Goal: Task Accomplishment & Management: Use online tool/utility

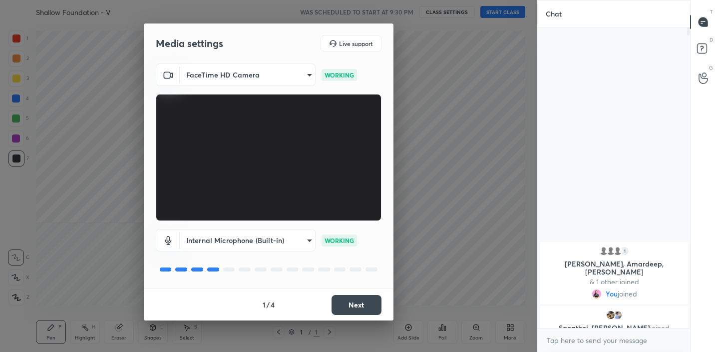
scroll to position [3, 3]
click at [360, 309] on button "Next" at bounding box center [357, 305] width 50 height 20
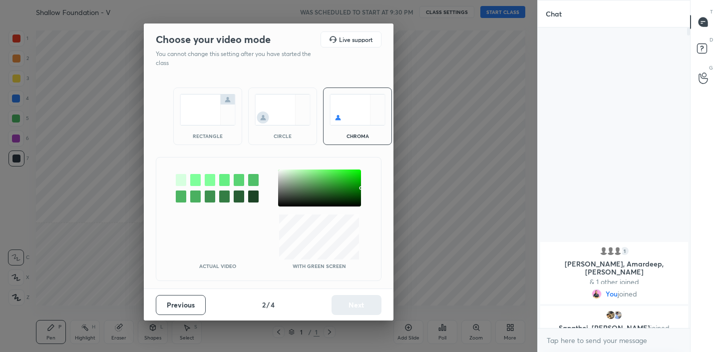
click at [209, 117] on img at bounding box center [208, 109] width 56 height 31
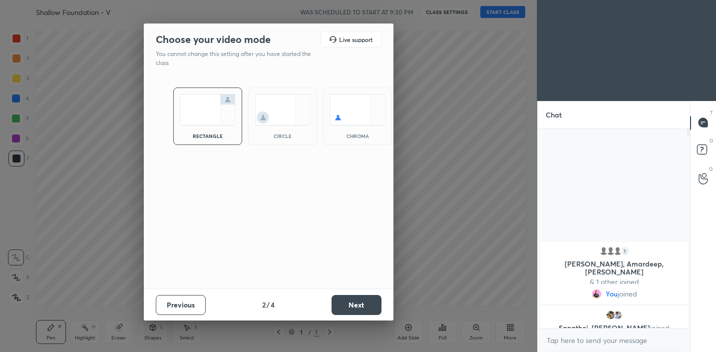
scroll to position [221, 149]
click at [378, 313] on button "Next" at bounding box center [357, 305] width 50 height 20
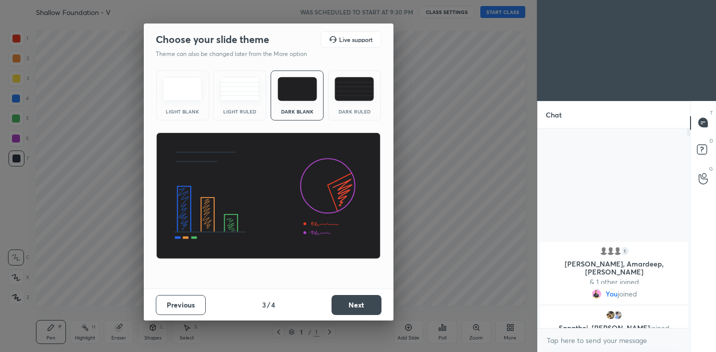
click at [378, 313] on button "Next" at bounding box center [357, 305] width 50 height 20
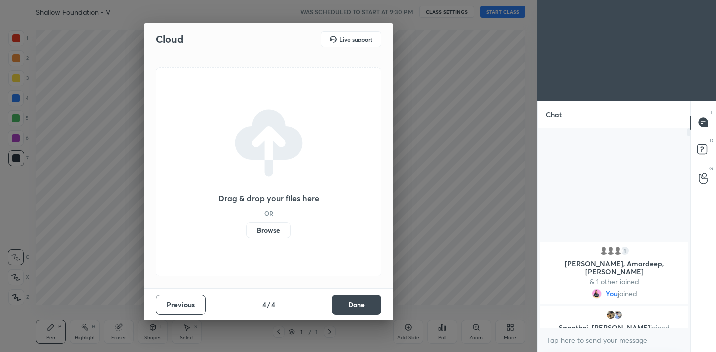
click at [378, 313] on button "Done" at bounding box center [357, 305] width 50 height 20
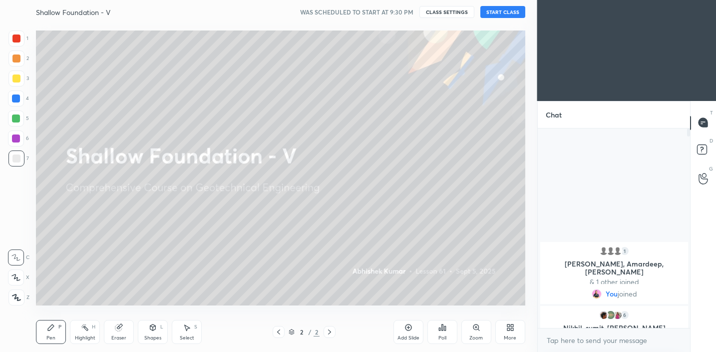
click at [517, 12] on button "START CLASS" at bounding box center [503, 12] width 45 height 12
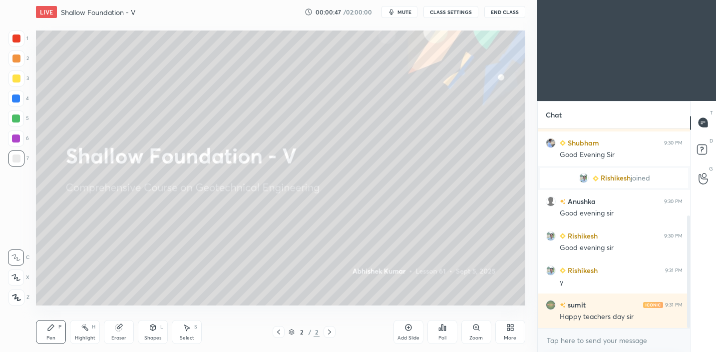
scroll to position [154, 0]
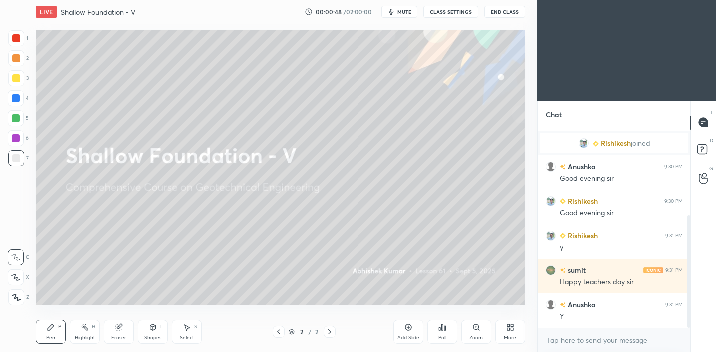
click at [408, 15] on span "mute" at bounding box center [405, 11] width 14 height 7
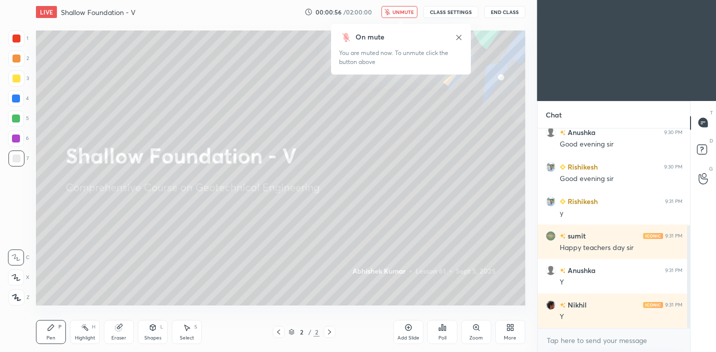
scroll to position [212, 0]
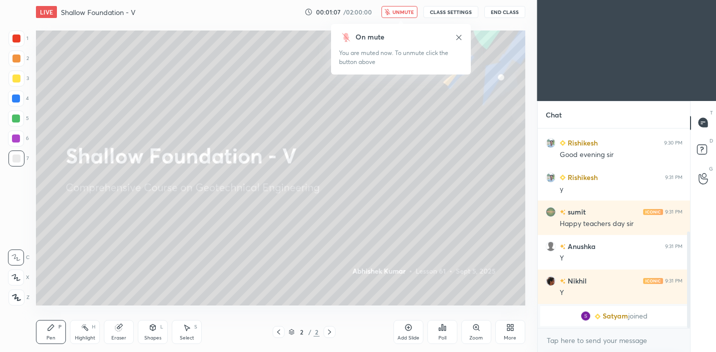
click at [408, 15] on span "unmute" at bounding box center [403, 11] width 21 height 7
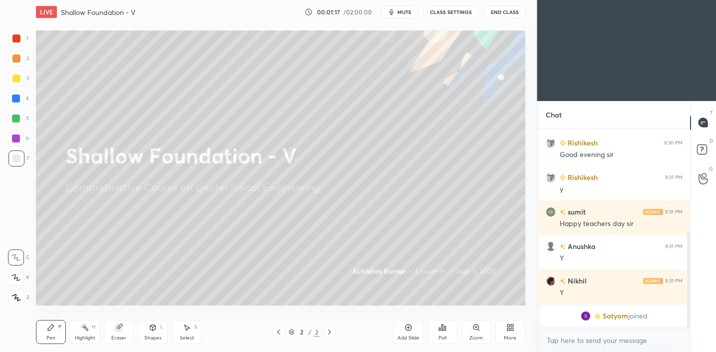
click at [413, 329] on div "Add Slide" at bounding box center [409, 332] width 30 height 24
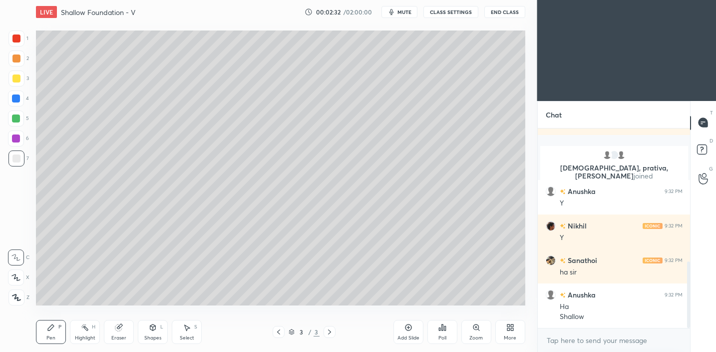
scroll to position [468, 0]
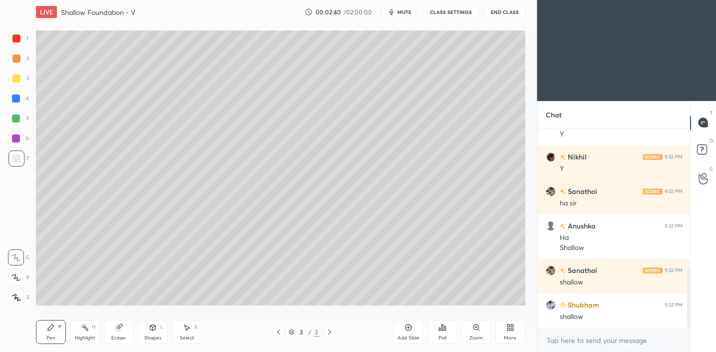
drag, startPoint x: 18, startPoint y: 79, endPoint x: 34, endPoint y: 82, distance: 16.4
click at [19, 79] on div at bounding box center [16, 78] width 8 height 8
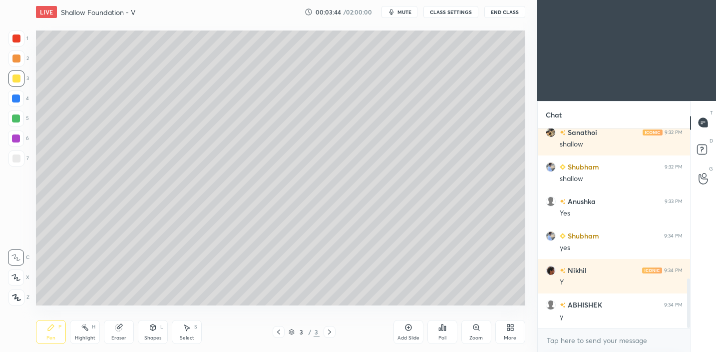
scroll to position [640, 0]
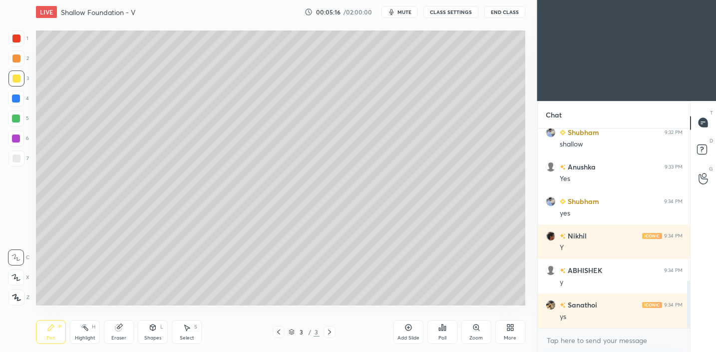
drag, startPoint x: 406, startPoint y: 335, endPoint x: 417, endPoint y: 324, distance: 15.5
click at [406, 335] on div "Add Slide" at bounding box center [409, 337] width 22 height 5
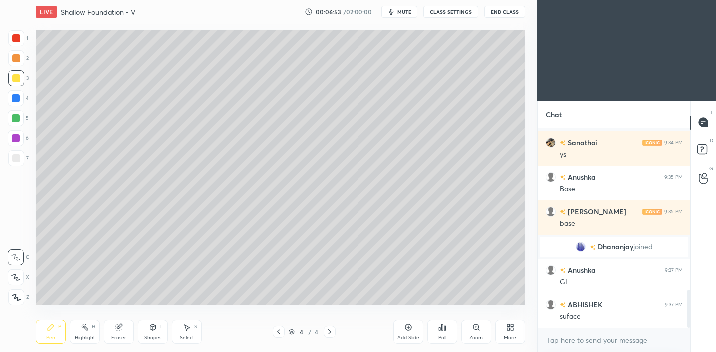
scroll to position [843, 0]
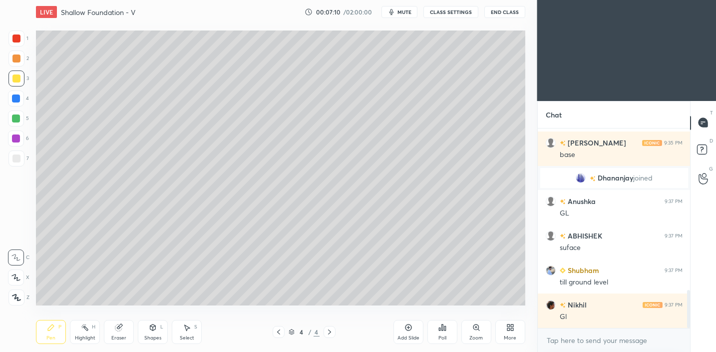
drag, startPoint x: 20, startPoint y: 161, endPoint x: 34, endPoint y: 153, distance: 16.1
click at [20, 161] on div at bounding box center [16, 158] width 16 height 16
click at [408, 328] on icon at bounding box center [409, 327] width 8 height 8
click at [147, 327] on div "Shapes L" at bounding box center [153, 332] width 30 height 24
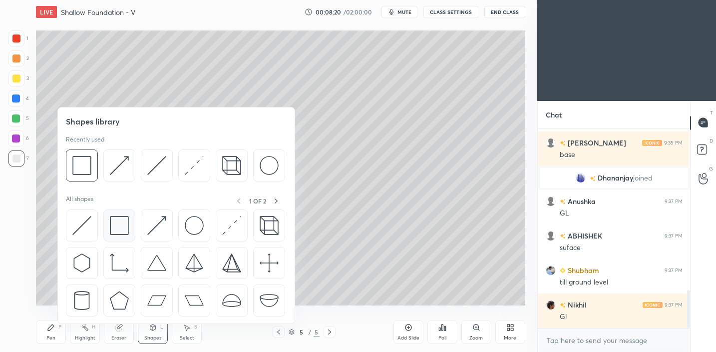
click at [126, 227] on img at bounding box center [119, 225] width 19 height 19
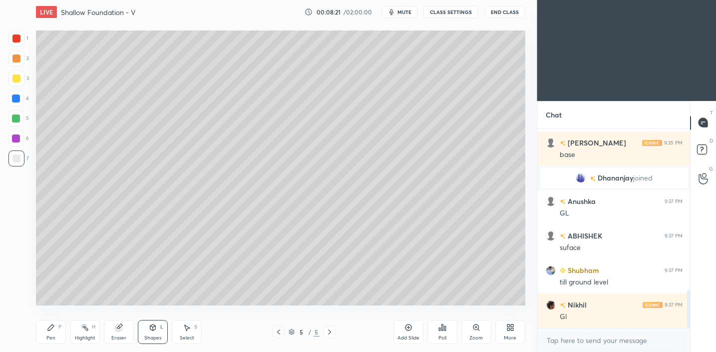
click at [14, 79] on div at bounding box center [16, 78] width 8 height 8
click at [143, 328] on div "Shapes L" at bounding box center [153, 332] width 30 height 24
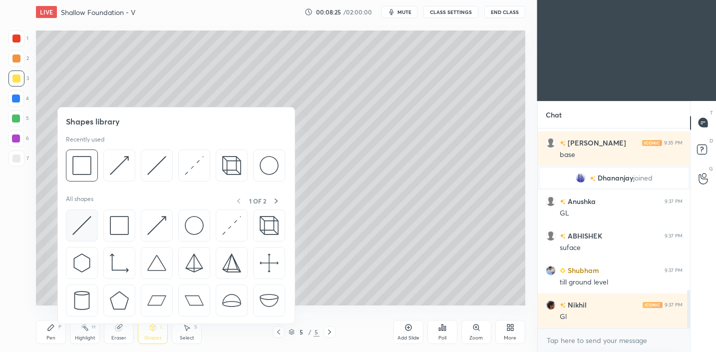
click at [78, 224] on img at bounding box center [81, 225] width 19 height 19
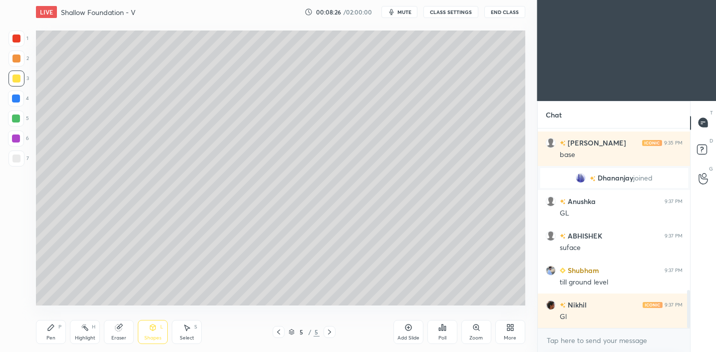
click at [14, 159] on div at bounding box center [16, 158] width 8 height 8
click at [59, 327] on div "P" at bounding box center [59, 326] width 3 height 5
click at [152, 331] on div "Shapes L" at bounding box center [153, 332] width 30 height 24
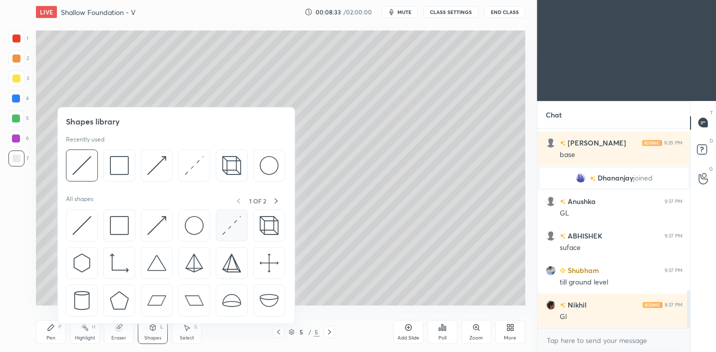
click at [236, 217] on img at bounding box center [231, 225] width 19 height 19
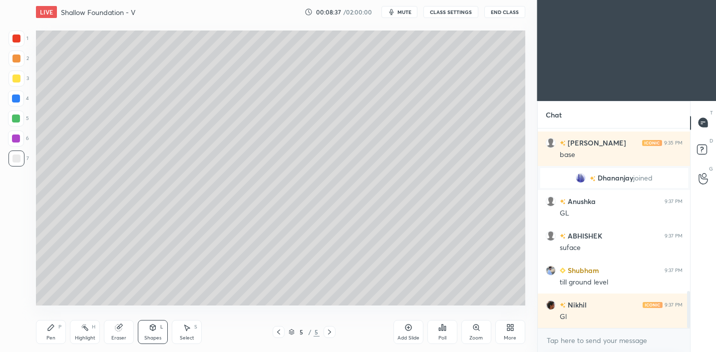
scroll to position [877, 0]
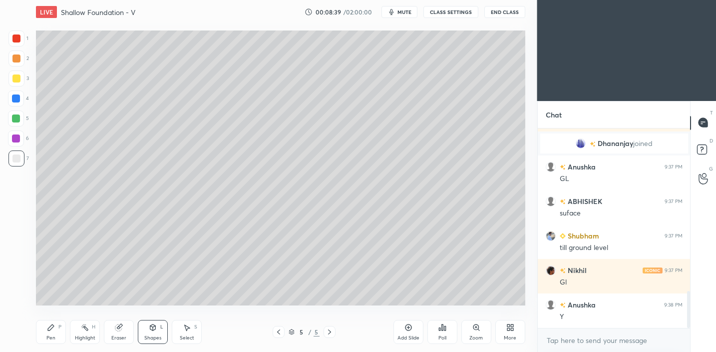
drag, startPoint x: 16, startPoint y: 60, endPoint x: 31, endPoint y: 61, distance: 15.1
click at [16, 60] on div at bounding box center [16, 58] width 8 height 8
drag, startPoint x: 154, startPoint y: 341, endPoint x: 157, endPoint y: 325, distance: 16.4
click at [154, 341] on div "Shapes L" at bounding box center [153, 332] width 30 height 24
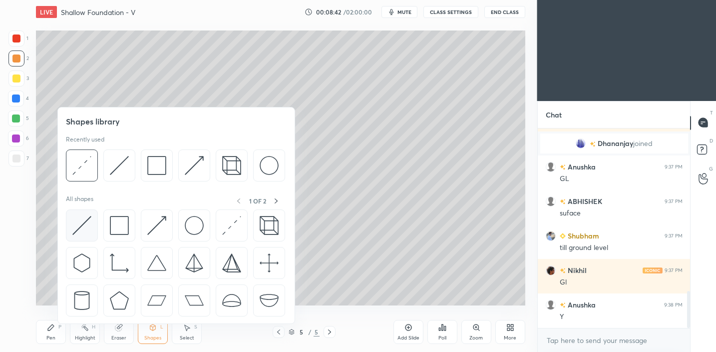
click at [75, 225] on img at bounding box center [81, 225] width 19 height 19
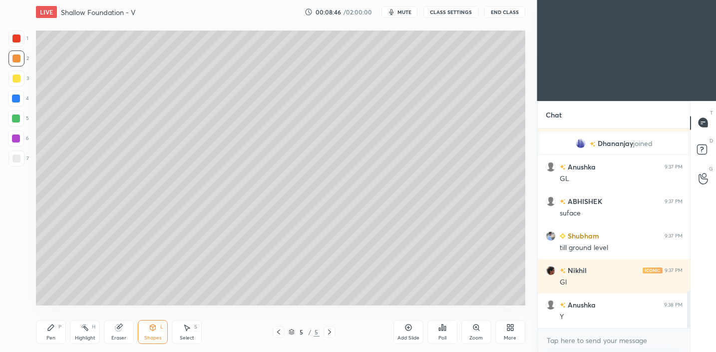
drag, startPoint x: 46, startPoint y: 334, endPoint x: 49, endPoint y: 322, distance: 12.4
click at [45, 333] on div "Pen P" at bounding box center [51, 332] width 30 height 24
drag, startPoint x: 153, startPoint y: 330, endPoint x: 154, endPoint y: 324, distance: 6.0
click at [154, 329] on icon at bounding box center [153, 327] width 8 height 8
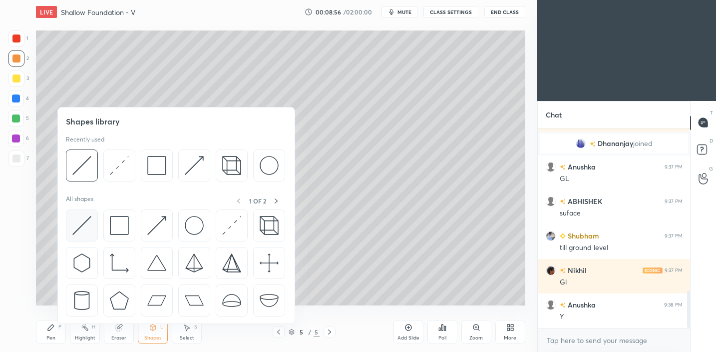
click at [81, 223] on img at bounding box center [81, 225] width 19 height 19
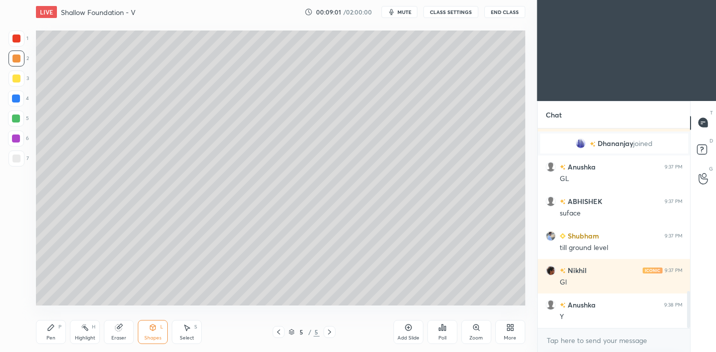
drag, startPoint x: 49, startPoint y: 334, endPoint x: 65, endPoint y: 310, distance: 29.1
click at [49, 335] on div "Pen" at bounding box center [50, 337] width 9 height 5
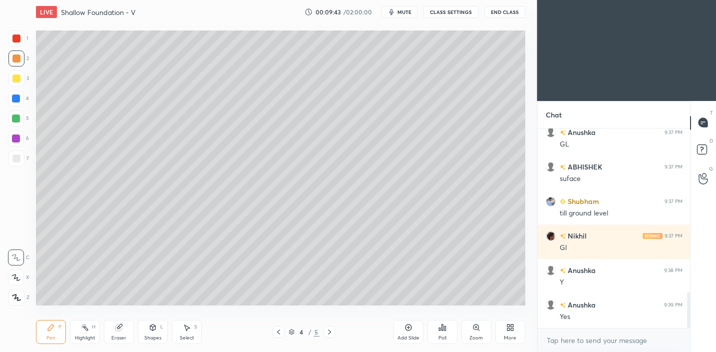
click at [18, 152] on div at bounding box center [16, 158] width 16 height 16
drag, startPoint x: 127, startPoint y: 335, endPoint x: 139, endPoint y: 315, distance: 22.9
click at [127, 335] on div "Eraser" at bounding box center [119, 332] width 30 height 24
drag, startPoint x: 18, startPoint y: 276, endPoint x: 35, endPoint y: 268, distance: 18.1
click at [18, 276] on icon at bounding box center [16, 277] width 8 height 8
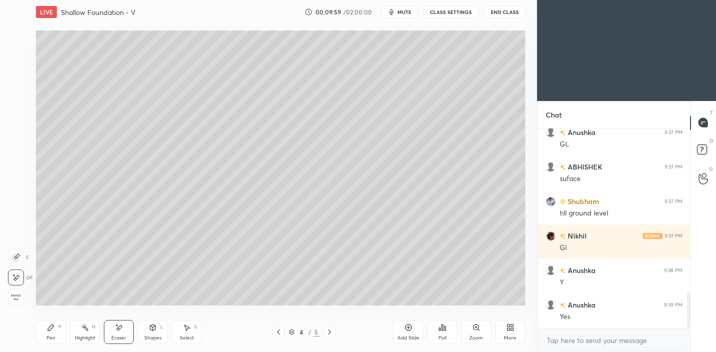
click at [55, 335] on div "Pen P" at bounding box center [51, 332] width 30 height 24
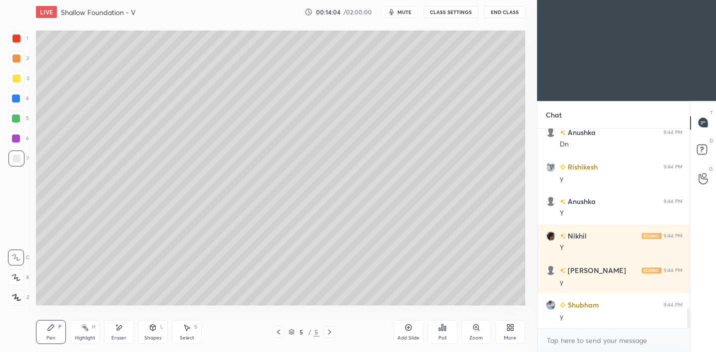
scroll to position [1828, 0]
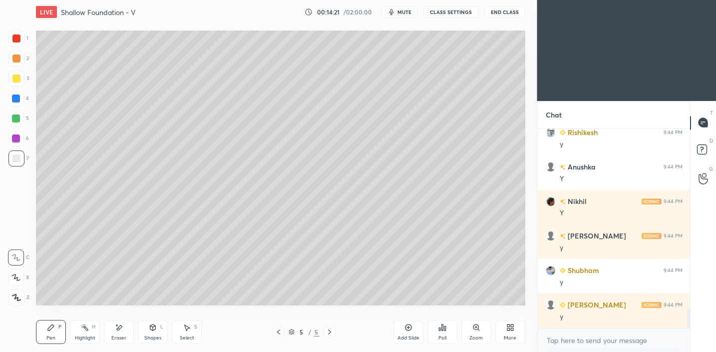
drag, startPoint x: 11, startPoint y: 59, endPoint x: 34, endPoint y: 62, distance: 23.6
click at [11, 59] on div at bounding box center [16, 58] width 16 height 16
click at [20, 82] on div at bounding box center [16, 78] width 16 height 16
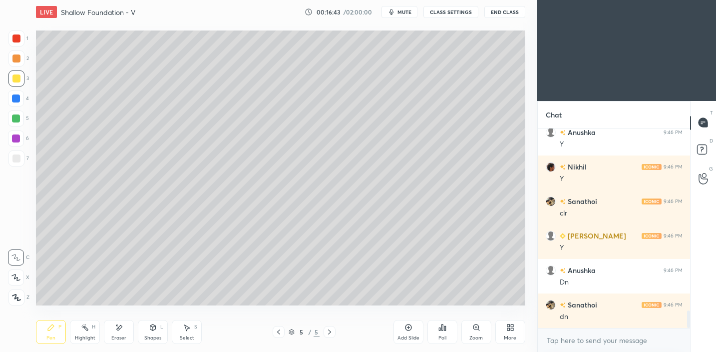
scroll to position [2103, 0]
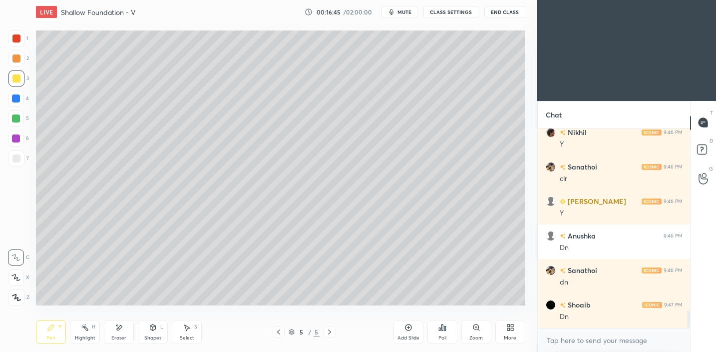
drag, startPoint x: 408, startPoint y: 329, endPoint x: 411, endPoint y: 322, distance: 7.4
click at [408, 329] on icon at bounding box center [409, 327] width 8 height 8
click at [13, 164] on div at bounding box center [16, 158] width 16 height 16
click at [17, 79] on div at bounding box center [16, 78] width 8 height 8
click at [14, 155] on div at bounding box center [16, 158] width 8 height 8
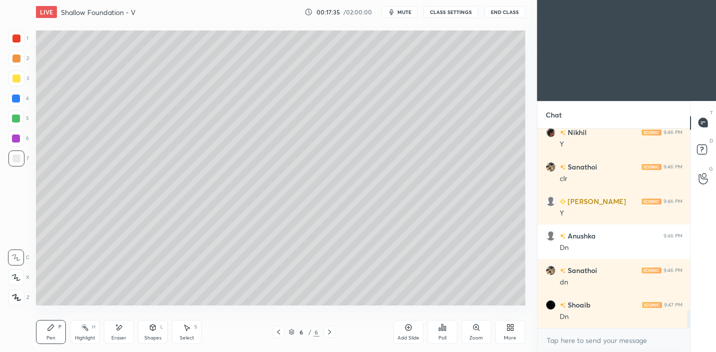
click at [150, 326] on icon at bounding box center [153, 327] width 8 height 8
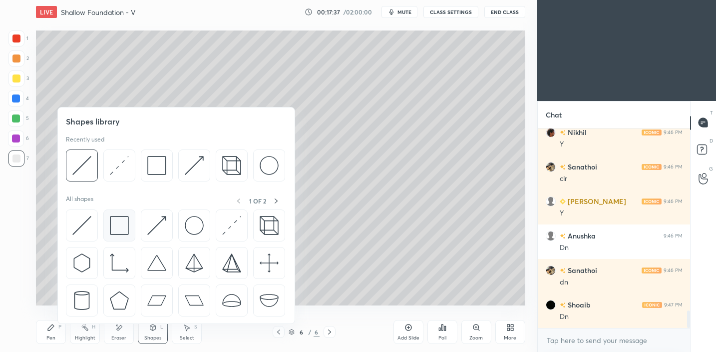
click at [121, 225] on img at bounding box center [119, 225] width 19 height 19
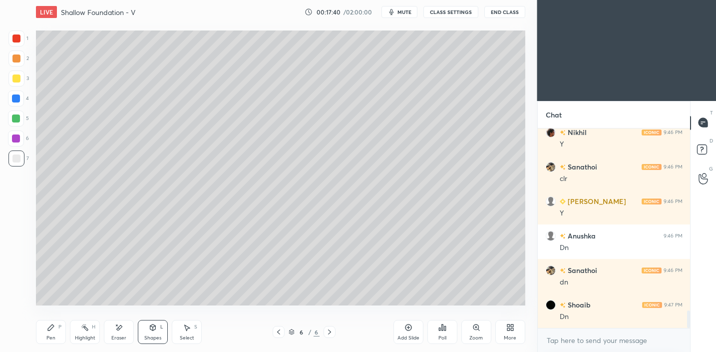
drag, startPoint x: 52, startPoint y: 333, endPoint x: 54, endPoint y: 325, distance: 7.6
click at [52, 333] on div "Pen P" at bounding box center [51, 332] width 30 height 24
click at [18, 82] on div at bounding box center [16, 78] width 16 height 16
drag, startPoint x: 151, startPoint y: 330, endPoint x: 151, endPoint y: 324, distance: 6.0
click at [151, 328] on icon at bounding box center [153, 327] width 8 height 8
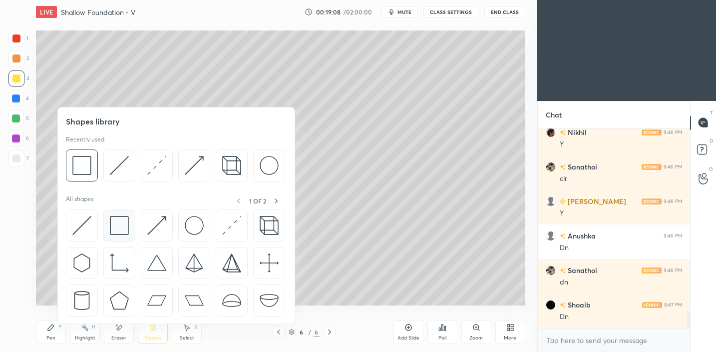
click at [120, 231] on img at bounding box center [119, 225] width 19 height 19
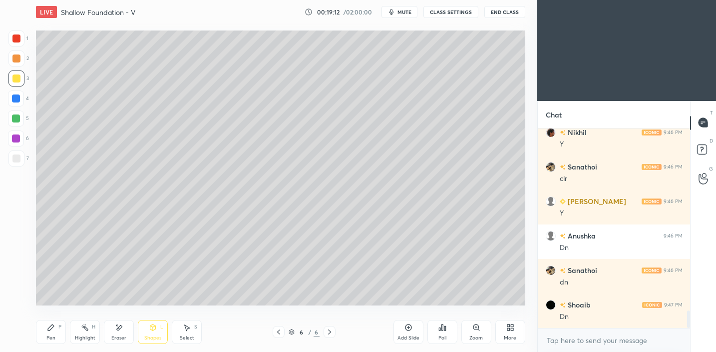
click at [149, 320] on div "Pen P Highlight H Eraser Shapes L Select S 6 / 6 Add Slide Poll Zoom More" at bounding box center [281, 332] width 490 height 40
click at [153, 331] on icon at bounding box center [153, 327] width 8 height 8
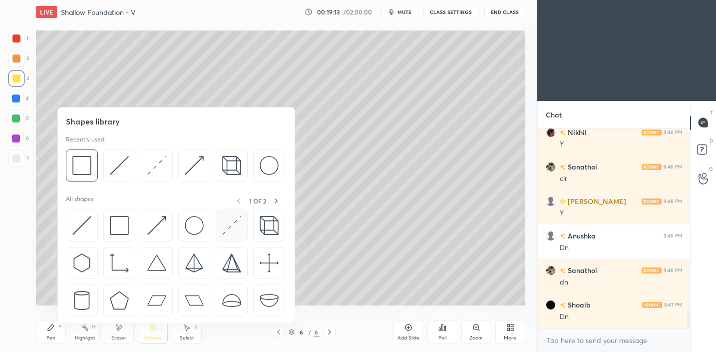
click at [234, 226] on img at bounding box center [231, 225] width 19 height 19
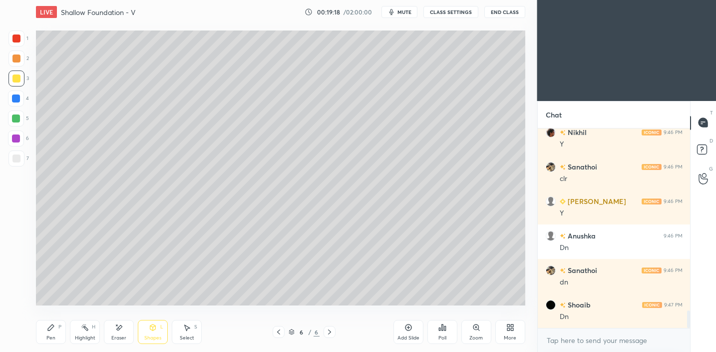
click at [155, 338] on div "Shapes" at bounding box center [152, 337] width 17 height 5
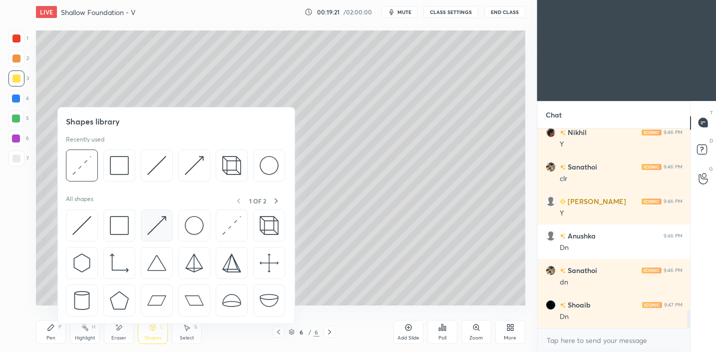
click at [156, 226] on img at bounding box center [156, 225] width 19 height 19
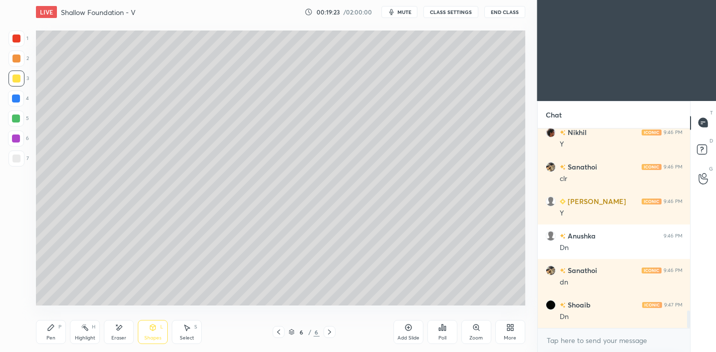
drag, startPoint x: 57, startPoint y: 327, endPoint x: 60, endPoint y: 323, distance: 5.7
click at [58, 328] on div "Pen P" at bounding box center [51, 332] width 30 height 24
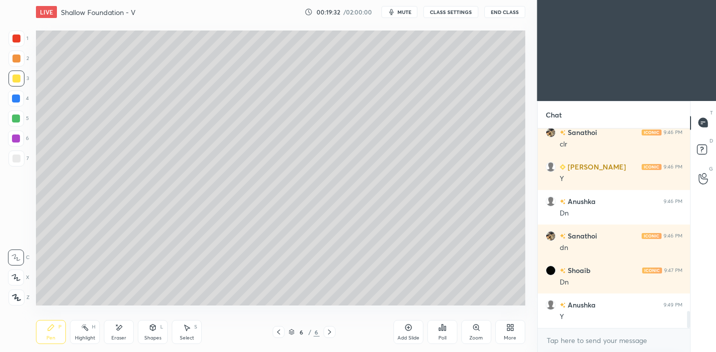
drag, startPoint x: 136, startPoint y: 332, endPoint x: 140, endPoint y: 324, distance: 8.5
click at [136, 330] on div "Pen P Highlight H Eraser Shapes L Select S" at bounding box center [125, 332] width 179 height 24
click at [149, 328] on icon at bounding box center [153, 327] width 8 height 8
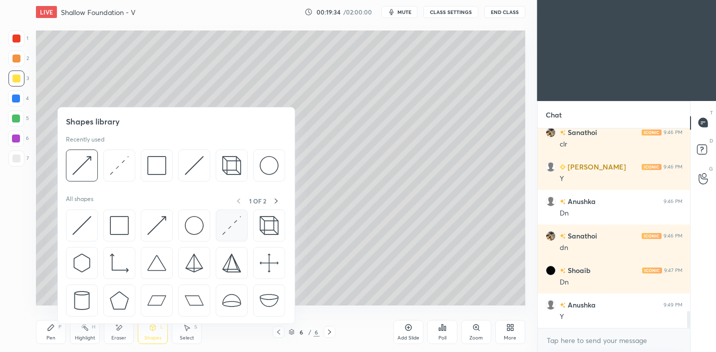
click at [237, 225] on img at bounding box center [231, 225] width 19 height 19
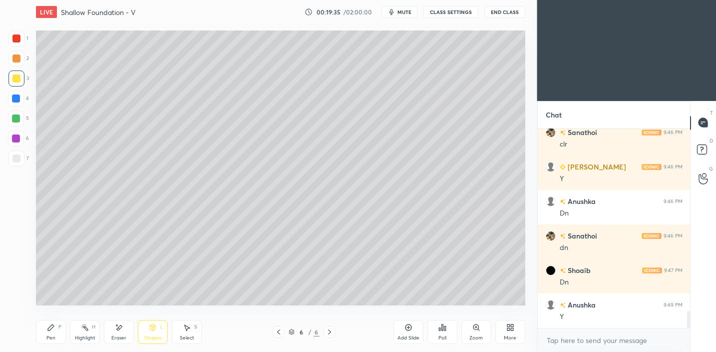
click at [19, 115] on div at bounding box center [16, 118] width 16 height 16
drag, startPoint x: 18, startPoint y: 122, endPoint x: 32, endPoint y: 127, distance: 15.5
click at [15, 122] on div at bounding box center [16, 118] width 16 height 16
click at [148, 335] on div "Shapes" at bounding box center [152, 337] width 17 height 5
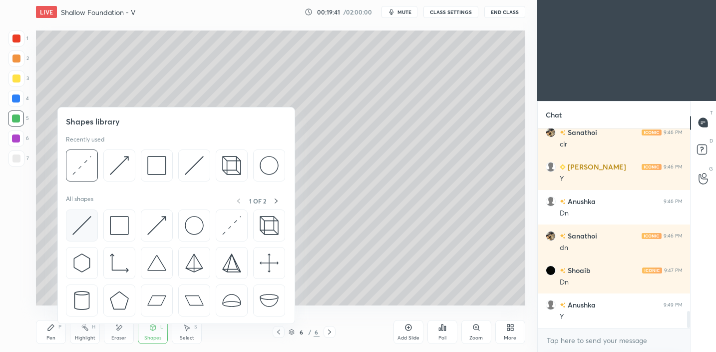
click at [86, 221] on img at bounding box center [81, 225] width 19 height 19
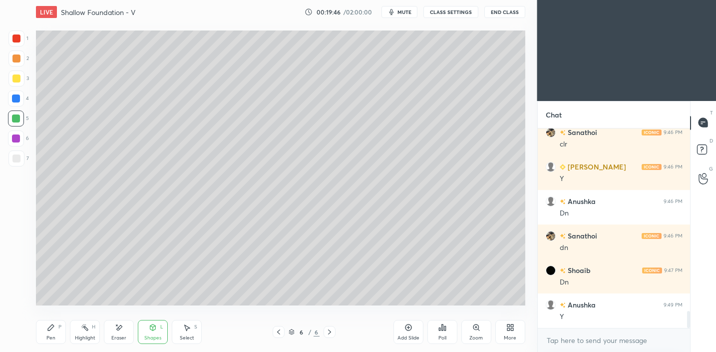
drag, startPoint x: 41, startPoint y: 334, endPoint x: 47, endPoint y: 309, distance: 25.6
click at [42, 333] on div "Pen P" at bounding box center [51, 332] width 30 height 24
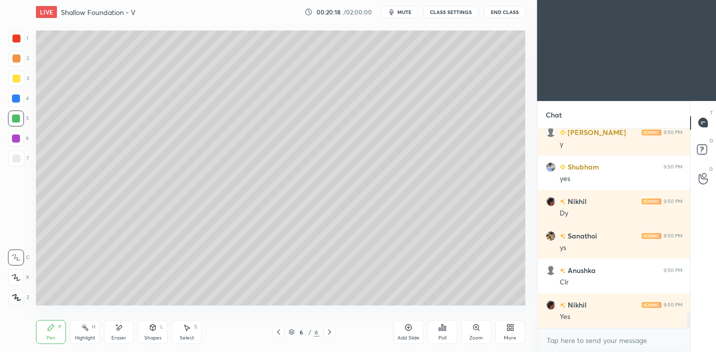
scroll to position [2379, 0]
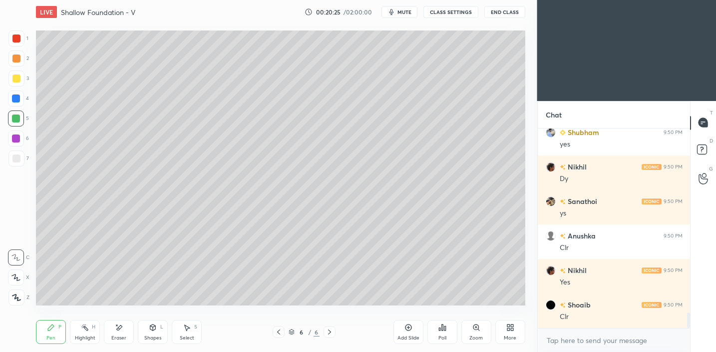
click at [14, 80] on div at bounding box center [16, 78] width 8 height 8
drag, startPoint x: 13, startPoint y: 152, endPoint x: 32, endPoint y: 161, distance: 21.7
click at [13, 152] on div at bounding box center [16, 158] width 16 height 16
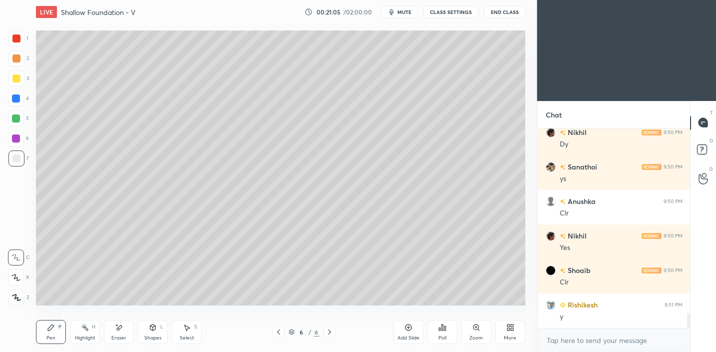
drag, startPoint x: 120, startPoint y: 326, endPoint x: 147, endPoint y: 309, distance: 31.9
click at [122, 325] on icon at bounding box center [119, 327] width 8 height 8
drag, startPoint x: 39, startPoint y: 332, endPoint x: 58, endPoint y: 318, distance: 22.9
click at [41, 332] on div "Pen P" at bounding box center [51, 332] width 30 height 24
click at [151, 336] on div "Shapes" at bounding box center [152, 337] width 17 height 5
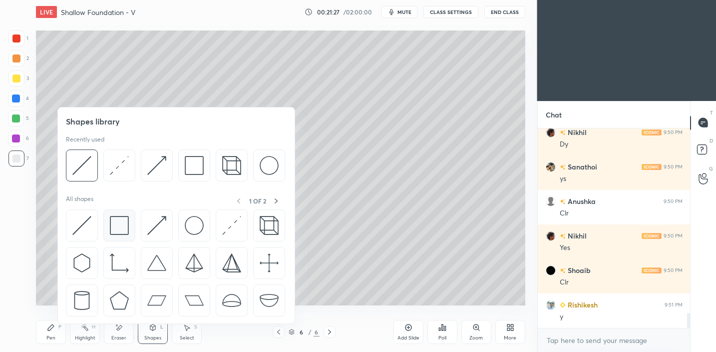
click at [133, 224] on div at bounding box center [119, 225] width 32 height 32
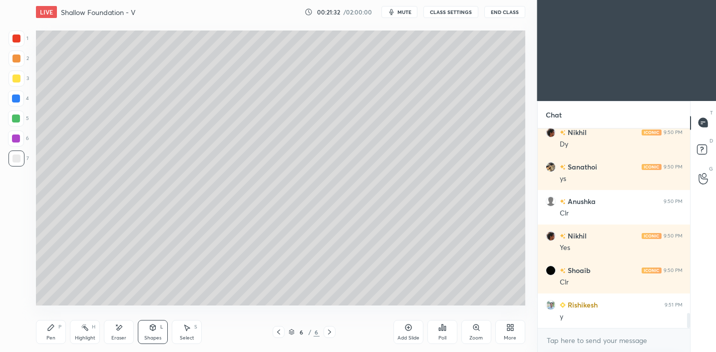
click at [54, 334] on div "Pen P" at bounding box center [51, 332] width 30 height 24
drag, startPoint x: 16, startPoint y: 80, endPoint x: 21, endPoint y: 77, distance: 6.3
click at [16, 80] on div at bounding box center [16, 78] width 8 height 8
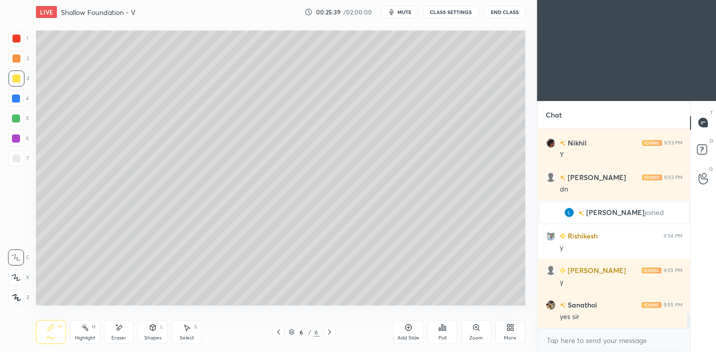
scroll to position [2510, 0]
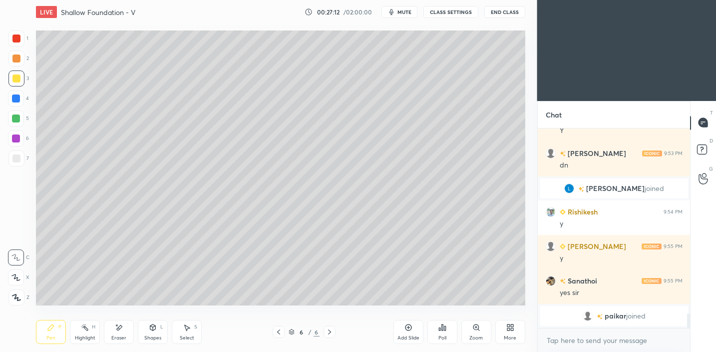
click at [408, 330] on icon at bounding box center [409, 327] width 8 height 8
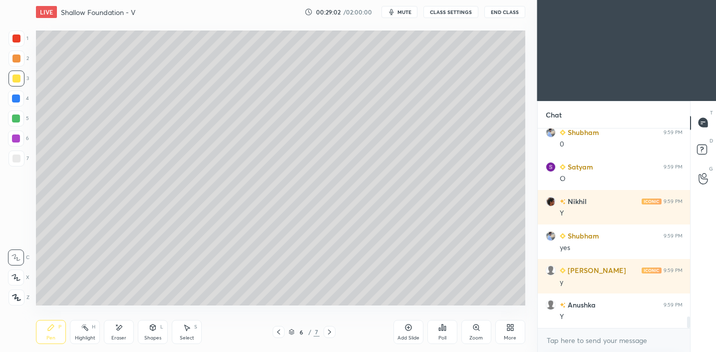
scroll to position [3196, 0]
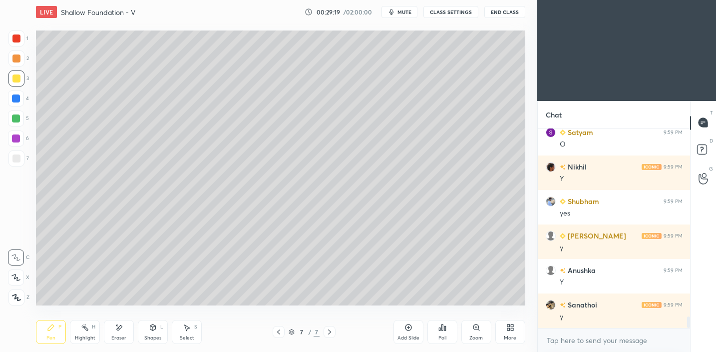
click at [14, 65] on div at bounding box center [16, 58] width 16 height 16
drag, startPoint x: 13, startPoint y: 299, endPoint x: 29, endPoint y: 275, distance: 28.5
click at [13, 299] on icon at bounding box center [16, 297] width 9 height 7
click at [156, 332] on div "Shapes L" at bounding box center [153, 332] width 30 height 24
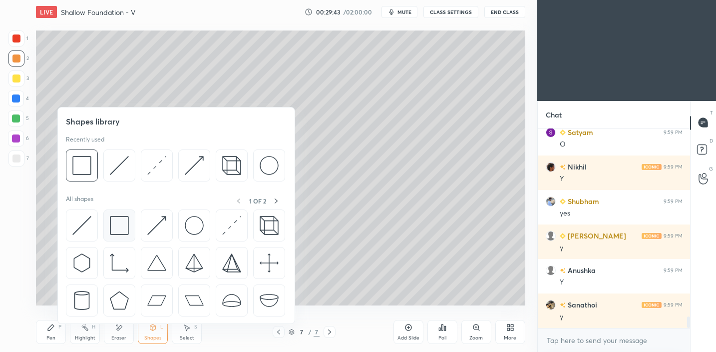
click at [128, 236] on div at bounding box center [119, 225] width 32 height 32
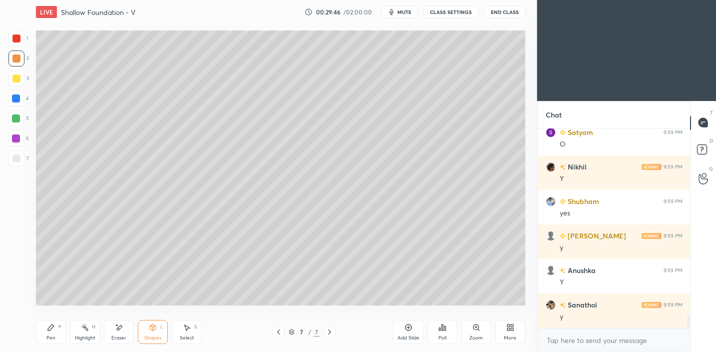
click at [61, 322] on div "Pen P" at bounding box center [51, 332] width 30 height 24
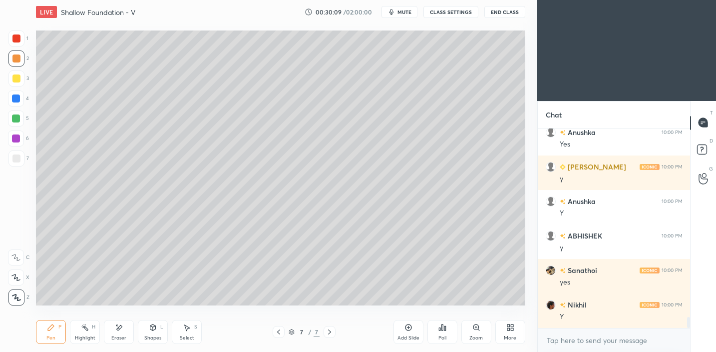
scroll to position [3438, 0]
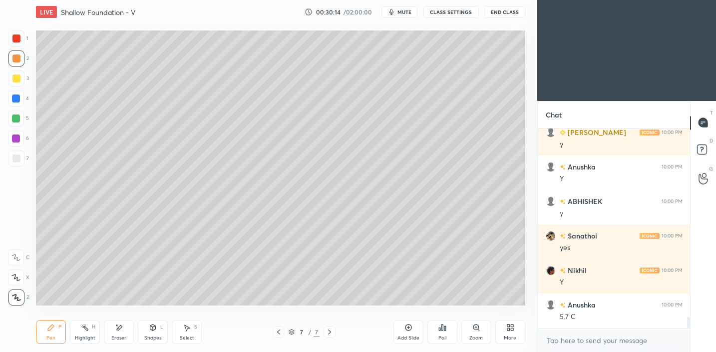
click at [154, 331] on icon at bounding box center [153, 327] width 8 height 8
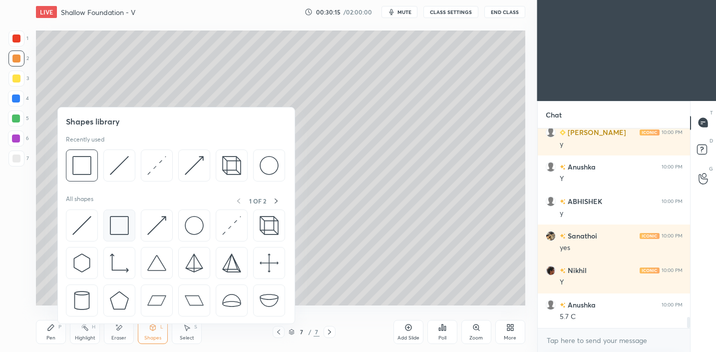
click at [125, 235] on div at bounding box center [119, 225] width 32 height 32
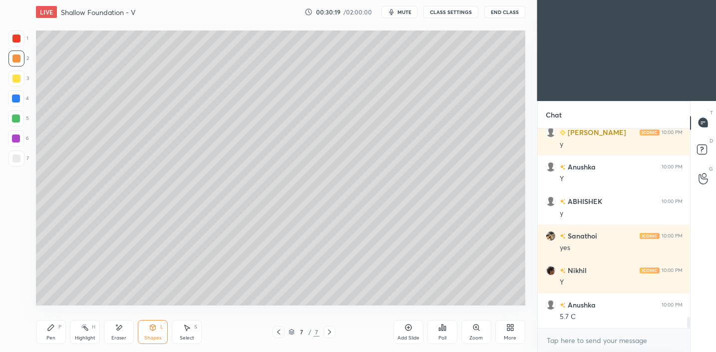
drag, startPoint x: 47, startPoint y: 332, endPoint x: 67, endPoint y: 322, distance: 22.8
click at [47, 332] on div "Pen P" at bounding box center [51, 332] width 30 height 24
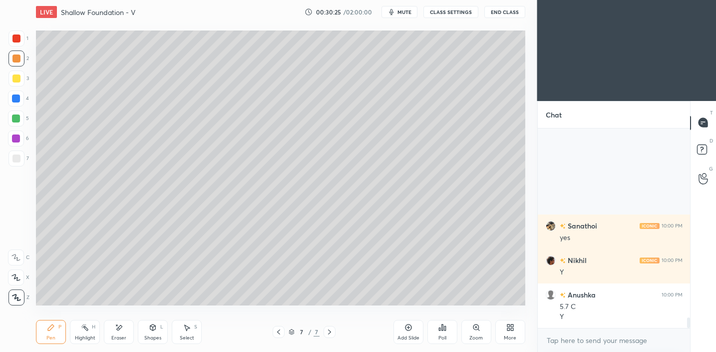
scroll to position [3586, 0]
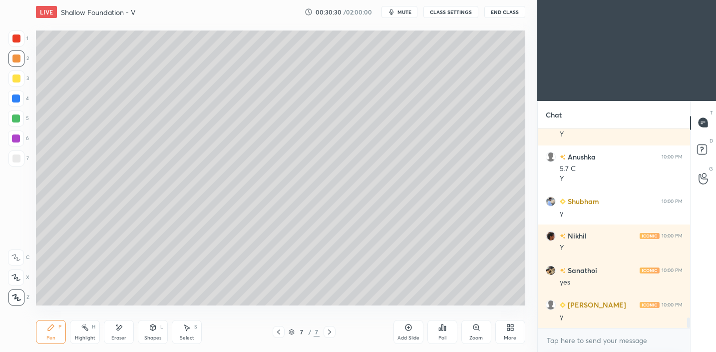
click at [19, 157] on div at bounding box center [16, 158] width 8 height 8
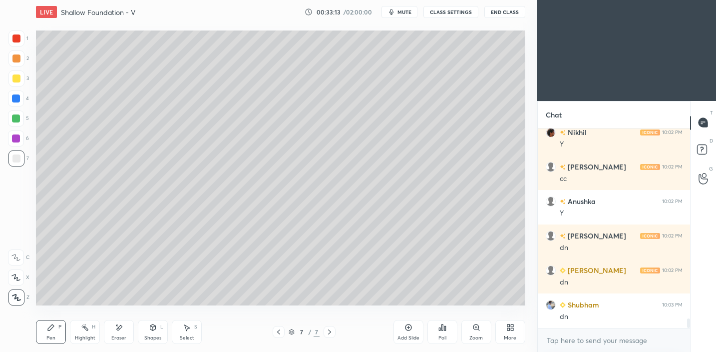
scroll to position [3965, 0]
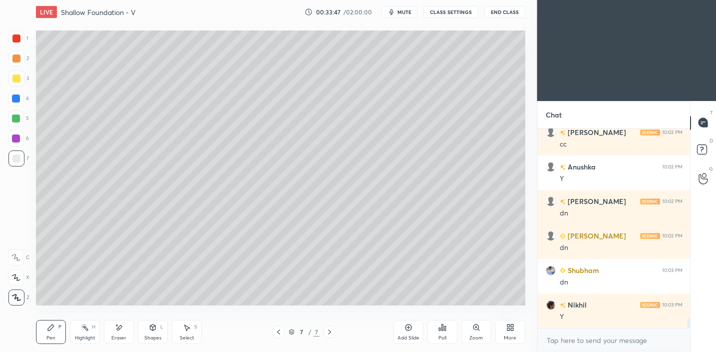
click at [407, 335] on div "Add Slide" at bounding box center [409, 337] width 22 height 5
click at [145, 330] on div "Shapes L" at bounding box center [153, 332] width 30 height 24
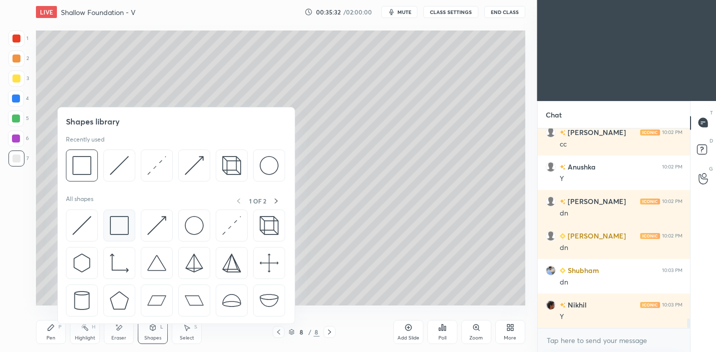
click at [125, 232] on img at bounding box center [119, 225] width 19 height 19
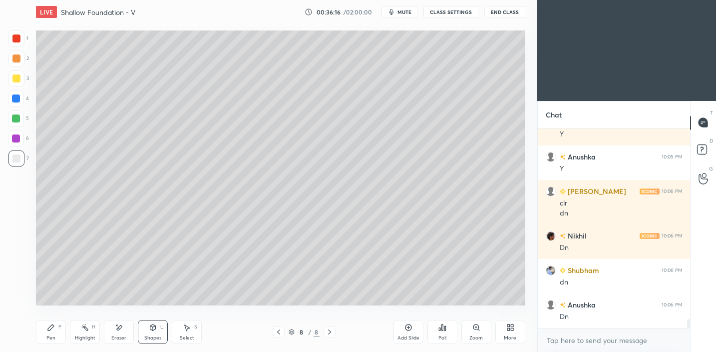
scroll to position [4181, 0]
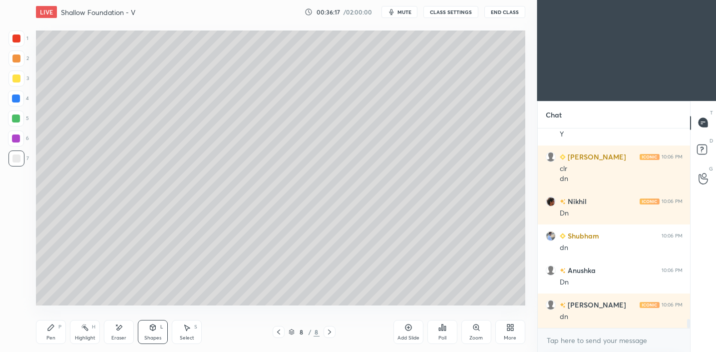
click at [411, 333] on div "Add Slide" at bounding box center [409, 332] width 30 height 24
drag, startPoint x: 15, startPoint y: 69, endPoint x: 28, endPoint y: 70, distance: 12.5
click at [15, 70] on div "3" at bounding box center [18, 78] width 20 height 16
click at [15, 166] on div "7" at bounding box center [18, 160] width 20 height 20
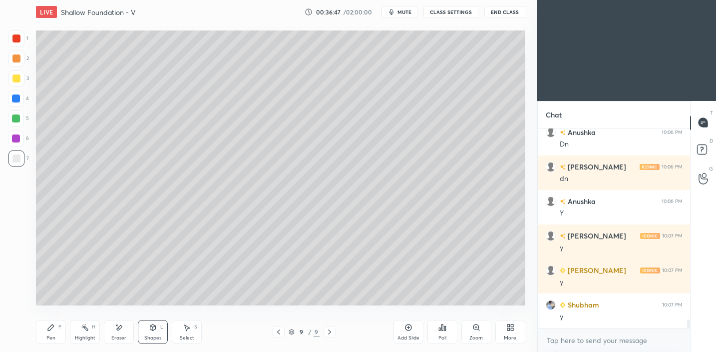
scroll to position [4354, 0]
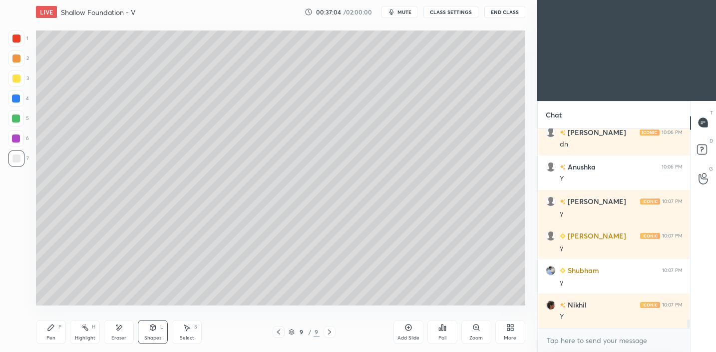
drag, startPoint x: 51, startPoint y: 335, endPoint x: 50, endPoint y: 326, distance: 9.5
click at [50, 333] on div "Pen P" at bounding box center [51, 332] width 30 height 24
click at [14, 74] on div at bounding box center [16, 78] width 8 height 8
click at [152, 333] on div "Shapes L" at bounding box center [153, 332] width 30 height 24
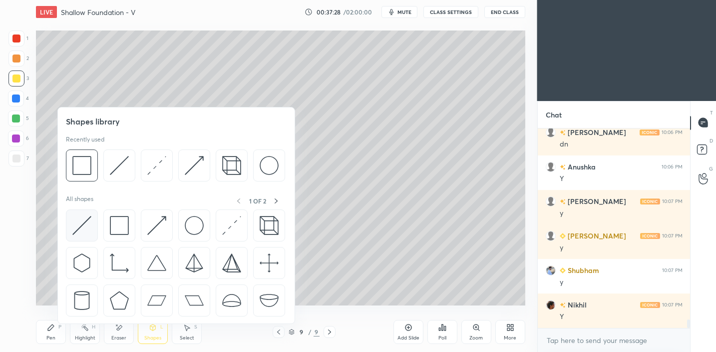
click at [90, 231] on img at bounding box center [81, 225] width 19 height 19
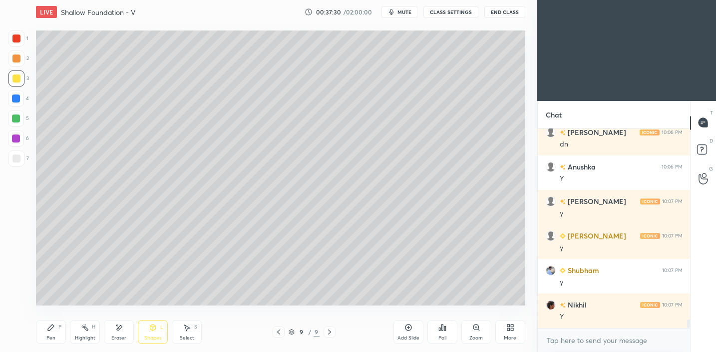
click at [42, 339] on div "Pen P" at bounding box center [51, 332] width 30 height 24
click at [18, 163] on div at bounding box center [16, 158] width 16 height 16
click at [146, 335] on div "Shapes" at bounding box center [152, 337] width 17 height 5
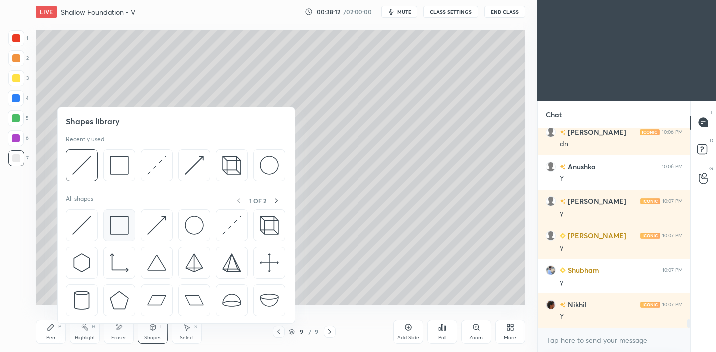
click at [123, 223] on img at bounding box center [119, 225] width 19 height 19
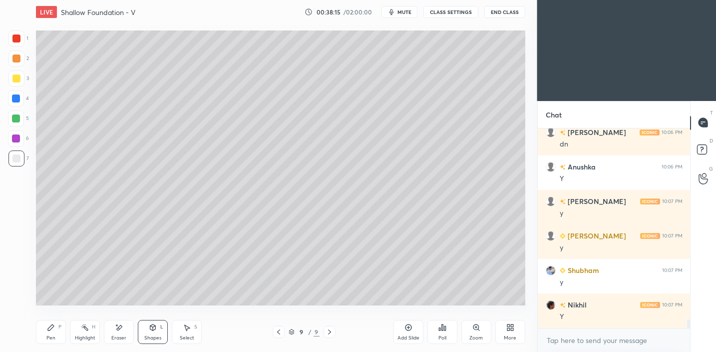
drag, startPoint x: 54, startPoint y: 328, endPoint x: 56, endPoint y: 316, distance: 12.2
click at [54, 328] on icon at bounding box center [51, 327] width 8 height 8
click at [16, 85] on div at bounding box center [16, 78] width 16 height 16
drag, startPoint x: 16, startPoint y: 154, endPoint x: 25, endPoint y: 151, distance: 9.6
click at [17, 154] on div at bounding box center [16, 158] width 8 height 8
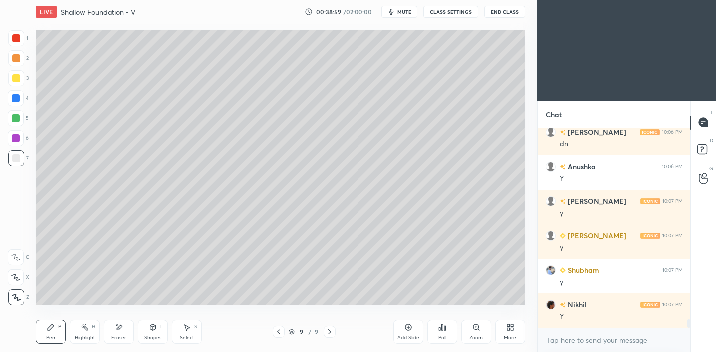
click at [159, 327] on div "Shapes L" at bounding box center [153, 332] width 30 height 24
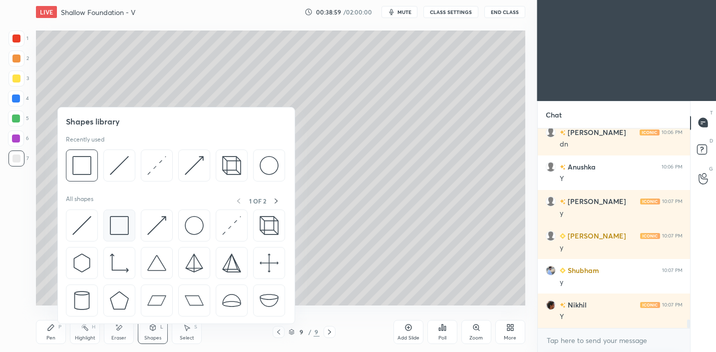
click at [132, 226] on div at bounding box center [119, 225] width 32 height 32
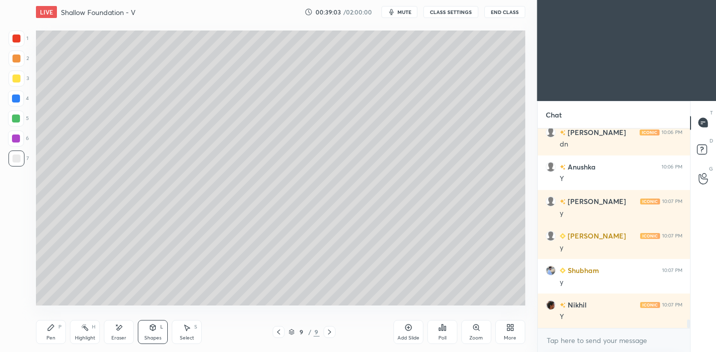
click at [53, 331] on div "Pen P" at bounding box center [51, 332] width 30 height 24
click at [150, 331] on icon at bounding box center [153, 327] width 8 height 8
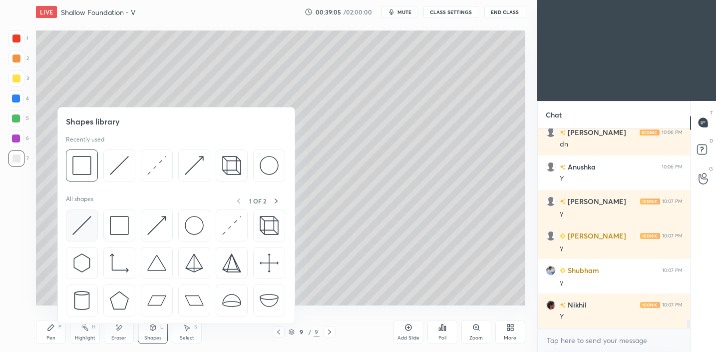
click at [77, 229] on img at bounding box center [81, 225] width 19 height 19
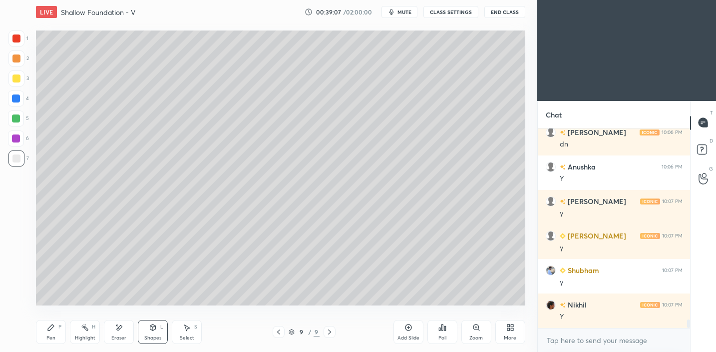
drag, startPoint x: 55, startPoint y: 330, endPoint x: 61, endPoint y: 312, distance: 19.1
click at [55, 328] on div "Pen P" at bounding box center [51, 332] width 30 height 24
click at [19, 80] on div at bounding box center [16, 78] width 8 height 8
click at [144, 331] on div "Shapes L" at bounding box center [153, 332] width 30 height 24
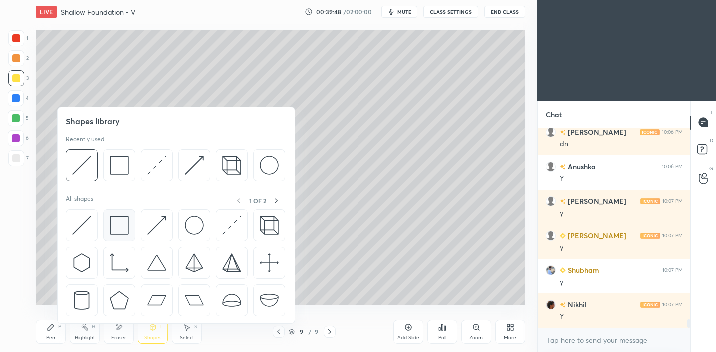
click at [115, 226] on img at bounding box center [119, 225] width 19 height 19
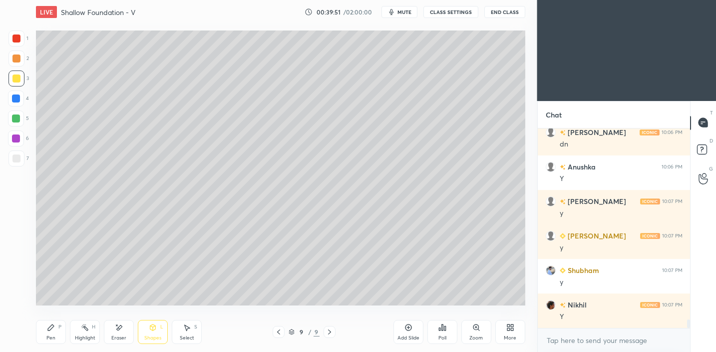
drag, startPoint x: 58, startPoint y: 333, endPoint x: 76, endPoint y: 329, distance: 18.4
click at [58, 333] on div "Pen P" at bounding box center [51, 332] width 30 height 24
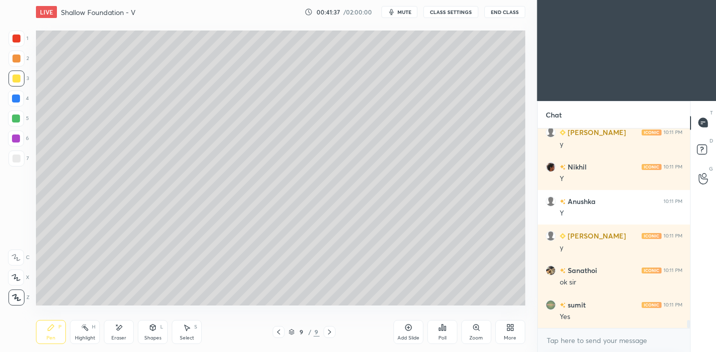
scroll to position [4905, 0]
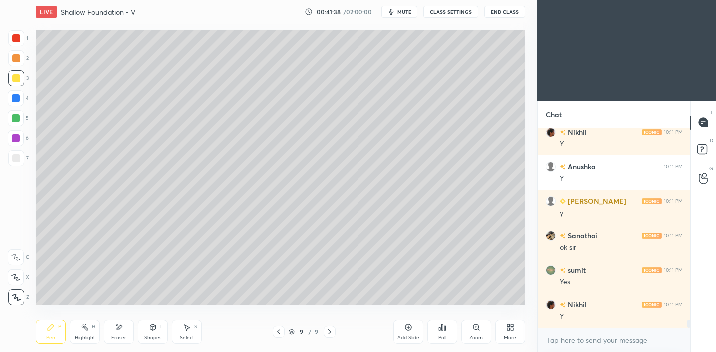
click at [157, 326] on div "Shapes L" at bounding box center [153, 332] width 30 height 24
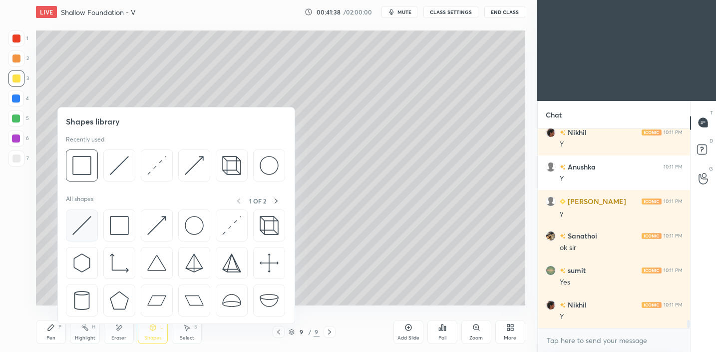
click at [81, 212] on div at bounding box center [82, 225] width 32 height 32
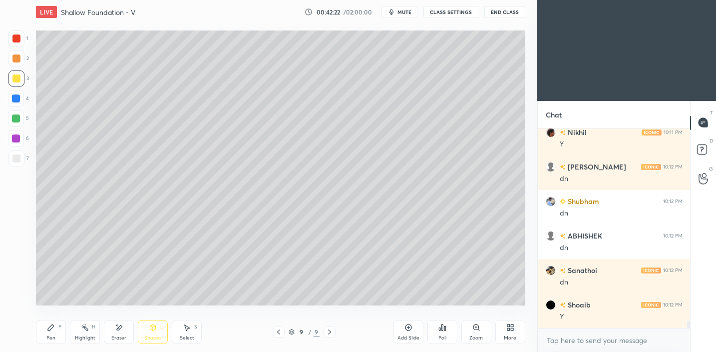
scroll to position [197, 149]
click at [410, 335] on div "Add Slide" at bounding box center [409, 337] width 22 height 5
click at [18, 55] on div at bounding box center [16, 58] width 8 height 8
click at [52, 330] on icon at bounding box center [51, 327] width 8 height 8
click at [18, 76] on div at bounding box center [16, 78] width 8 height 8
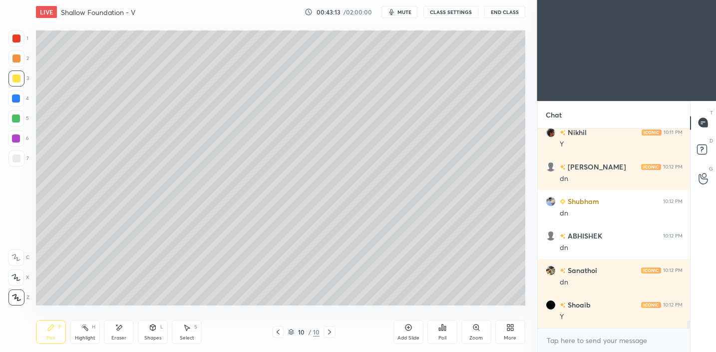
click at [15, 162] on div at bounding box center [16, 158] width 16 height 16
click at [151, 328] on icon at bounding box center [152, 327] width 5 height 6
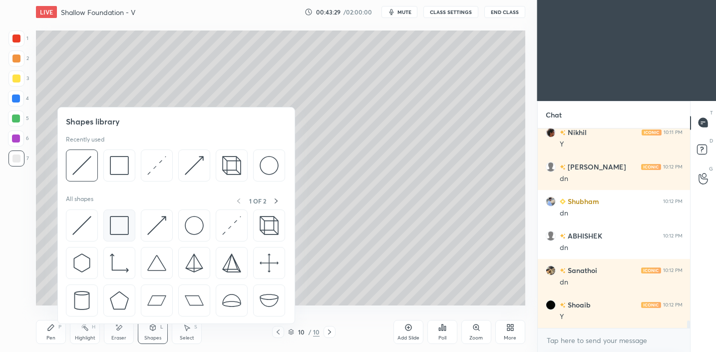
click at [106, 223] on div at bounding box center [119, 225] width 32 height 32
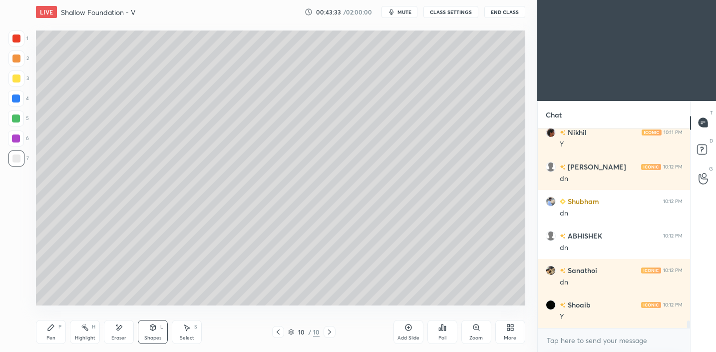
drag, startPoint x: 59, startPoint y: 327, endPoint x: 72, endPoint y: 319, distance: 14.8
click at [59, 327] on div "P" at bounding box center [59, 326] width 3 height 5
click at [9, 82] on div at bounding box center [16, 78] width 16 height 16
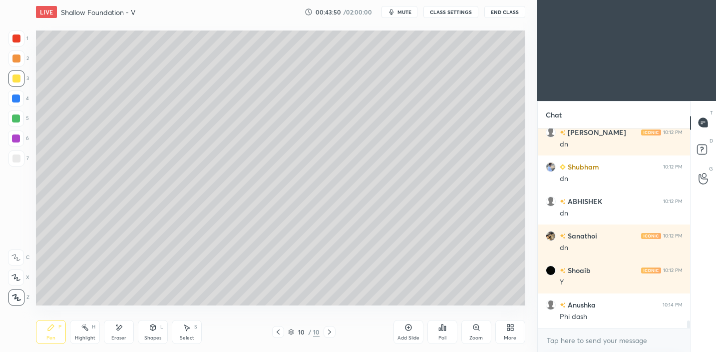
scroll to position [5146, 0]
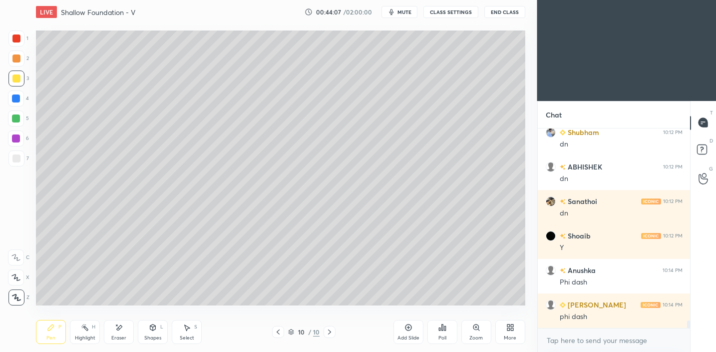
click at [149, 327] on icon at bounding box center [153, 327] width 8 height 8
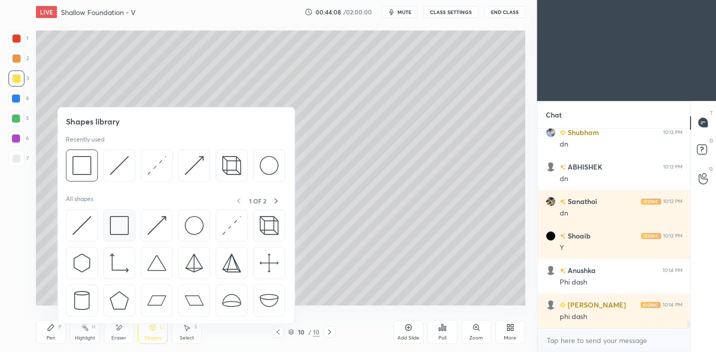
click at [122, 231] on img at bounding box center [119, 225] width 19 height 19
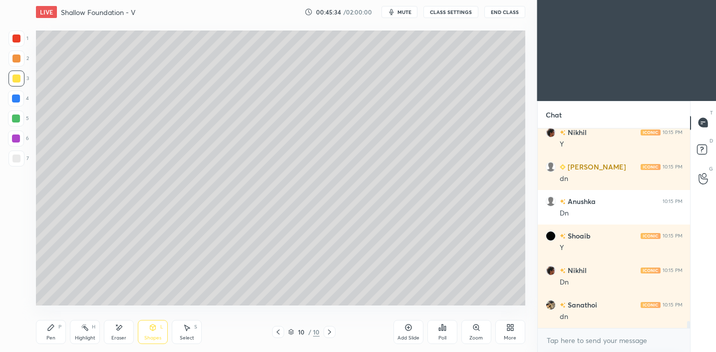
scroll to position [5663, 0]
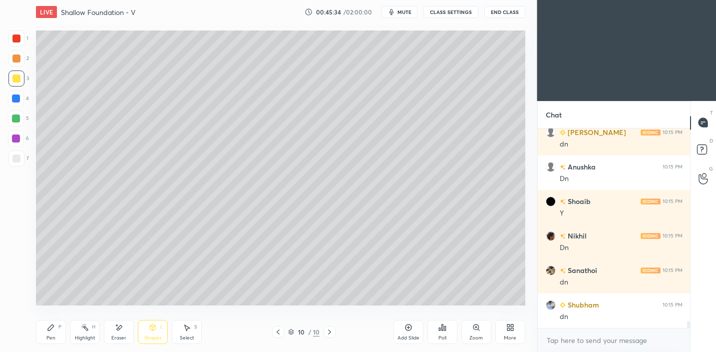
click at [409, 330] on icon at bounding box center [409, 327] width 8 height 8
drag, startPoint x: 57, startPoint y: 329, endPoint x: 56, endPoint y: 323, distance: 6.5
click at [57, 329] on div "Pen P" at bounding box center [51, 332] width 30 height 24
drag, startPoint x: 17, startPoint y: 160, endPoint x: 27, endPoint y: 153, distance: 12.5
click at [17, 160] on div at bounding box center [16, 158] width 8 height 8
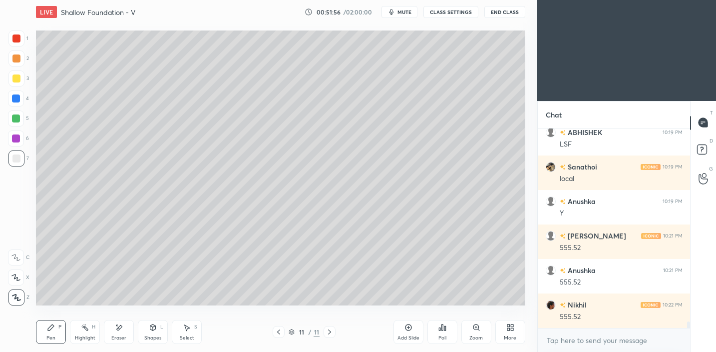
scroll to position [5939, 0]
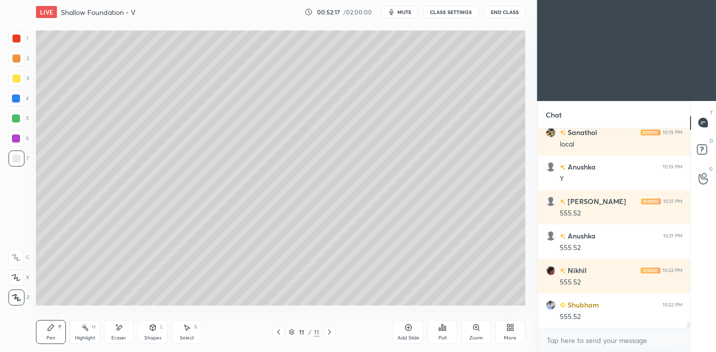
click at [415, 327] on div "Add Slide" at bounding box center [409, 332] width 30 height 24
click at [21, 74] on div at bounding box center [16, 78] width 16 height 16
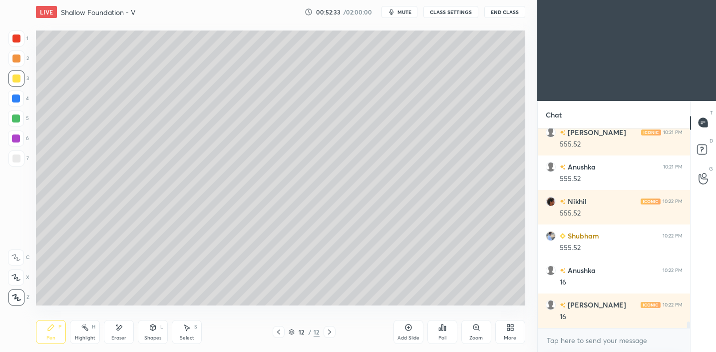
scroll to position [6043, 0]
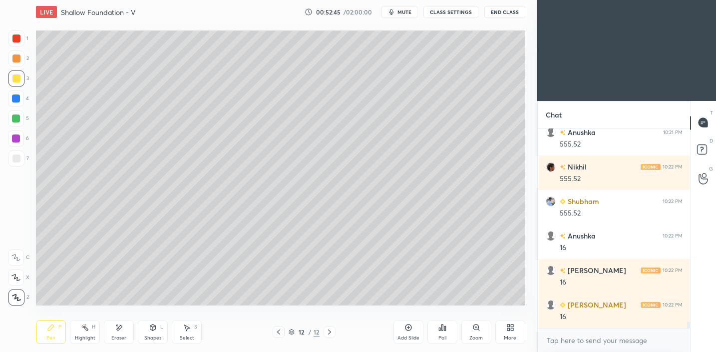
click at [12, 163] on div at bounding box center [16, 158] width 16 height 16
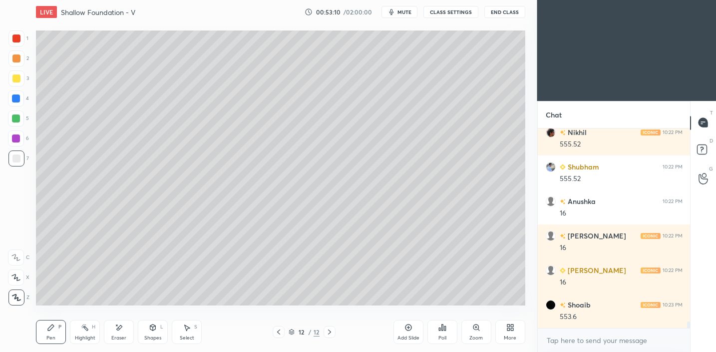
click at [14, 80] on div at bounding box center [16, 78] width 8 height 8
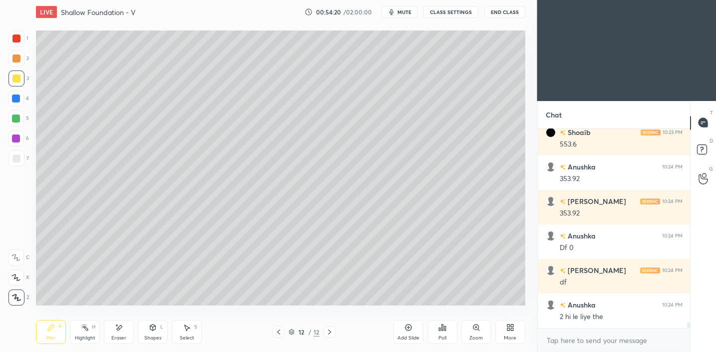
scroll to position [6284, 0]
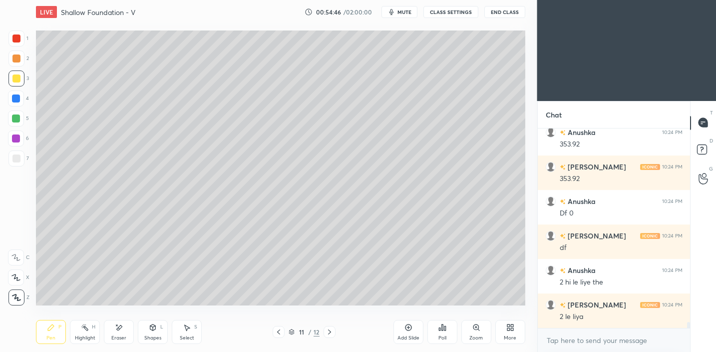
click at [144, 343] on div "Pen P Highlight H Eraser Shapes L Select S 11 / 12 Add Slide Poll Zoom More" at bounding box center [281, 332] width 490 height 40
click at [155, 323] on icon at bounding box center [153, 327] width 8 height 8
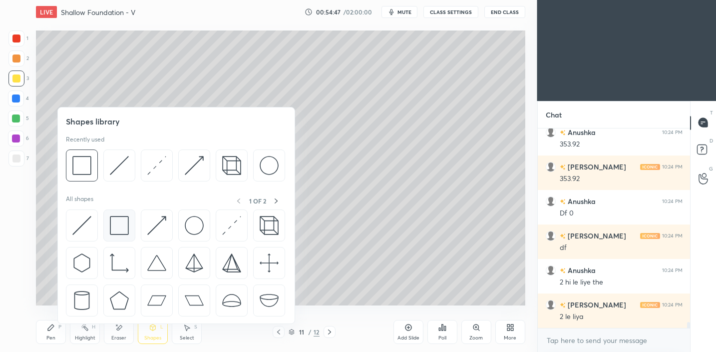
click at [123, 226] on img at bounding box center [119, 225] width 19 height 19
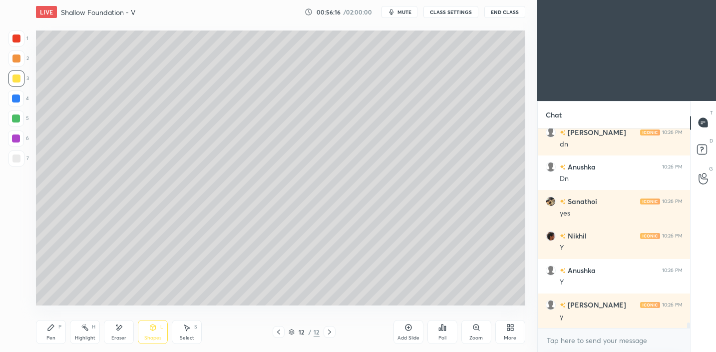
scroll to position [6766, 0]
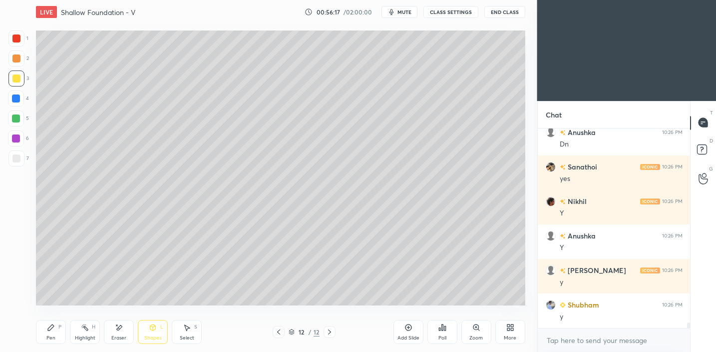
drag, startPoint x: 410, startPoint y: 330, endPoint x: 414, endPoint y: 322, distance: 8.9
click at [410, 330] on icon at bounding box center [408, 327] width 6 height 6
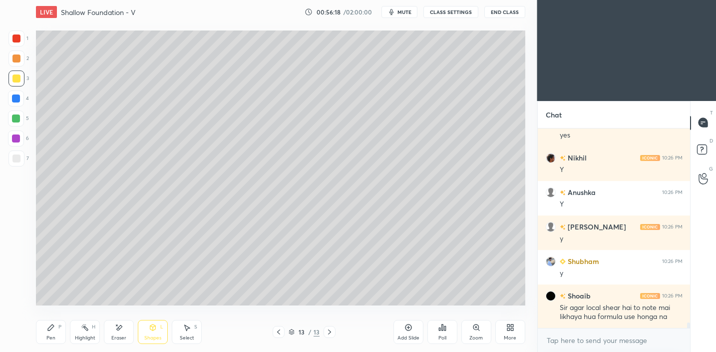
click at [50, 331] on icon at bounding box center [51, 327] width 8 height 8
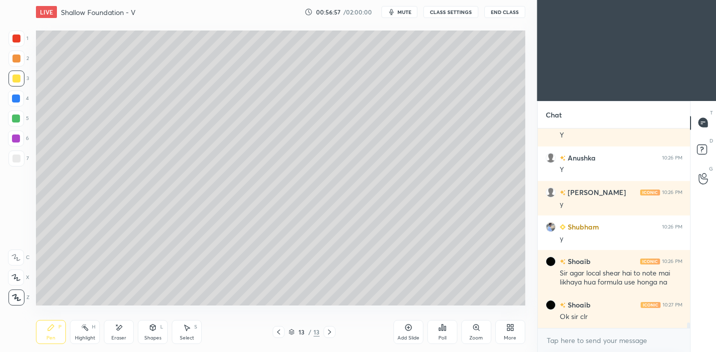
click at [20, 158] on div at bounding box center [16, 158] width 16 height 16
click at [411, 332] on div "Add Slide" at bounding box center [409, 332] width 30 height 24
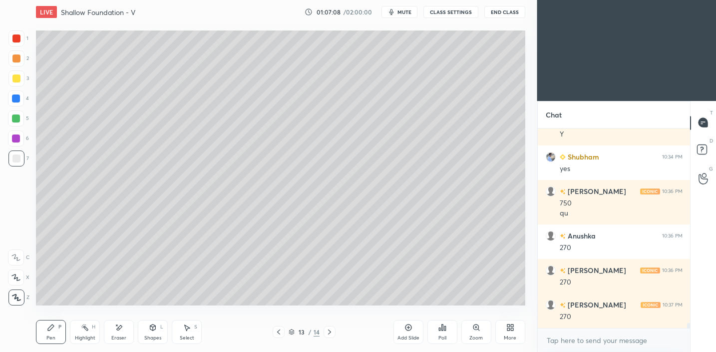
scroll to position [7933, 0]
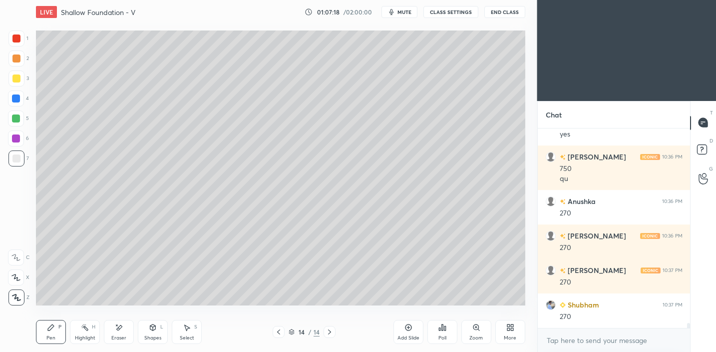
drag, startPoint x: 20, startPoint y: 77, endPoint x: 23, endPoint y: 84, distance: 8.1
click at [17, 78] on div at bounding box center [16, 78] width 16 height 16
click at [157, 328] on div "Shapes L" at bounding box center [153, 332] width 30 height 24
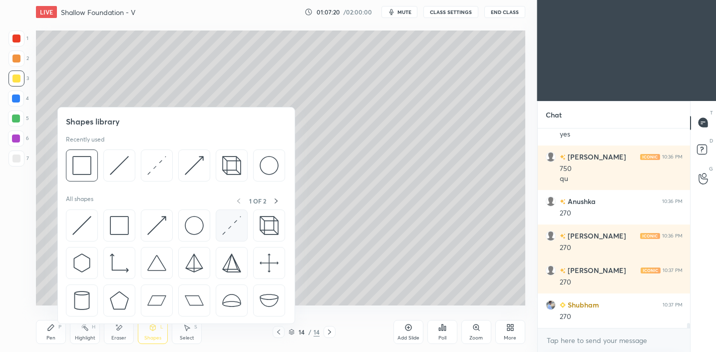
click at [228, 226] on img at bounding box center [231, 225] width 19 height 19
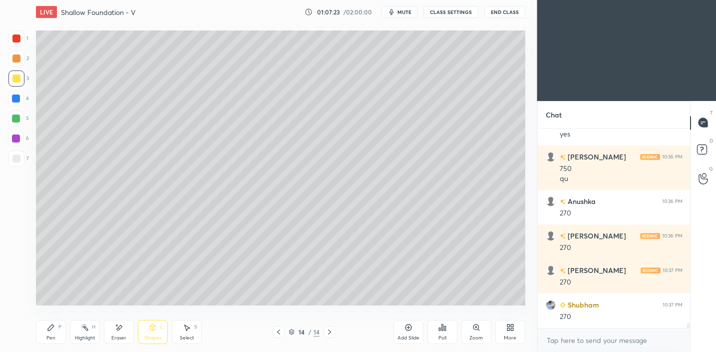
click at [67, 325] on div "Pen P Highlight H Eraser Shapes L Select S" at bounding box center [125, 332] width 179 height 24
drag, startPoint x: 56, startPoint y: 328, endPoint x: 58, endPoint y: 321, distance: 7.4
click at [56, 326] on div "Pen P" at bounding box center [51, 332] width 30 height 24
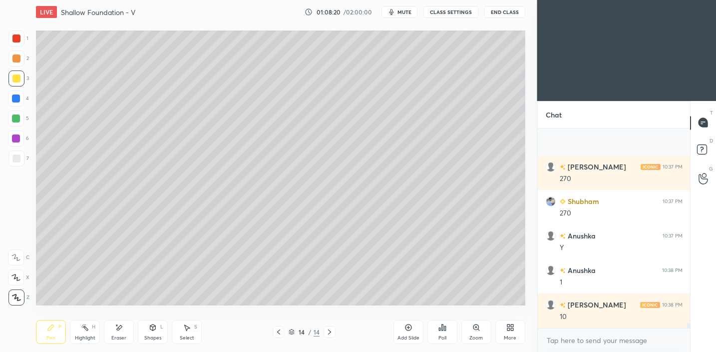
scroll to position [8105, 0]
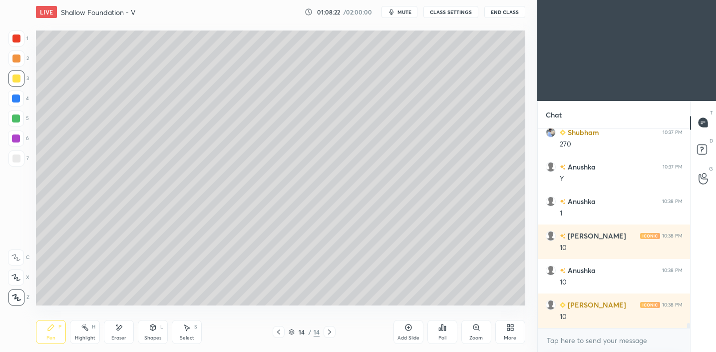
click at [147, 326] on div "Shapes L" at bounding box center [153, 332] width 30 height 24
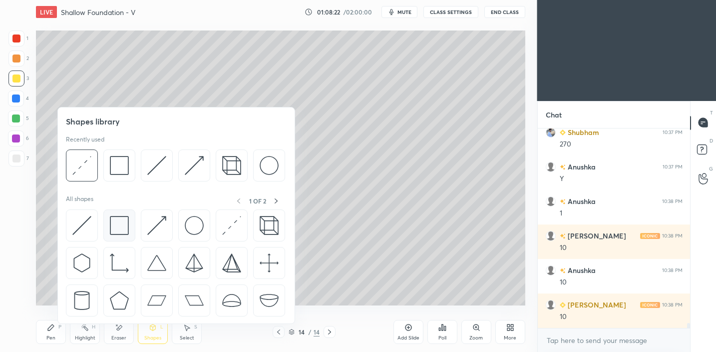
click at [118, 232] on img at bounding box center [119, 225] width 19 height 19
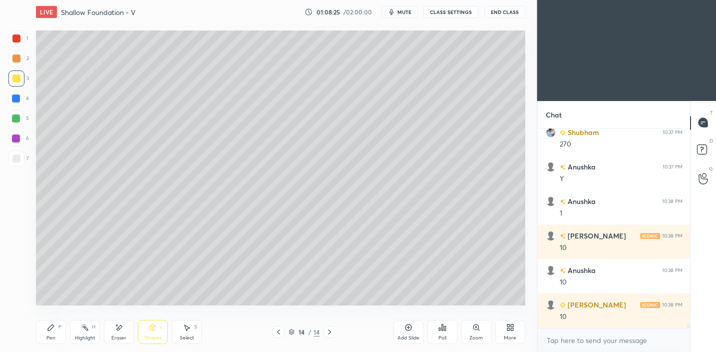
drag, startPoint x: 47, startPoint y: 334, endPoint x: 61, endPoint y: 324, distance: 17.6
click at [47, 335] on div "Pen" at bounding box center [50, 337] width 9 height 5
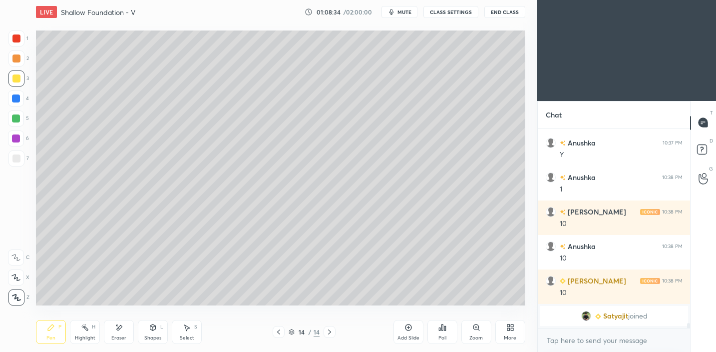
scroll to position [6609, 0]
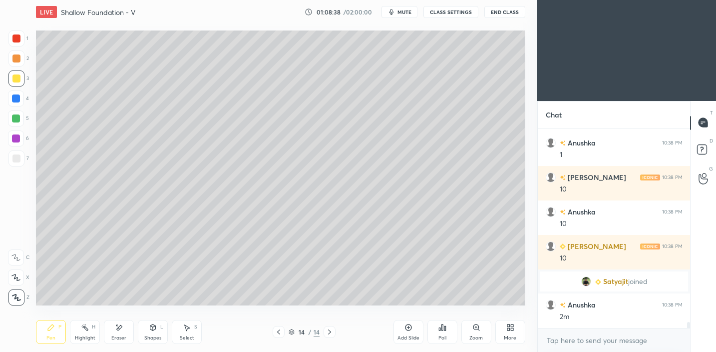
drag, startPoint x: 17, startPoint y: 163, endPoint x: 28, endPoint y: 173, distance: 14.9
click at [17, 163] on div at bounding box center [16, 158] width 16 height 16
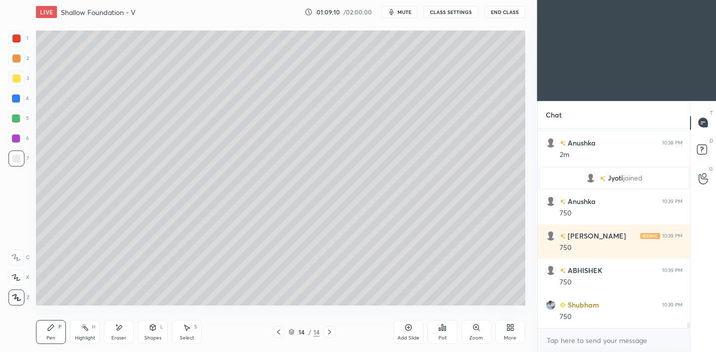
scroll to position [6786, 0]
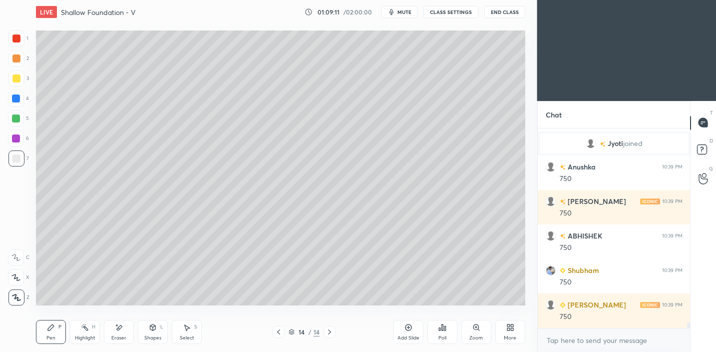
drag, startPoint x: 152, startPoint y: 327, endPoint x: 156, endPoint y: 324, distance: 5.3
click at [152, 327] on icon at bounding box center [152, 327] width 5 height 6
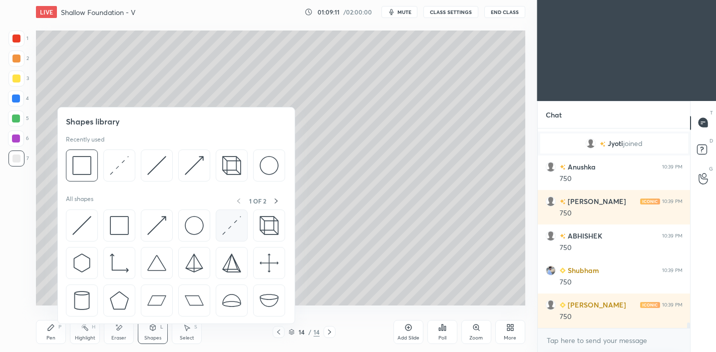
click at [245, 220] on div at bounding box center [232, 225] width 32 height 32
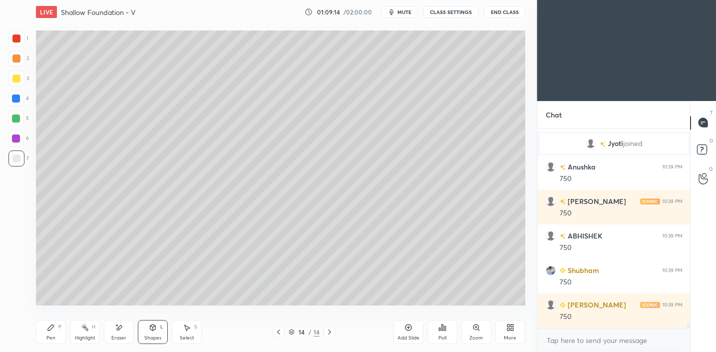
click at [56, 336] on div "Pen P" at bounding box center [51, 332] width 30 height 24
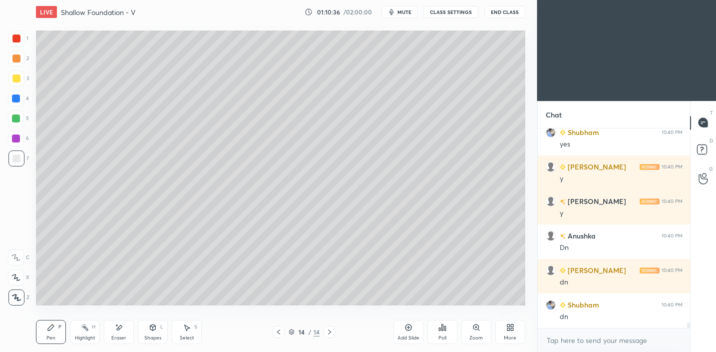
scroll to position [7254, 0]
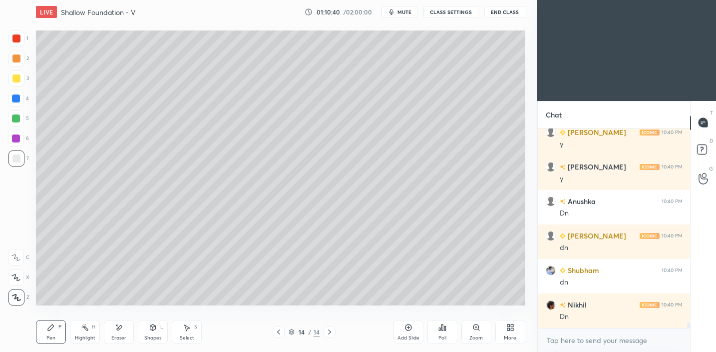
click at [406, 333] on div "Add Slide" at bounding box center [409, 332] width 30 height 24
click at [20, 77] on div at bounding box center [16, 78] width 16 height 16
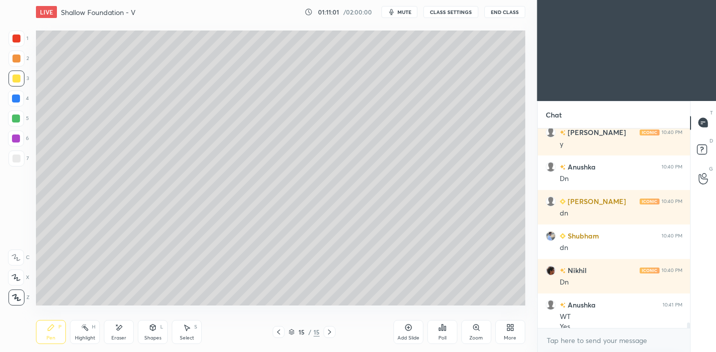
scroll to position [7298, 0]
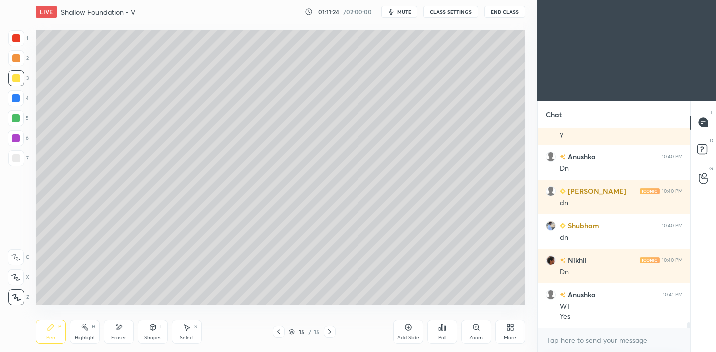
click at [158, 329] on div "Shapes L" at bounding box center [153, 332] width 30 height 24
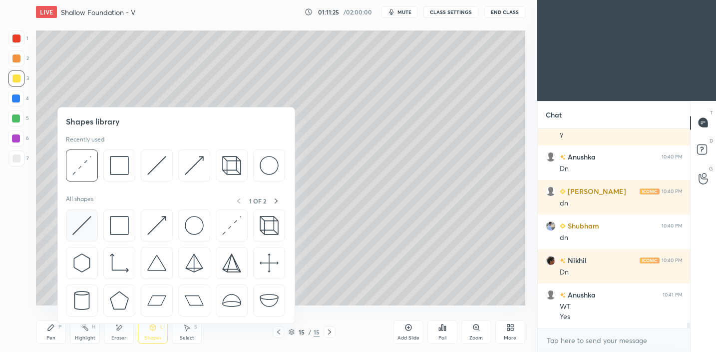
click at [85, 226] on img at bounding box center [81, 225] width 19 height 19
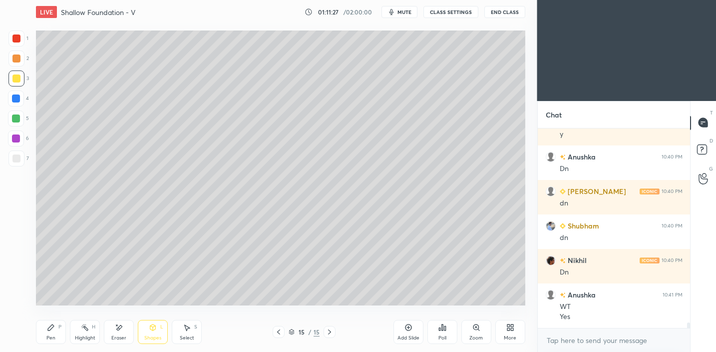
click at [158, 326] on div "Shapes L" at bounding box center [153, 332] width 30 height 24
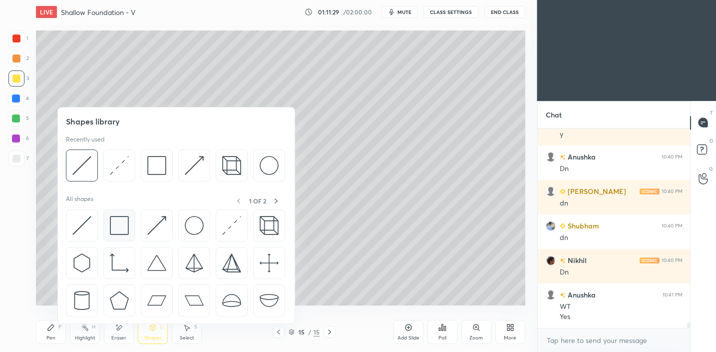
click at [117, 213] on div at bounding box center [119, 225] width 32 height 32
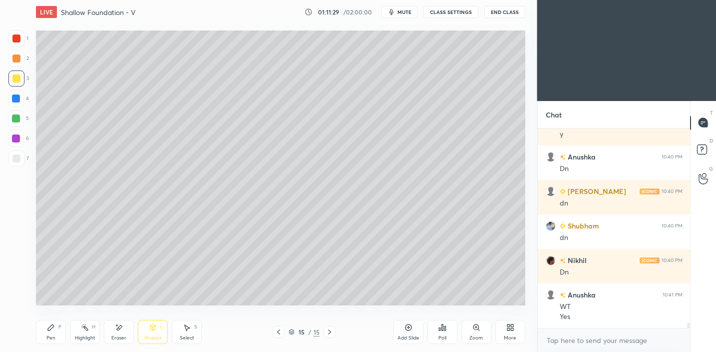
click at [19, 59] on div at bounding box center [16, 58] width 8 height 8
click at [149, 333] on div "Shapes L" at bounding box center [153, 332] width 30 height 24
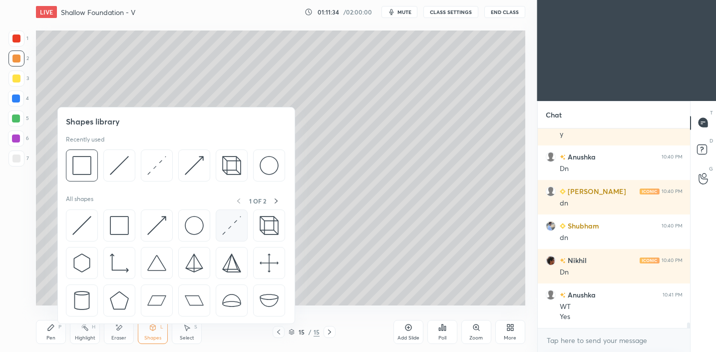
click at [224, 228] on img at bounding box center [231, 225] width 19 height 19
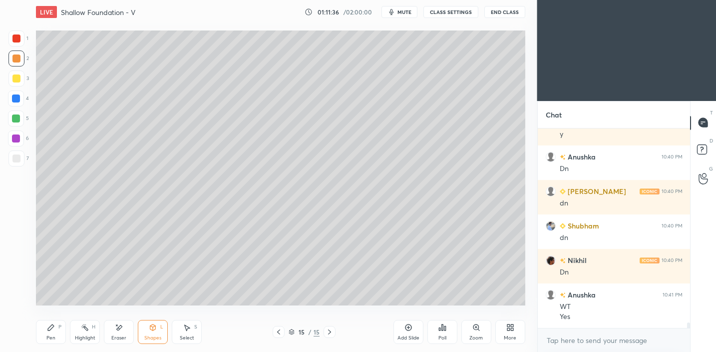
click at [144, 333] on div "Shapes L" at bounding box center [153, 332] width 30 height 24
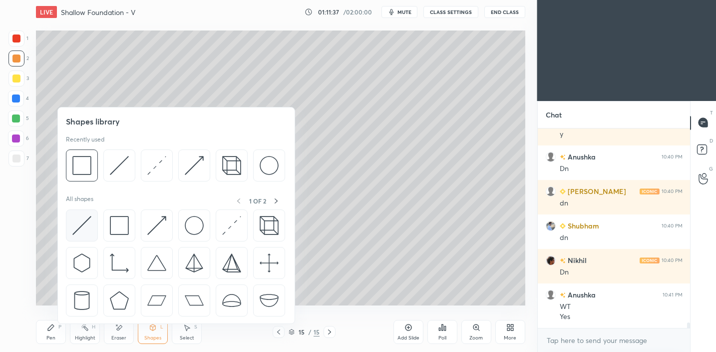
click at [74, 218] on img at bounding box center [81, 225] width 19 height 19
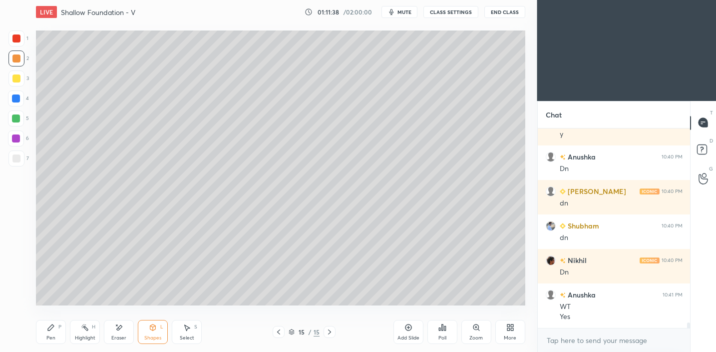
drag, startPoint x: 12, startPoint y: 113, endPoint x: 28, endPoint y: 106, distance: 17.7
click at [12, 113] on div at bounding box center [16, 118] width 16 height 16
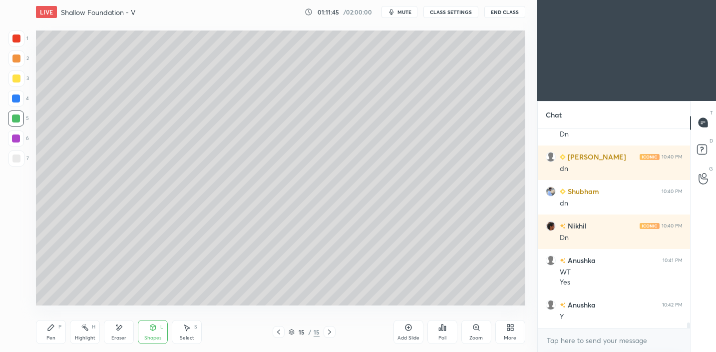
click at [159, 327] on div "Shapes L" at bounding box center [153, 332] width 30 height 24
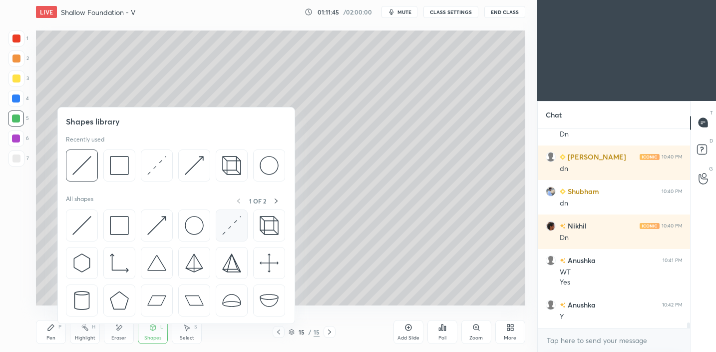
scroll to position [7367, 0]
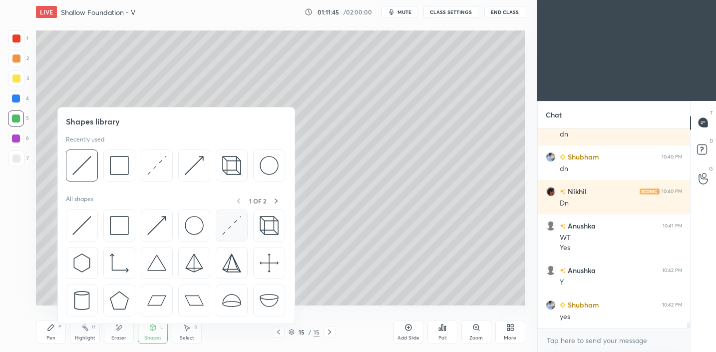
click at [234, 226] on img at bounding box center [231, 225] width 19 height 19
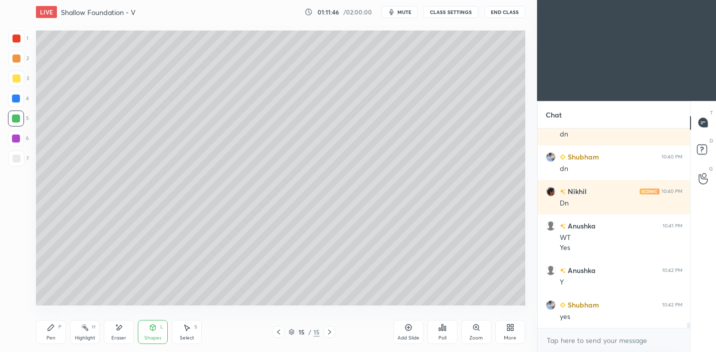
scroll to position [7402, 0]
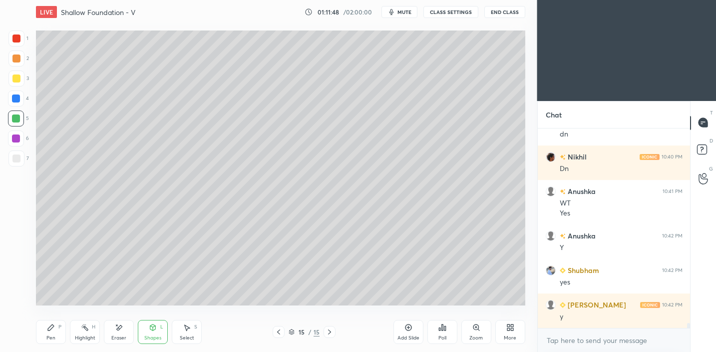
drag, startPoint x: 57, startPoint y: 339, endPoint x: 78, endPoint y: 308, distance: 36.7
click at [57, 339] on div "Pen P" at bounding box center [51, 332] width 30 height 24
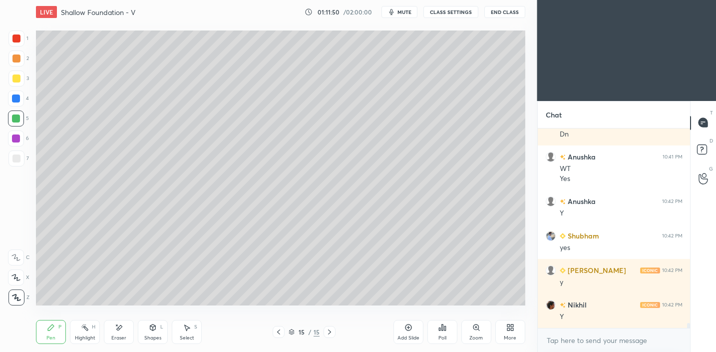
scroll to position [7471, 0]
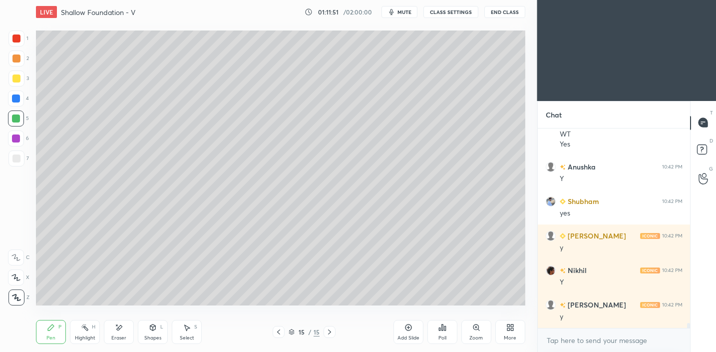
click at [158, 331] on div "Shapes L" at bounding box center [153, 332] width 30 height 24
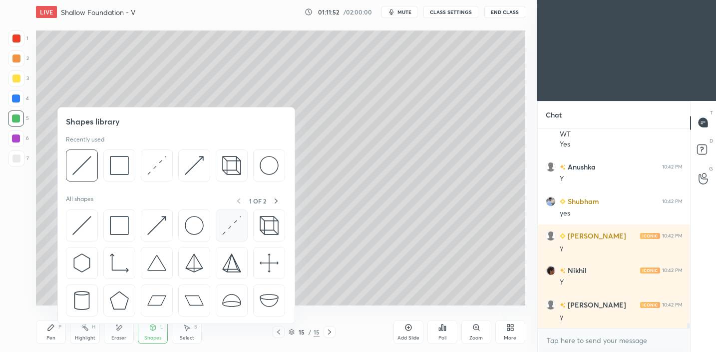
click at [233, 222] on img at bounding box center [231, 225] width 19 height 19
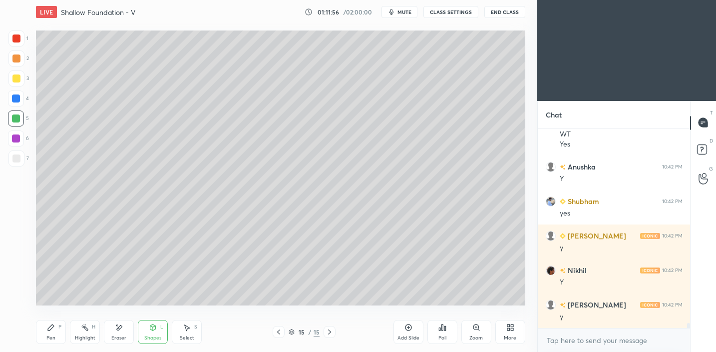
click at [148, 323] on div "Shapes L" at bounding box center [153, 332] width 30 height 24
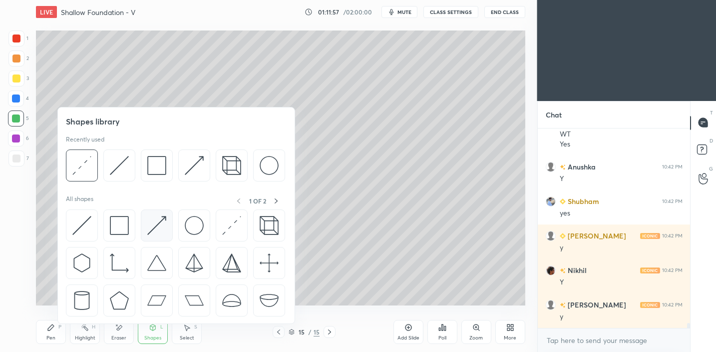
click at [159, 229] on img at bounding box center [156, 225] width 19 height 19
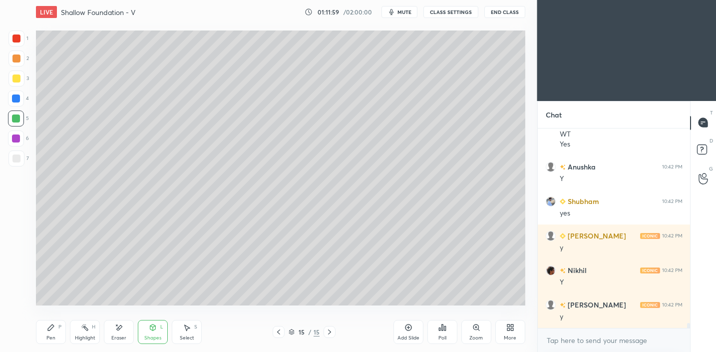
drag, startPoint x: 53, startPoint y: 333, endPoint x: 62, endPoint y: 310, distance: 24.7
click at [54, 333] on div "Pen P" at bounding box center [51, 332] width 30 height 24
click at [152, 335] on div "Shapes" at bounding box center [152, 337] width 17 height 5
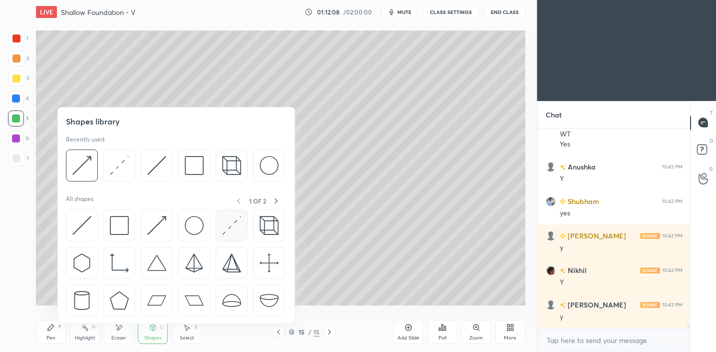
click at [232, 227] on img at bounding box center [231, 225] width 19 height 19
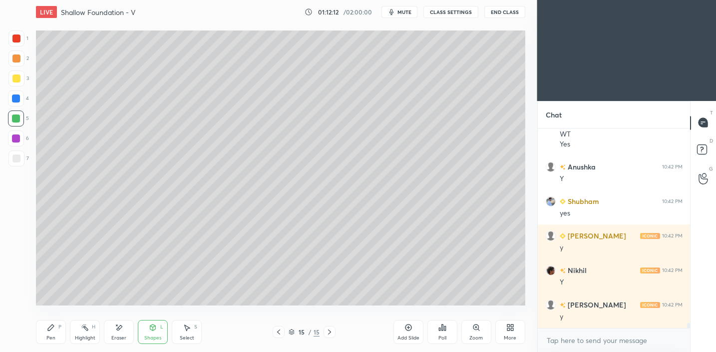
drag, startPoint x: 158, startPoint y: 335, endPoint x: 160, endPoint y: 328, distance: 7.9
click at [158, 335] on div "Shapes" at bounding box center [152, 337] width 17 height 5
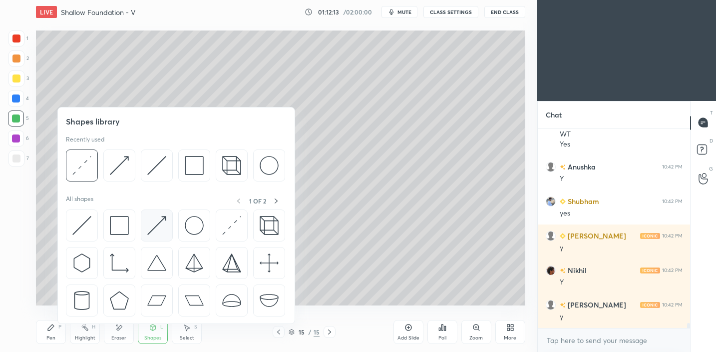
click at [161, 228] on img at bounding box center [156, 225] width 19 height 19
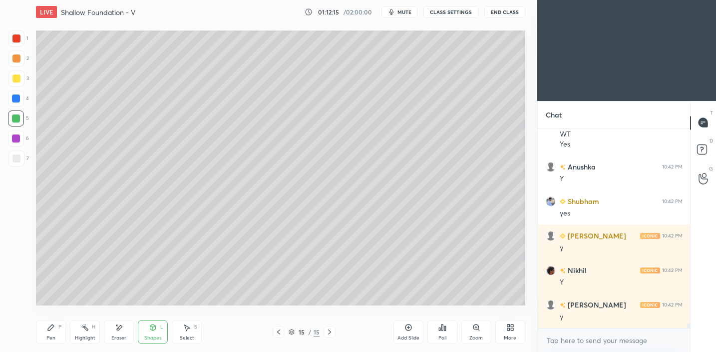
drag, startPoint x: 51, startPoint y: 328, endPoint x: 68, endPoint y: 310, distance: 24.7
click at [51, 328] on icon at bounding box center [51, 327] width 6 height 6
click at [19, 158] on div at bounding box center [16, 158] width 8 height 8
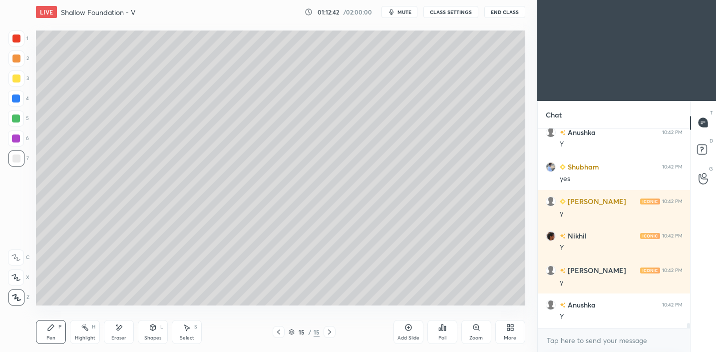
click at [151, 343] on div "Shapes L" at bounding box center [153, 332] width 30 height 24
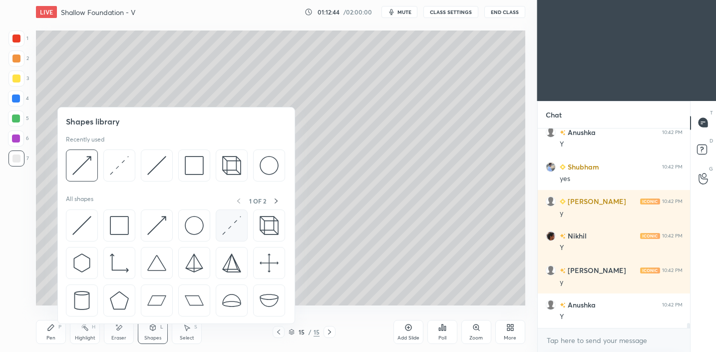
click at [239, 233] on img at bounding box center [231, 225] width 19 height 19
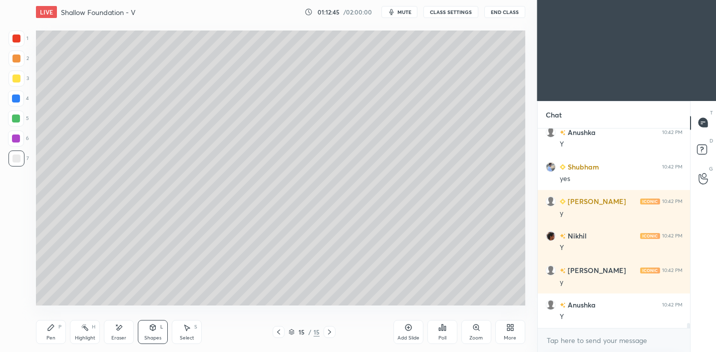
drag, startPoint x: 14, startPoint y: 54, endPoint x: 30, endPoint y: 62, distance: 18.3
click at [14, 54] on div at bounding box center [16, 58] width 8 height 8
click at [43, 333] on div "Pen P" at bounding box center [51, 332] width 30 height 24
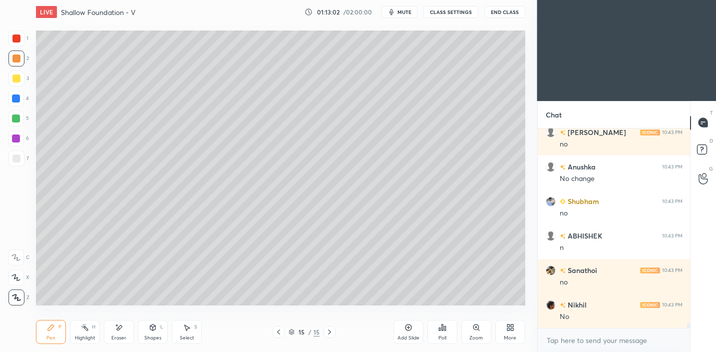
scroll to position [7746, 0]
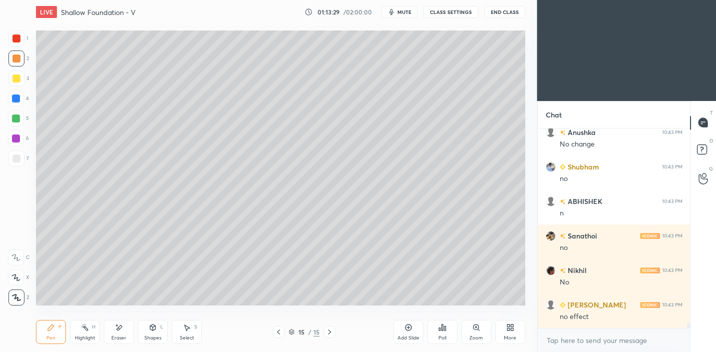
click at [415, 335] on div "Add Slide" at bounding box center [409, 337] width 22 height 5
click at [18, 78] on div at bounding box center [16, 78] width 8 height 8
drag, startPoint x: 152, startPoint y: 333, endPoint x: 149, endPoint y: 326, distance: 7.0
click at [151, 331] on div "Shapes L" at bounding box center [153, 332] width 30 height 24
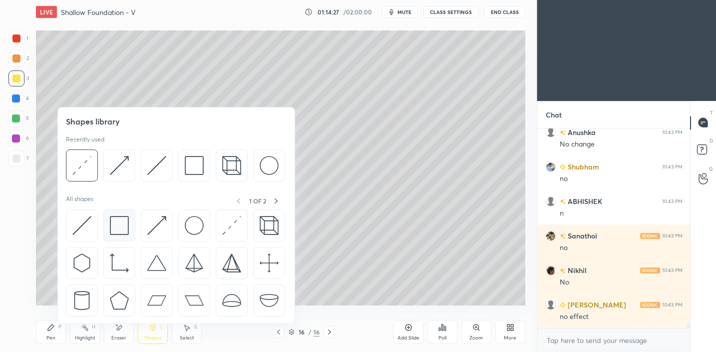
click at [117, 227] on img at bounding box center [119, 225] width 19 height 19
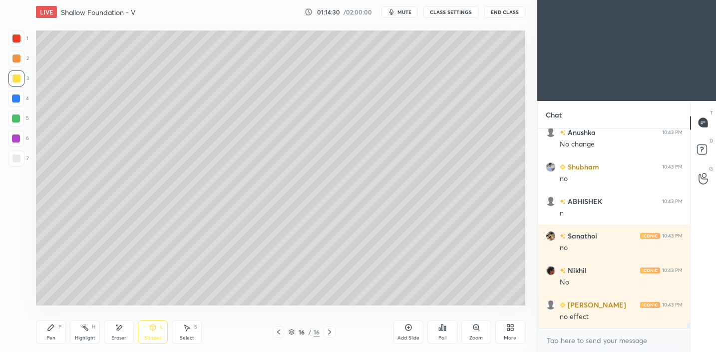
drag, startPoint x: 44, startPoint y: 333, endPoint x: 47, endPoint y: 313, distance: 20.6
click at [44, 333] on div "Pen P" at bounding box center [51, 332] width 30 height 24
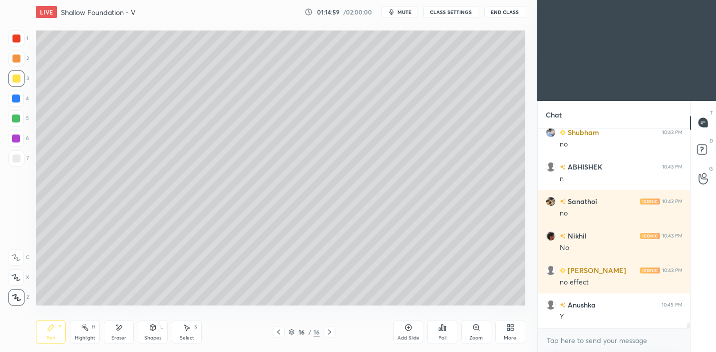
scroll to position [7815, 0]
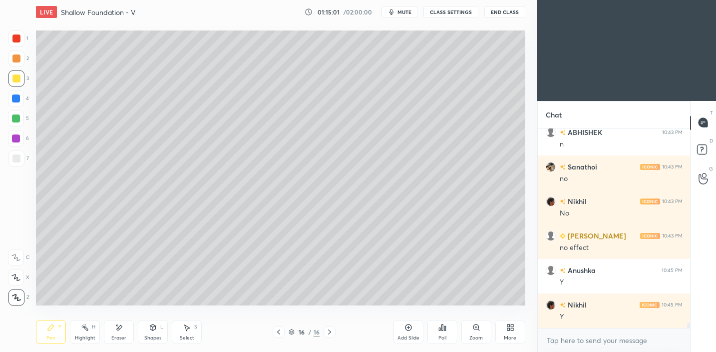
click at [157, 332] on div "Shapes L" at bounding box center [153, 332] width 30 height 24
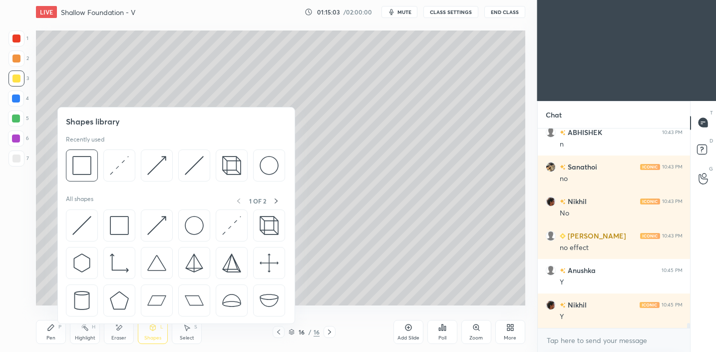
click at [58, 331] on div "Pen P" at bounding box center [51, 332] width 30 height 24
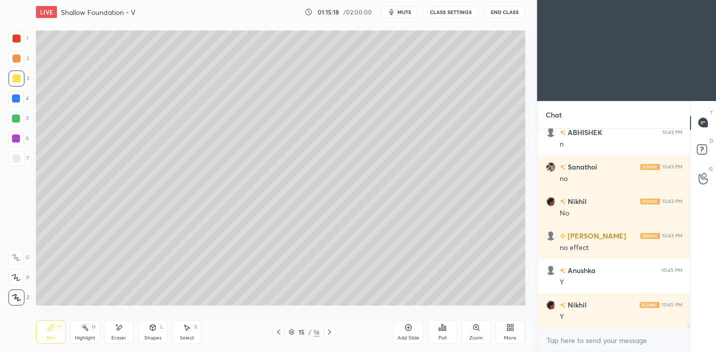
click at [190, 331] on icon at bounding box center [187, 327] width 8 height 8
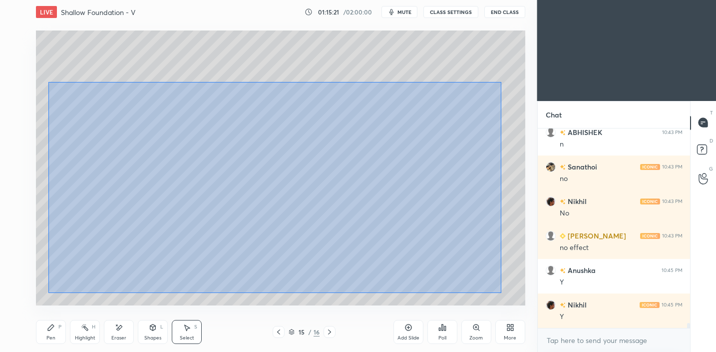
drag, startPoint x: 59, startPoint y: 93, endPoint x: 501, endPoint y: 292, distance: 484.3
click at [501, 293] on div "0 ° Undo Copy Duplicate Duplicate to new slide Delete" at bounding box center [281, 167] width 490 height 275
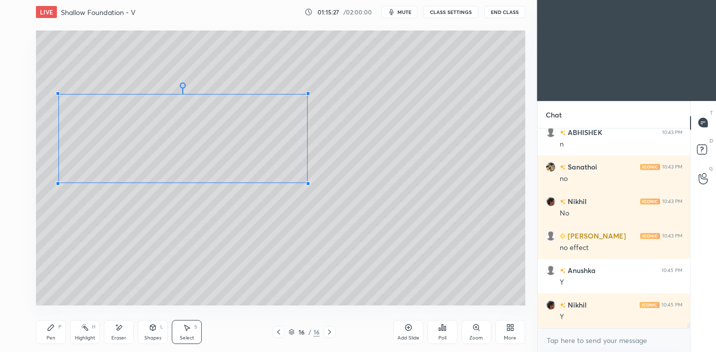
drag, startPoint x: 499, startPoint y: 280, endPoint x: 304, endPoint y: 173, distance: 222.2
click at [307, 182] on div at bounding box center [308, 183] width 4 height 4
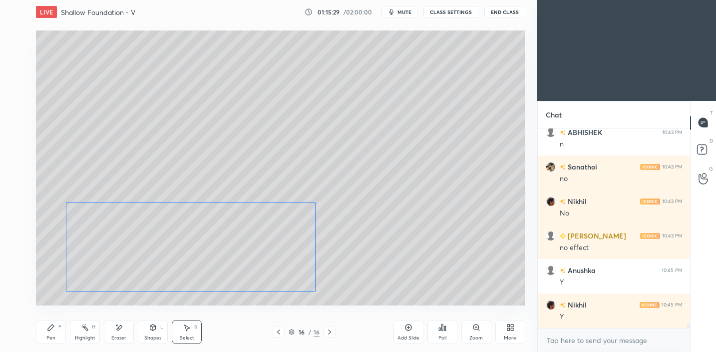
drag, startPoint x: 265, startPoint y: 134, endPoint x: 313, endPoint y: 232, distance: 109.2
click at [273, 243] on div "0 ° Undo Copy Paste here Duplicate Duplicate to new slide Delete" at bounding box center [281, 167] width 490 height 275
click at [492, 241] on div "0 ° Undo Copy Paste here Duplicate Duplicate to new slide Delete" at bounding box center [281, 167] width 490 height 275
click at [143, 335] on div "Shapes L" at bounding box center [153, 332] width 30 height 24
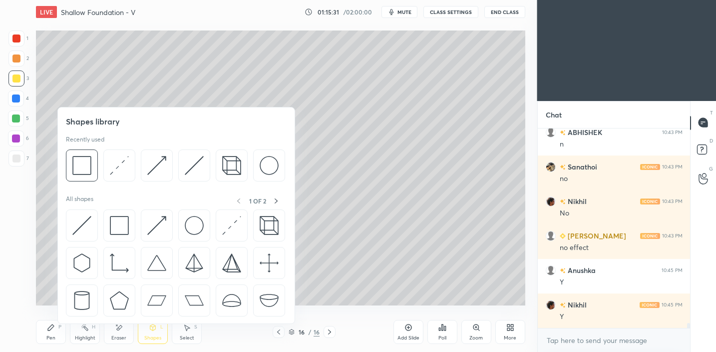
click at [117, 336] on div "Eraser" at bounding box center [118, 337] width 15 height 5
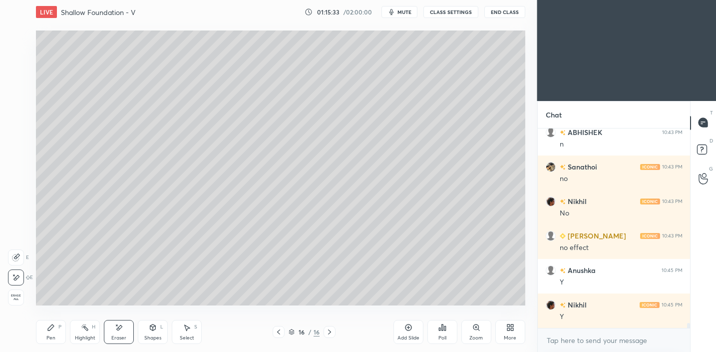
click at [158, 331] on div "Shapes L" at bounding box center [153, 332] width 30 height 24
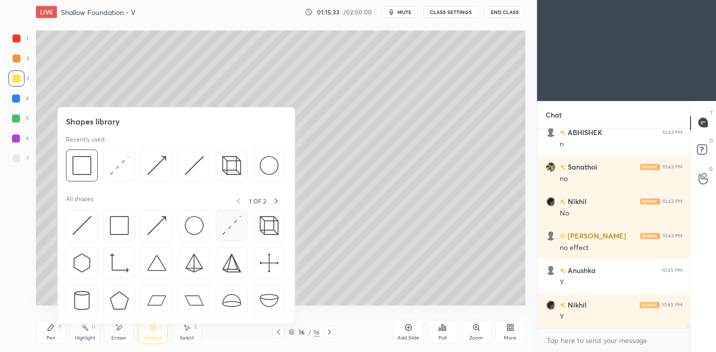
click at [237, 226] on img at bounding box center [231, 225] width 19 height 19
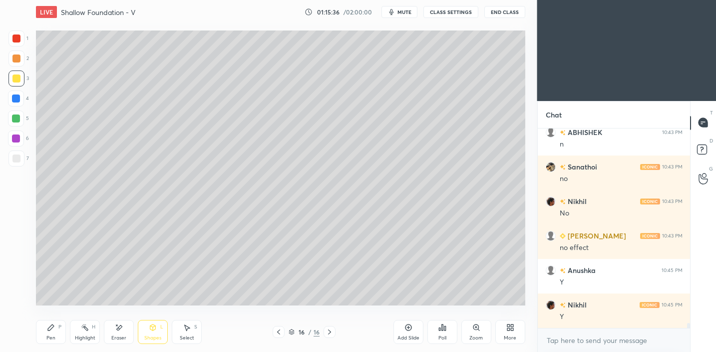
click at [48, 331] on div "Pen P" at bounding box center [51, 332] width 30 height 24
click at [21, 161] on div at bounding box center [16, 158] width 16 height 16
click at [408, 329] on icon at bounding box center [409, 327] width 8 height 8
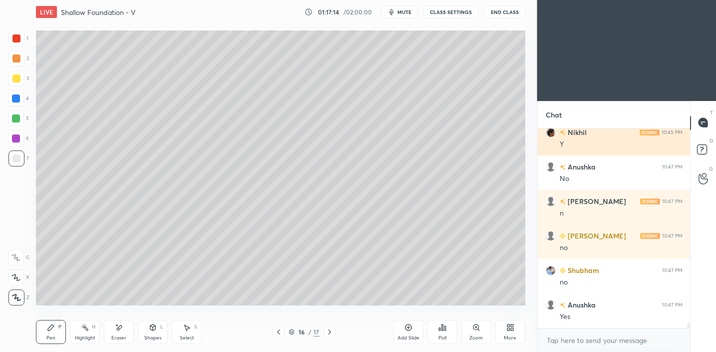
scroll to position [8022, 0]
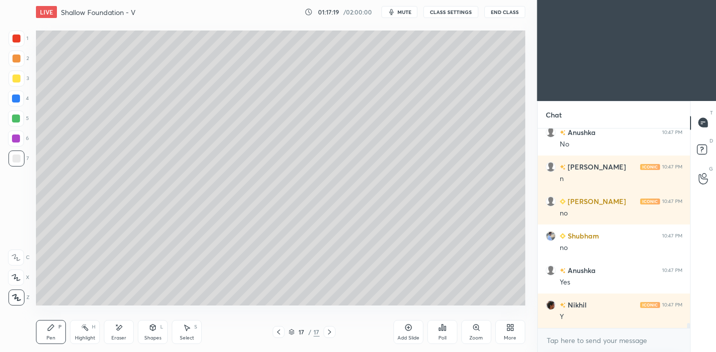
click at [19, 82] on div at bounding box center [16, 78] width 16 height 16
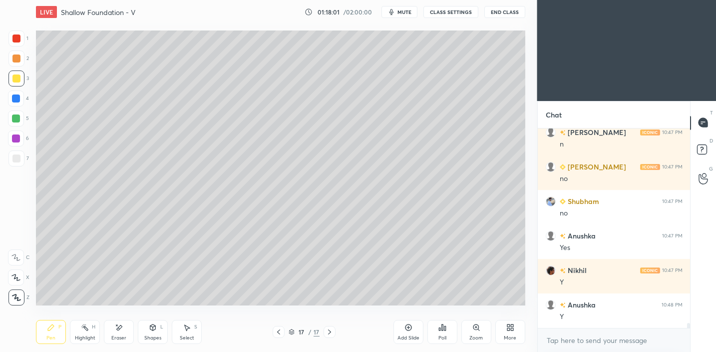
click at [19, 158] on div at bounding box center [16, 158] width 8 height 8
click at [146, 335] on div "Shapes" at bounding box center [152, 337] width 17 height 5
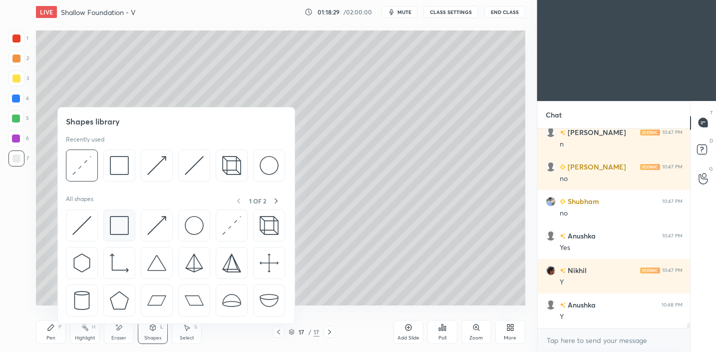
click at [127, 226] on img at bounding box center [119, 225] width 19 height 19
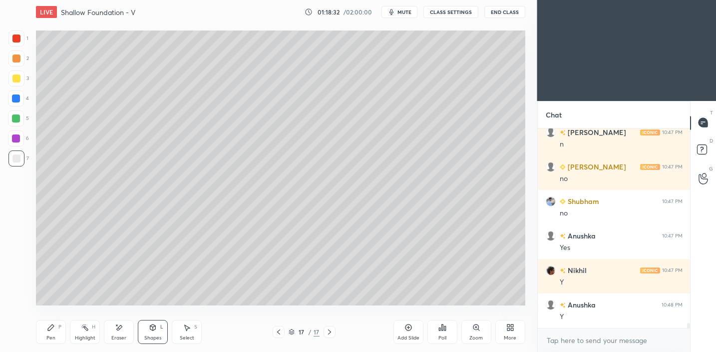
drag, startPoint x: 54, startPoint y: 323, endPoint x: 60, endPoint y: 309, distance: 15.9
click at [54, 323] on icon at bounding box center [51, 327] width 8 height 8
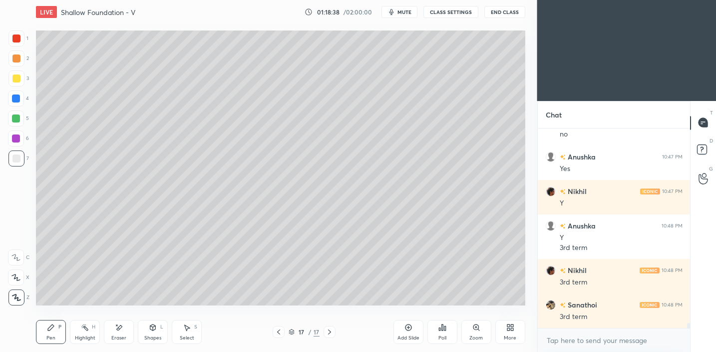
scroll to position [8170, 0]
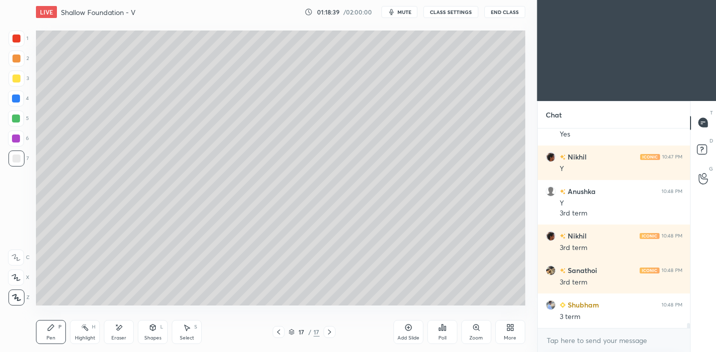
click at [15, 83] on div at bounding box center [16, 78] width 16 height 16
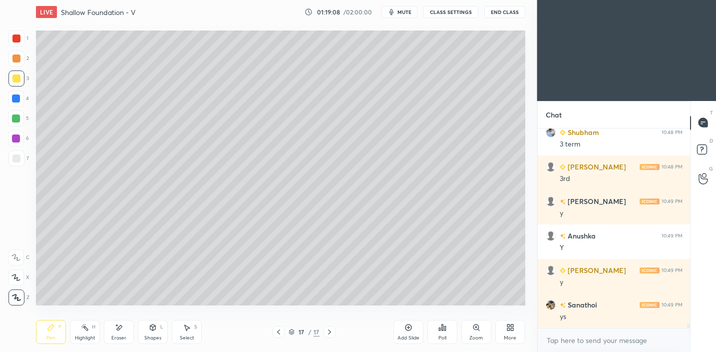
scroll to position [8377, 0]
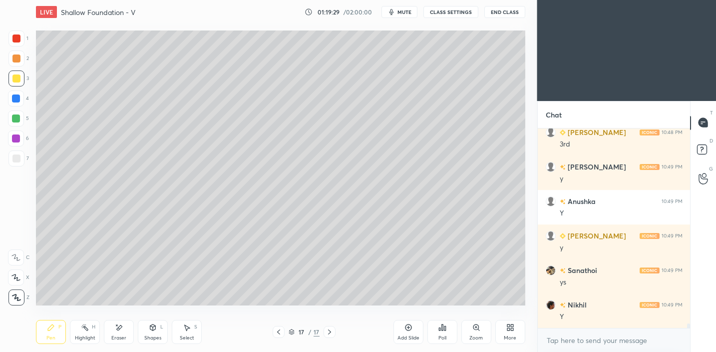
click at [154, 329] on icon at bounding box center [152, 327] width 5 height 6
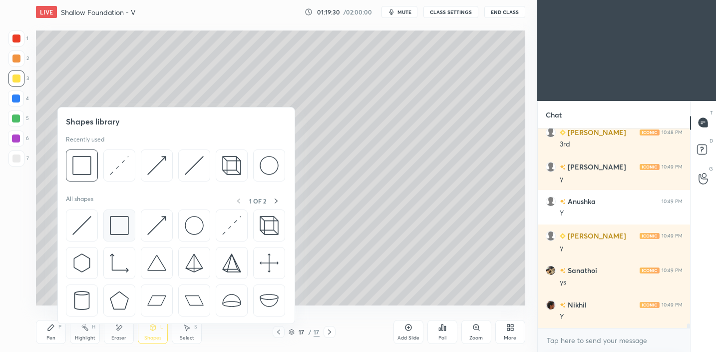
click at [125, 221] on img at bounding box center [119, 225] width 19 height 19
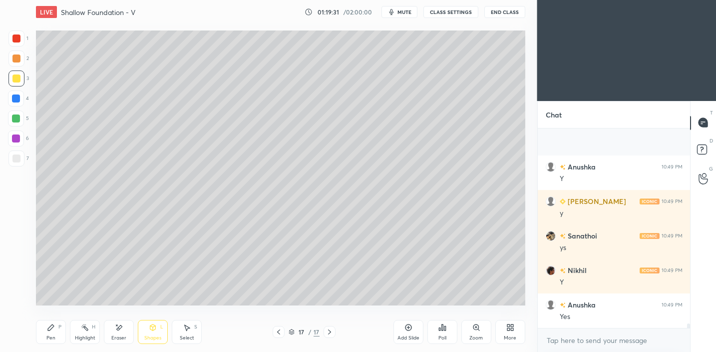
scroll to position [8480, 0]
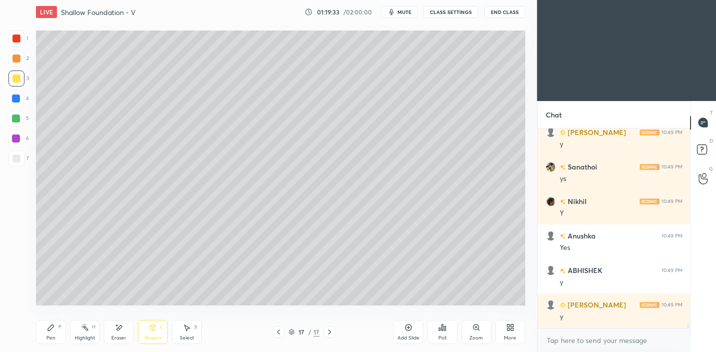
click at [52, 327] on icon at bounding box center [51, 327] width 6 height 6
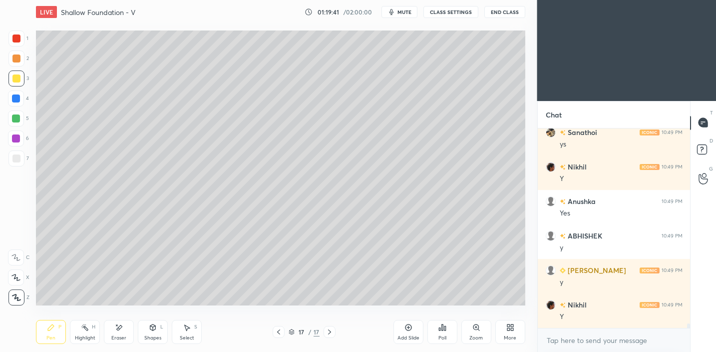
drag, startPoint x: 14, startPoint y: 154, endPoint x: 25, endPoint y: 143, distance: 15.9
click at [15, 154] on div at bounding box center [16, 158] width 8 height 8
drag, startPoint x: 17, startPoint y: 79, endPoint x: 27, endPoint y: 80, distance: 9.5
click at [17, 79] on div at bounding box center [16, 78] width 8 height 8
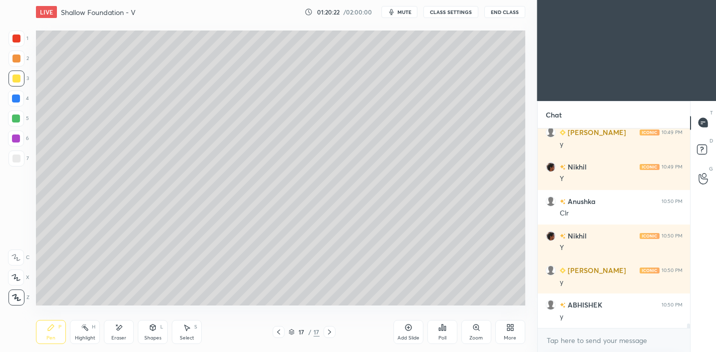
scroll to position [8687, 0]
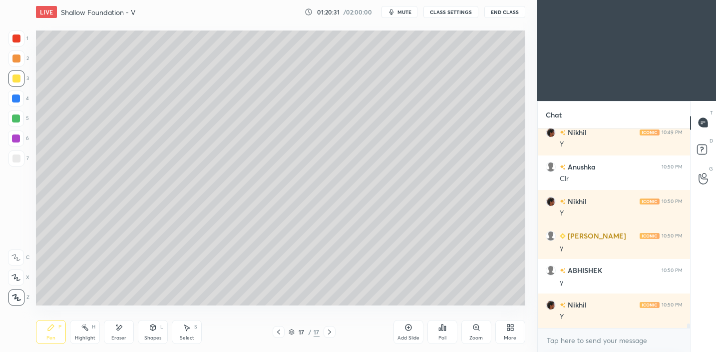
click at [19, 159] on div at bounding box center [16, 158] width 8 height 8
drag, startPoint x: 18, startPoint y: 83, endPoint x: 24, endPoint y: 87, distance: 7.2
click at [18, 83] on div at bounding box center [16, 78] width 16 height 16
click at [15, 156] on div at bounding box center [16, 158] width 8 height 8
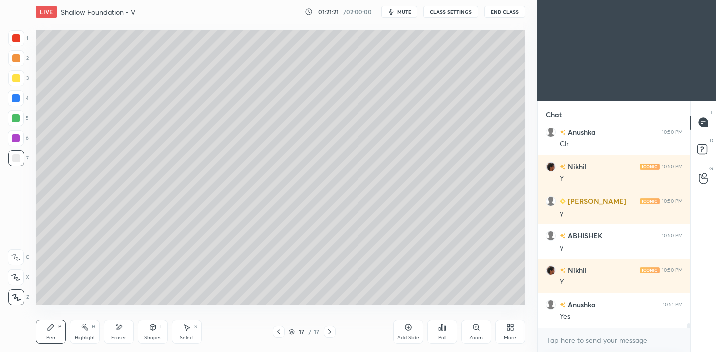
scroll to position [8756, 0]
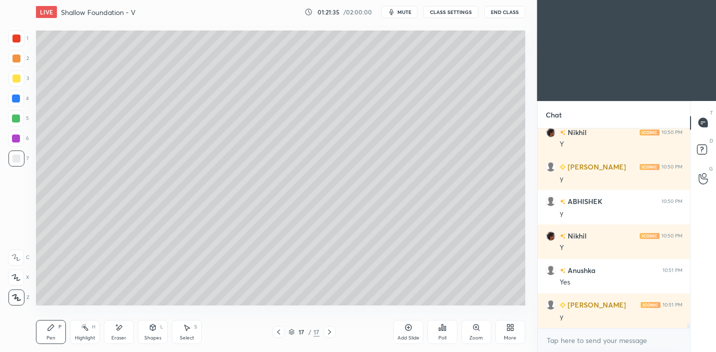
drag, startPoint x: 155, startPoint y: 332, endPoint x: 160, endPoint y: 326, distance: 8.1
click at [155, 332] on div "Shapes L" at bounding box center [153, 332] width 30 height 24
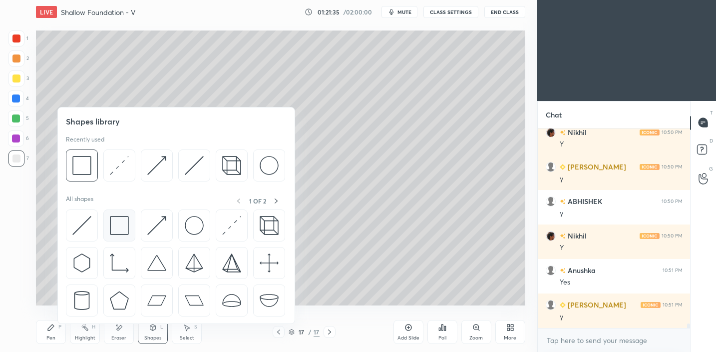
click at [125, 225] on img at bounding box center [119, 225] width 19 height 19
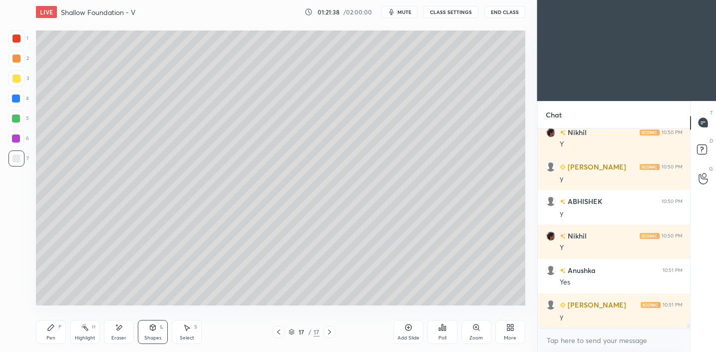
scroll to position [8790, 0]
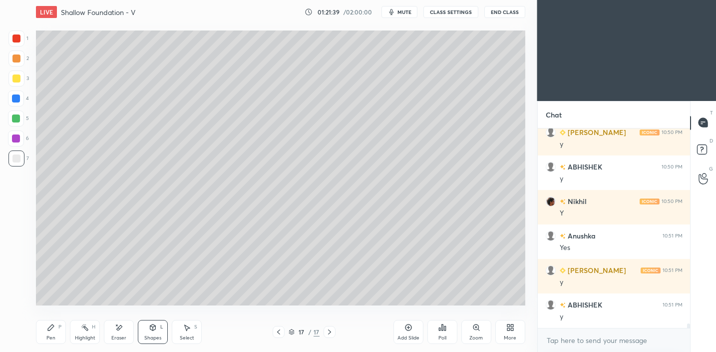
click at [56, 336] on div "Pen P" at bounding box center [51, 332] width 30 height 24
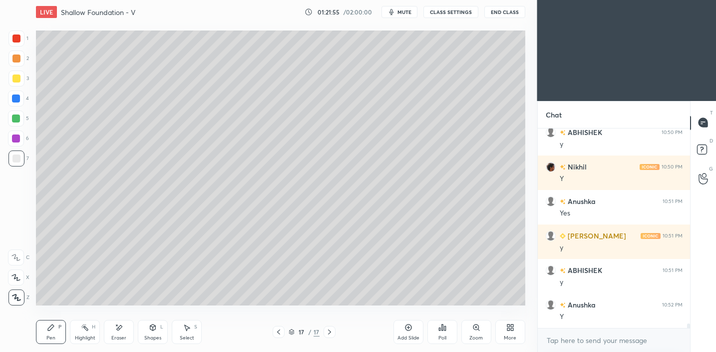
click at [158, 330] on div "Shapes L" at bounding box center [153, 332] width 30 height 24
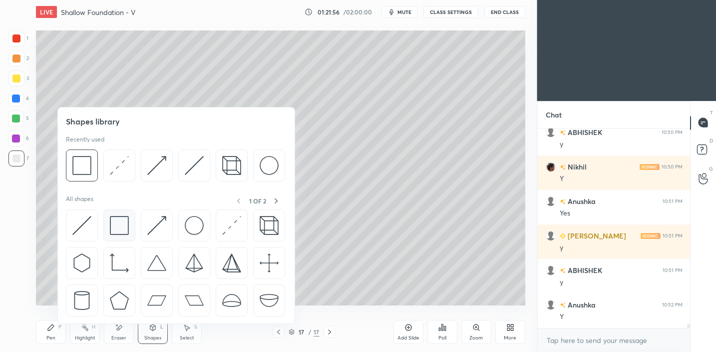
click at [119, 231] on img at bounding box center [119, 225] width 19 height 19
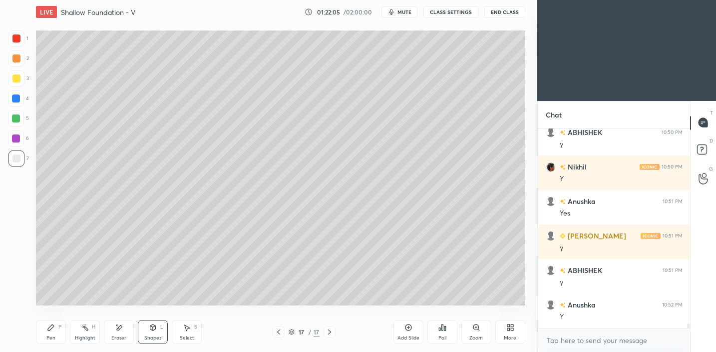
drag, startPoint x: 46, startPoint y: 335, endPoint x: 89, endPoint y: 312, distance: 49.0
click at [47, 336] on div "Pen" at bounding box center [50, 337] width 9 height 5
click at [16, 78] on div at bounding box center [16, 78] width 8 height 8
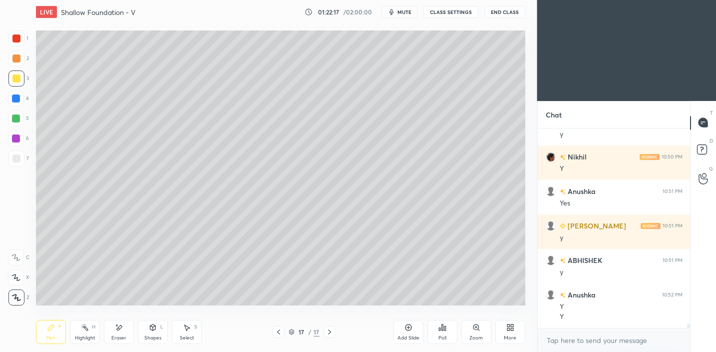
scroll to position [8869, 0]
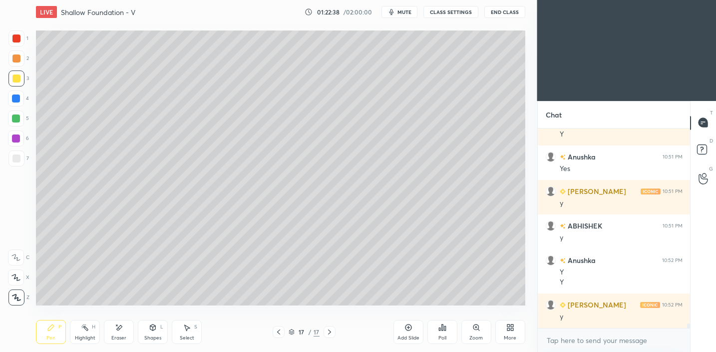
click at [411, 332] on div "Add Slide" at bounding box center [409, 332] width 30 height 24
drag, startPoint x: 15, startPoint y: 160, endPoint x: 18, endPoint y: 154, distance: 6.5
click at [15, 160] on div at bounding box center [16, 158] width 8 height 8
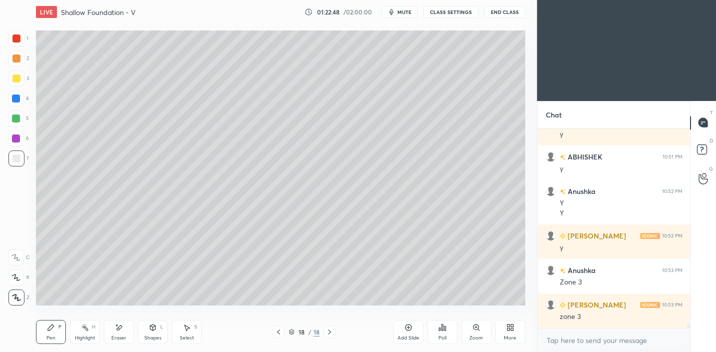
scroll to position [8973, 0]
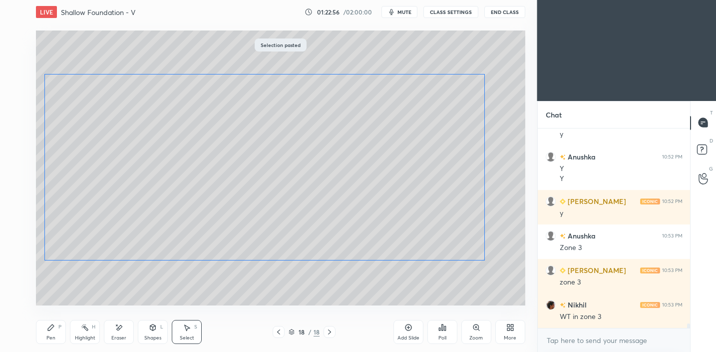
drag, startPoint x: 357, startPoint y: 221, endPoint x: 416, endPoint y: 233, distance: 60.6
click at [353, 221] on div "0 ° Undo Copy Paste here Duplicate Duplicate to new slide Delete" at bounding box center [281, 167] width 490 height 275
drag, startPoint x: 487, startPoint y: 248, endPoint x: 385, endPoint y: 258, distance: 102.4
click at [488, 264] on div at bounding box center [490, 265] width 4 height 4
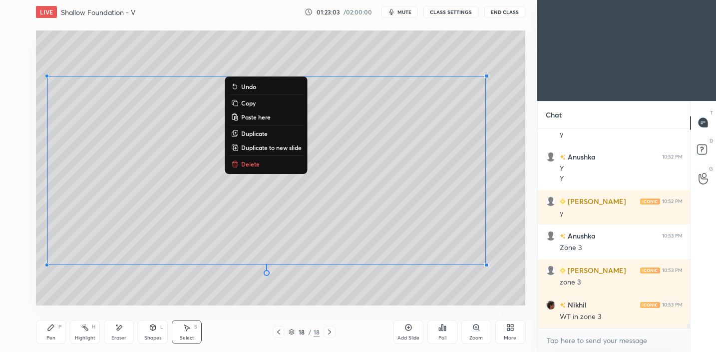
click at [163, 324] on div "Shapes L" at bounding box center [153, 332] width 30 height 24
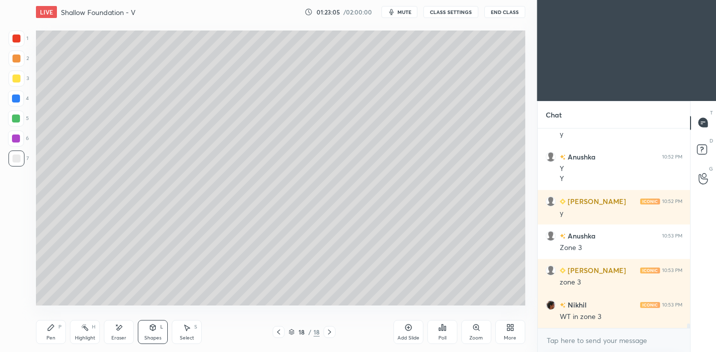
click at [114, 331] on div "Eraser" at bounding box center [119, 332] width 30 height 24
click at [150, 328] on icon at bounding box center [152, 327] width 5 height 6
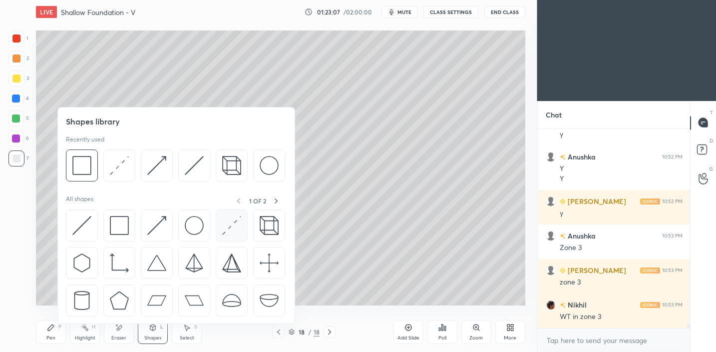
click at [238, 225] on img at bounding box center [231, 225] width 19 height 19
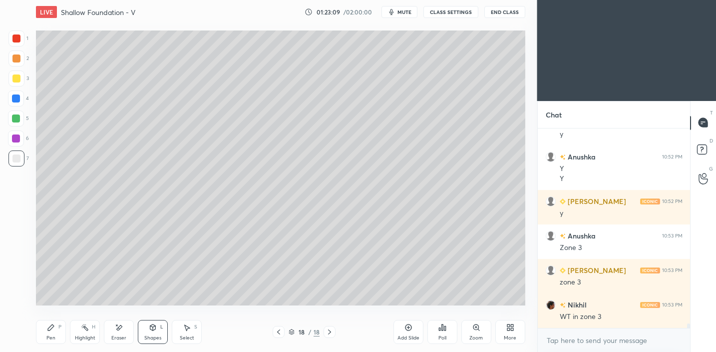
drag, startPoint x: 50, startPoint y: 332, endPoint x: 62, endPoint y: 315, distance: 20.7
click at [50, 331] on div "Pen P" at bounding box center [51, 332] width 30 height 24
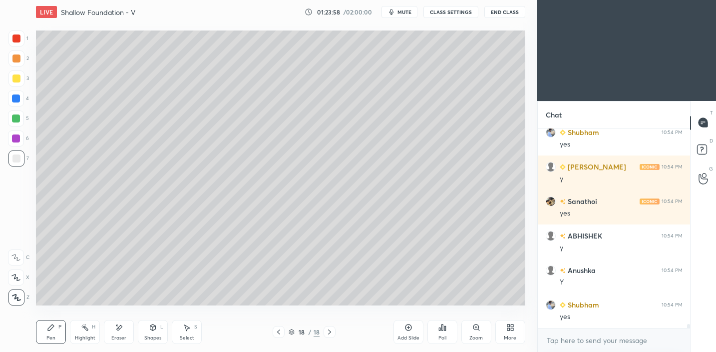
scroll to position [9524, 0]
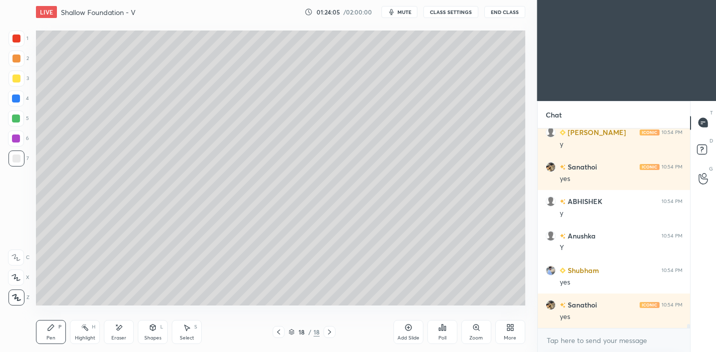
drag, startPoint x: 409, startPoint y: 331, endPoint x: 417, endPoint y: 311, distance: 21.7
click at [409, 331] on div "Add Slide" at bounding box center [409, 332] width 30 height 24
click at [20, 81] on div at bounding box center [16, 78] width 16 height 16
drag, startPoint x: 17, startPoint y: 156, endPoint x: 31, endPoint y: 140, distance: 21.2
click at [17, 156] on div at bounding box center [16, 158] width 8 height 8
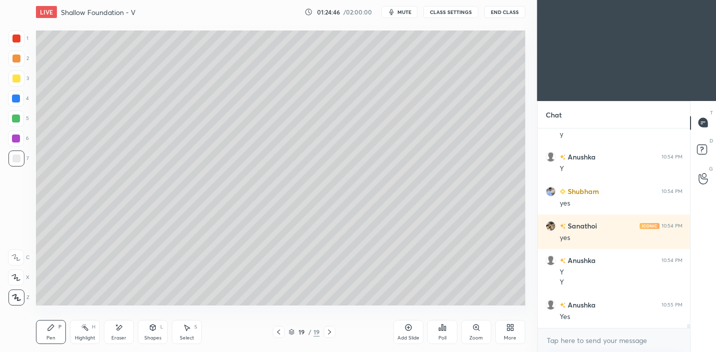
scroll to position [9638, 0]
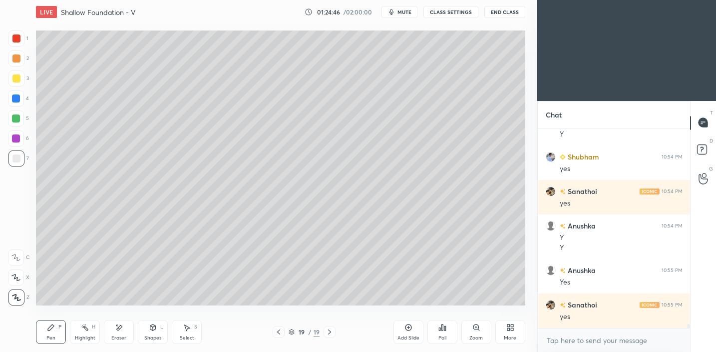
click at [158, 325] on div "Shapes L" at bounding box center [153, 332] width 30 height 24
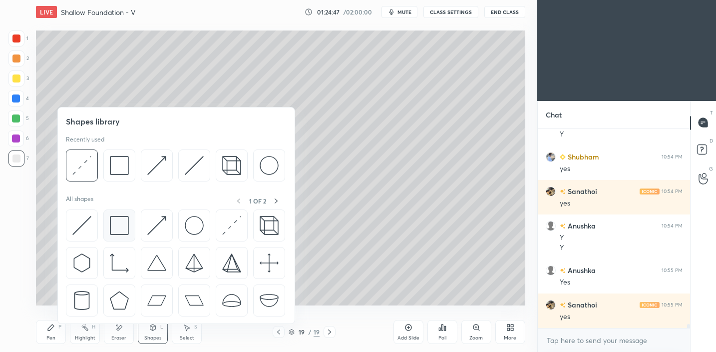
click at [114, 227] on img at bounding box center [119, 225] width 19 height 19
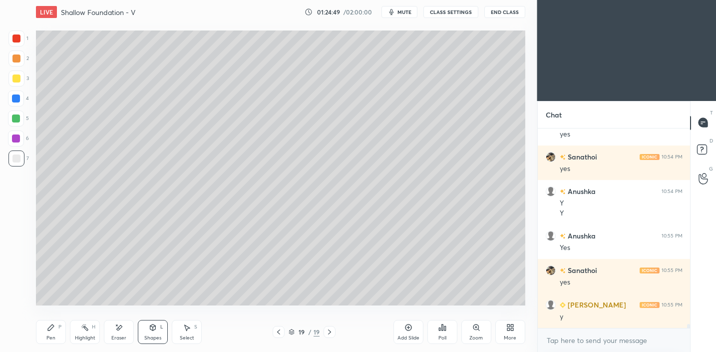
scroll to position [9707, 0]
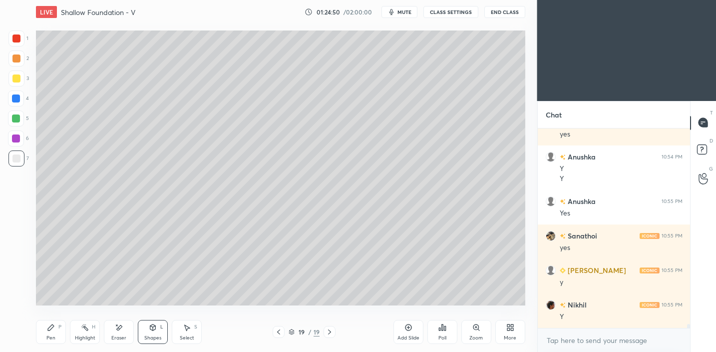
click at [45, 332] on div "Pen P" at bounding box center [51, 332] width 30 height 24
click at [146, 328] on div "Shapes L" at bounding box center [153, 332] width 30 height 24
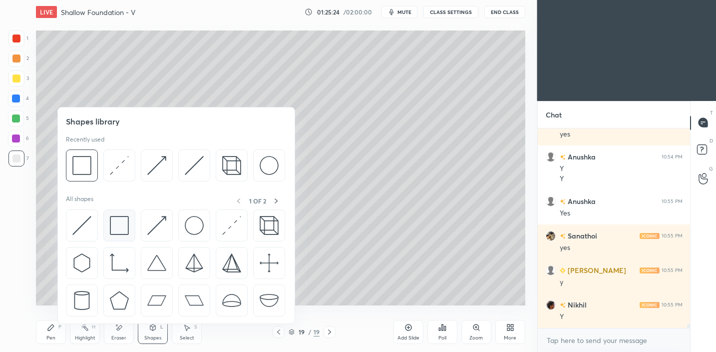
click at [124, 235] on div at bounding box center [119, 225] width 32 height 32
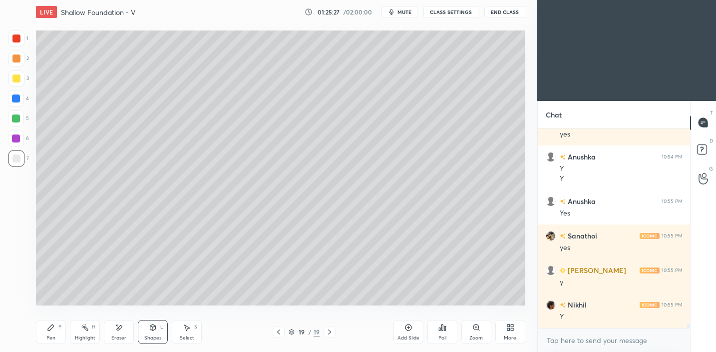
click at [53, 330] on icon at bounding box center [51, 327] width 8 height 8
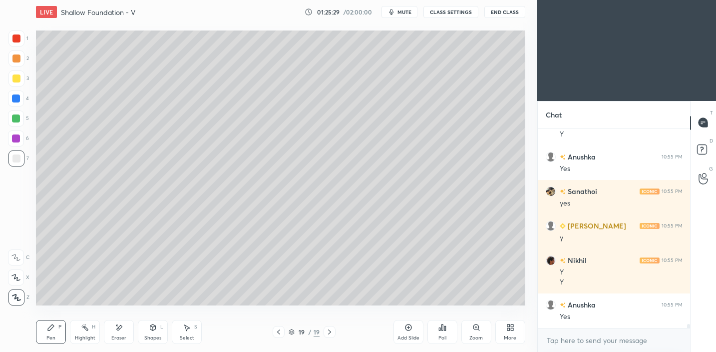
scroll to position [9854, 0]
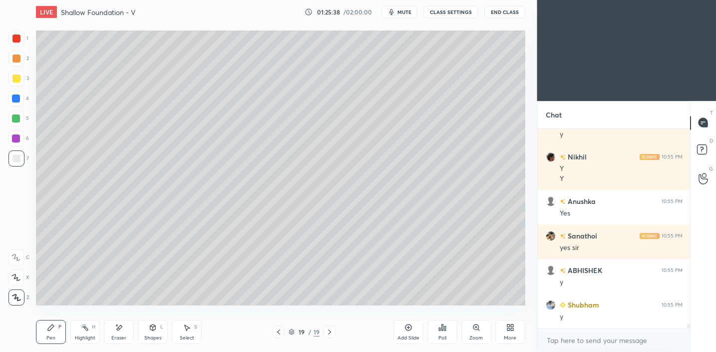
drag, startPoint x: 151, startPoint y: 334, endPoint x: 151, endPoint y: 325, distance: 8.5
click at [151, 335] on div "Shapes" at bounding box center [152, 337] width 17 height 5
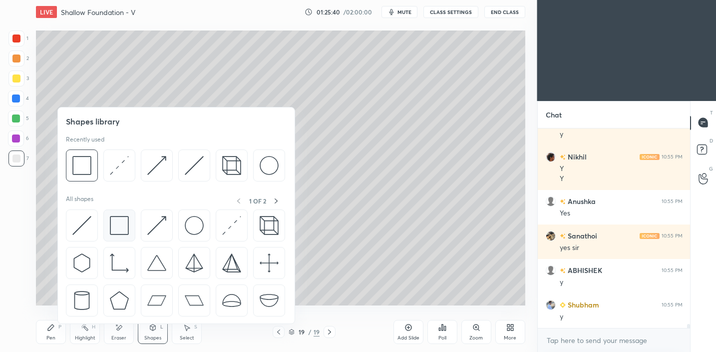
click at [123, 232] on img at bounding box center [119, 225] width 19 height 19
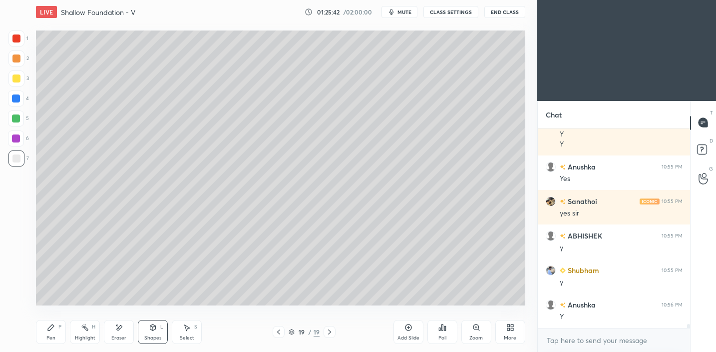
scroll to position [9923, 0]
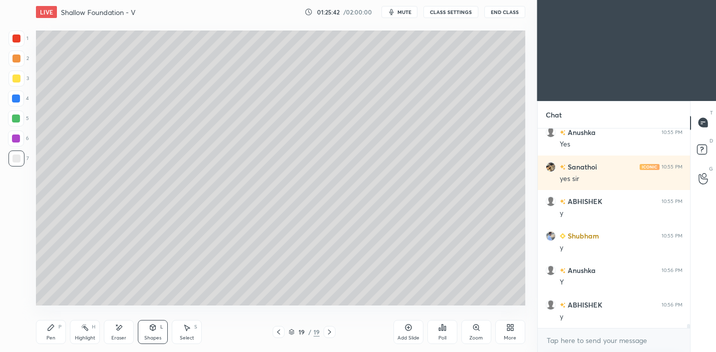
drag, startPoint x: 54, startPoint y: 329, endPoint x: 70, endPoint y: 316, distance: 20.2
click at [54, 329] on icon at bounding box center [51, 327] width 8 height 8
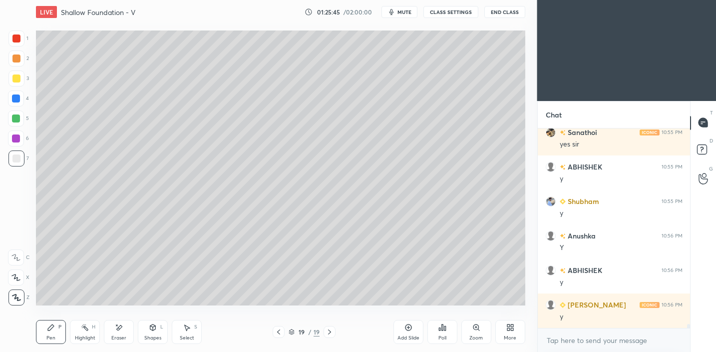
scroll to position [9982, 0]
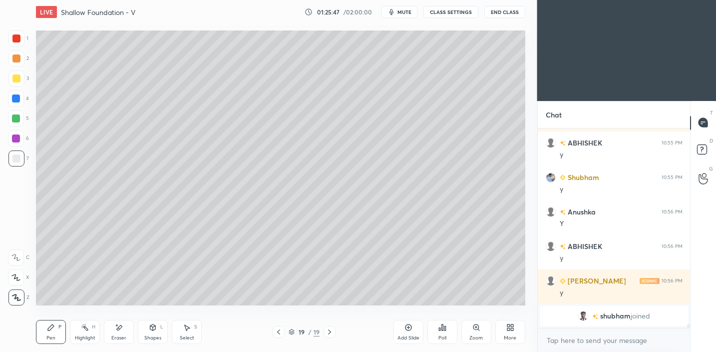
click at [18, 84] on div at bounding box center [16, 78] width 16 height 16
click at [16, 152] on div at bounding box center [16, 158] width 16 height 16
drag, startPoint x: 16, startPoint y: 80, endPoint x: 28, endPoint y: 85, distance: 12.7
click at [18, 79] on div at bounding box center [16, 78] width 8 height 8
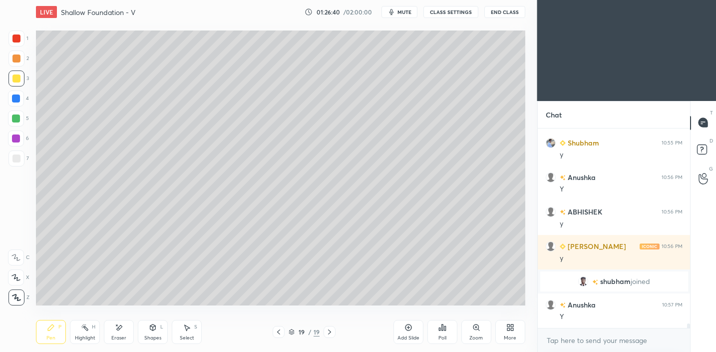
scroll to position [9066, 0]
click at [17, 163] on div at bounding box center [16, 158] width 16 height 16
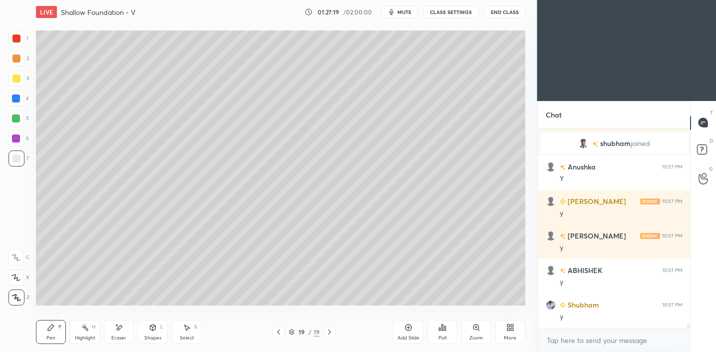
scroll to position [9238, 0]
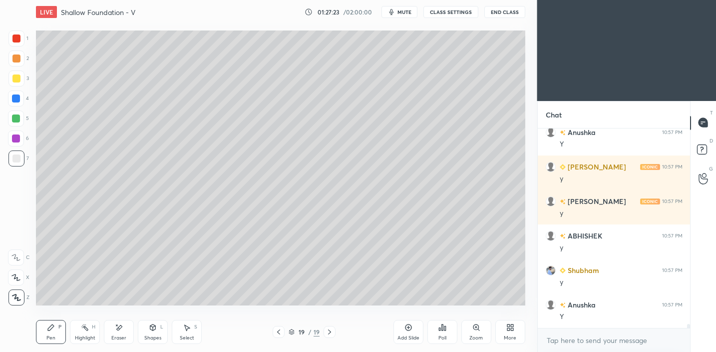
click at [19, 80] on div at bounding box center [16, 78] width 8 height 8
click at [158, 332] on div "Shapes L" at bounding box center [153, 332] width 30 height 24
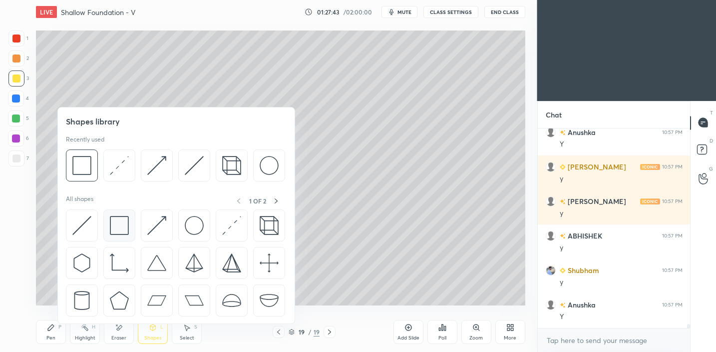
click at [119, 218] on img at bounding box center [119, 225] width 19 height 19
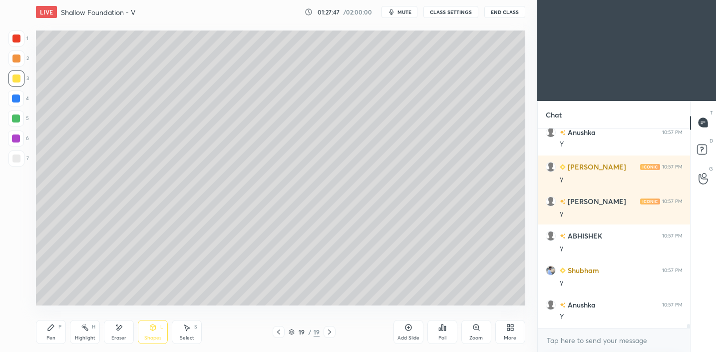
drag, startPoint x: 52, startPoint y: 334, endPoint x: 153, endPoint y: 310, distance: 103.2
click at [52, 335] on div "Pen" at bounding box center [50, 337] width 9 height 5
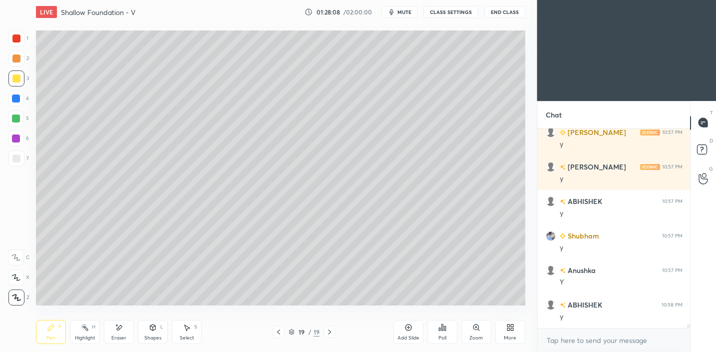
click at [144, 330] on div "Shapes L" at bounding box center [153, 332] width 30 height 24
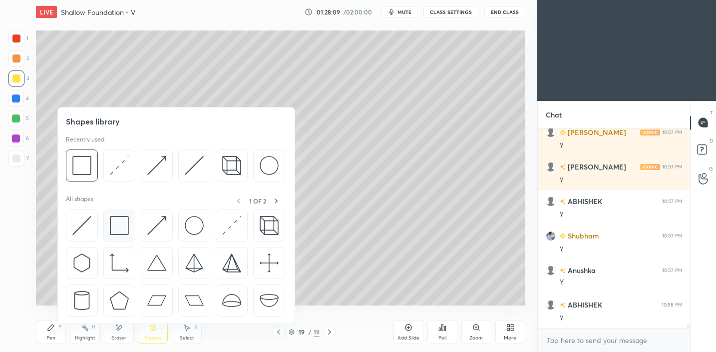
click at [125, 218] on img at bounding box center [119, 225] width 19 height 19
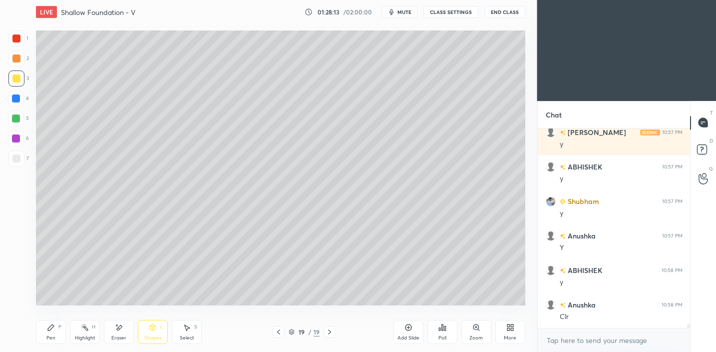
scroll to position [9342, 0]
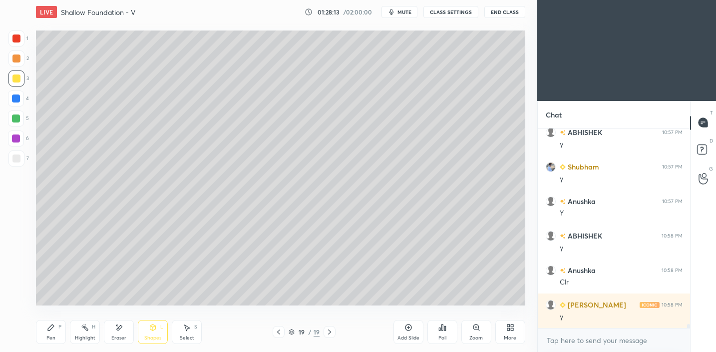
click at [54, 331] on div "Pen P" at bounding box center [51, 332] width 30 height 24
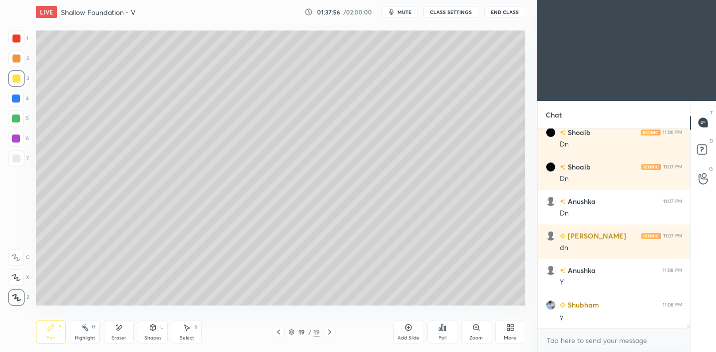
scroll to position [10617, 0]
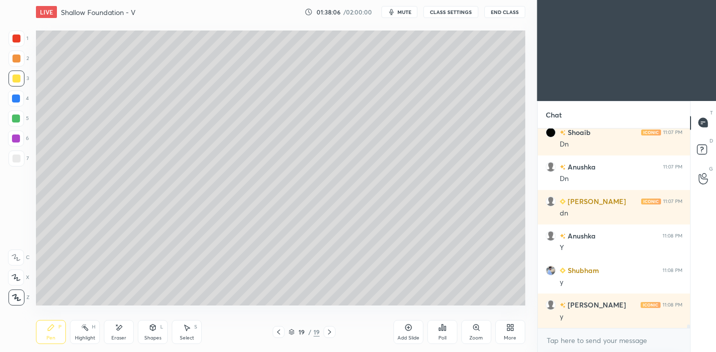
drag, startPoint x: 406, startPoint y: 336, endPoint x: 404, endPoint y: 329, distance: 7.3
click at [406, 335] on div "Add Slide" at bounding box center [409, 337] width 22 height 5
click at [16, 150] on div at bounding box center [16, 158] width 16 height 16
drag, startPoint x: 23, startPoint y: 79, endPoint x: 30, endPoint y: 77, distance: 7.0
click at [23, 79] on div at bounding box center [16, 78] width 16 height 16
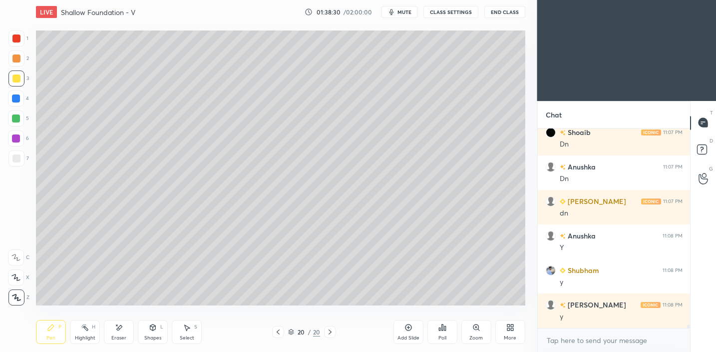
click at [16, 156] on div at bounding box center [16, 158] width 8 height 8
drag, startPoint x: 156, startPoint y: 334, endPoint x: 157, endPoint y: 329, distance: 5.6
click at [156, 335] on div "Shapes" at bounding box center [152, 337] width 17 height 5
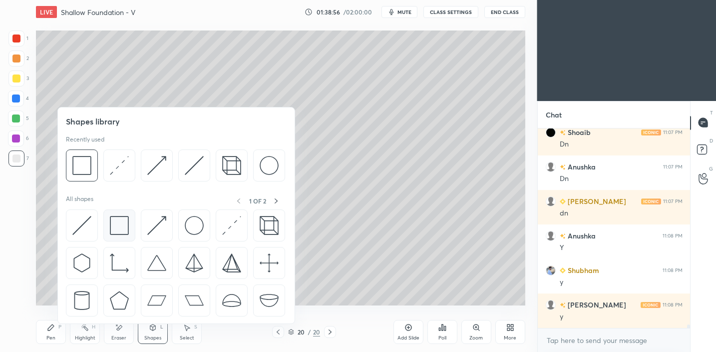
click at [122, 237] on div at bounding box center [119, 225] width 32 height 32
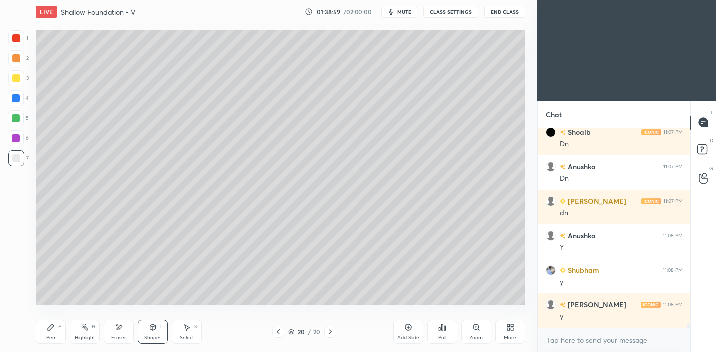
drag, startPoint x: 54, startPoint y: 327, endPoint x: 78, endPoint y: 317, distance: 25.3
click at [54, 327] on icon at bounding box center [51, 327] width 8 height 8
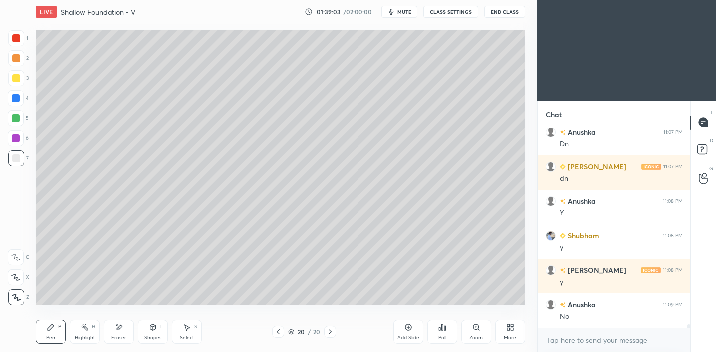
scroll to position [10686, 0]
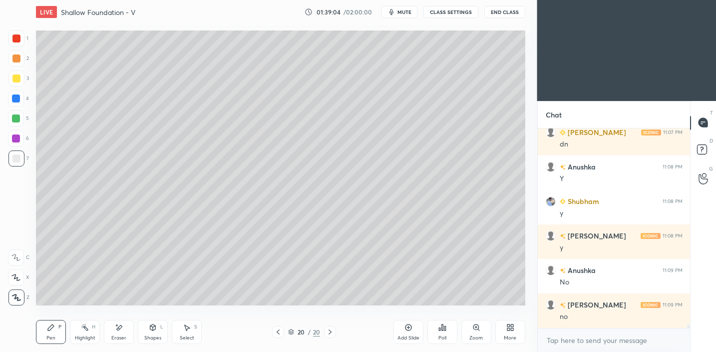
drag, startPoint x: 18, startPoint y: 73, endPoint x: 28, endPoint y: 72, distance: 10.0
click at [18, 74] on div at bounding box center [16, 78] width 16 height 16
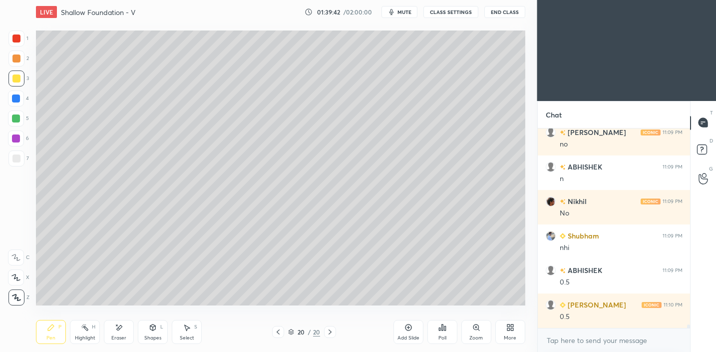
scroll to position [10893, 0]
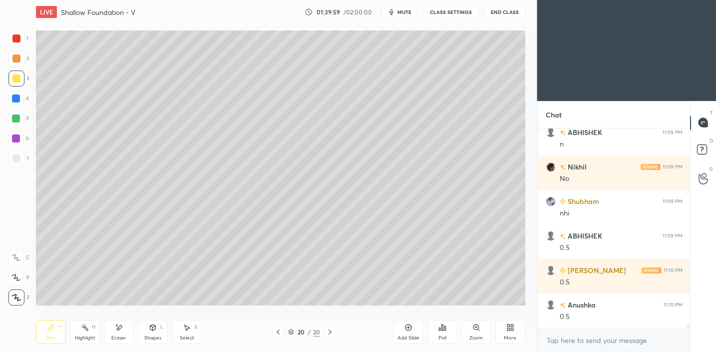
click at [157, 332] on div "Shapes L" at bounding box center [153, 332] width 30 height 24
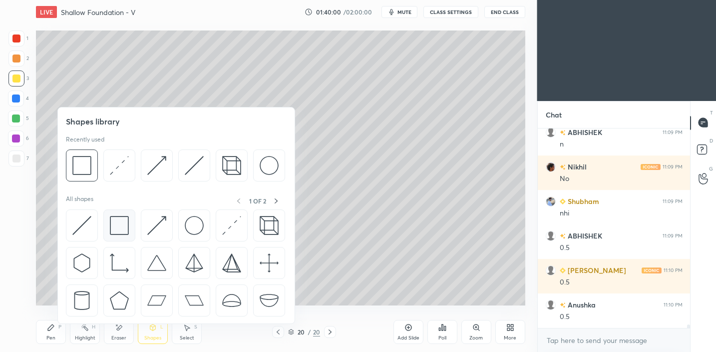
click at [118, 226] on img at bounding box center [119, 225] width 19 height 19
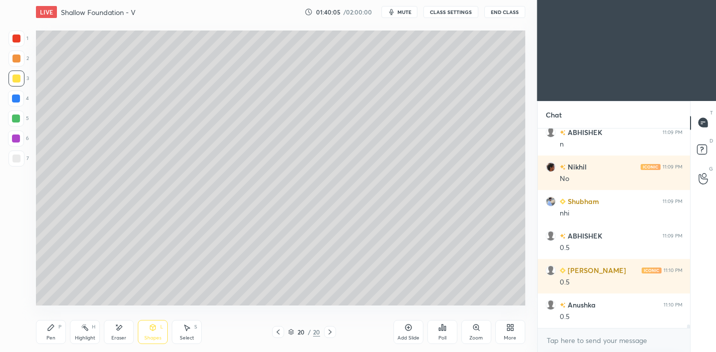
click at [149, 328] on icon at bounding box center [153, 327] width 8 height 8
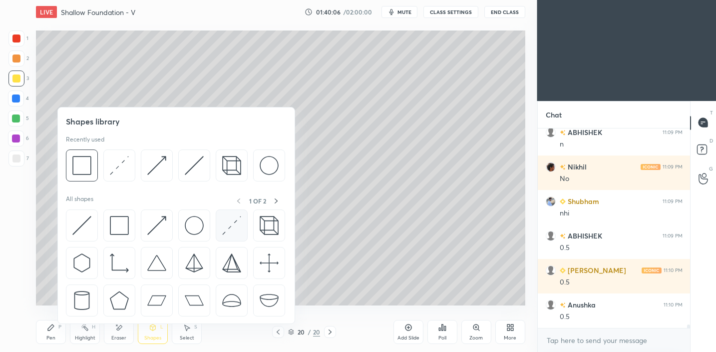
click at [229, 227] on img at bounding box center [231, 225] width 19 height 19
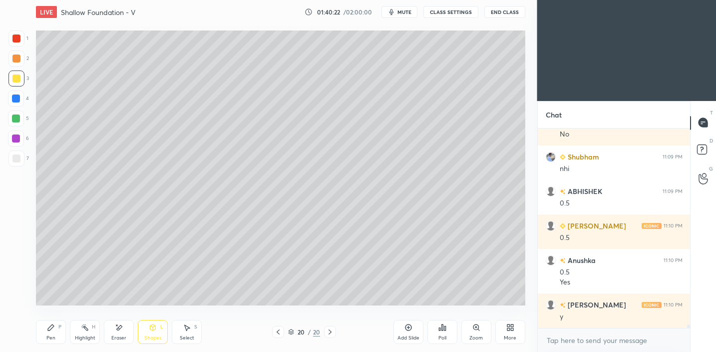
scroll to position [10972, 0]
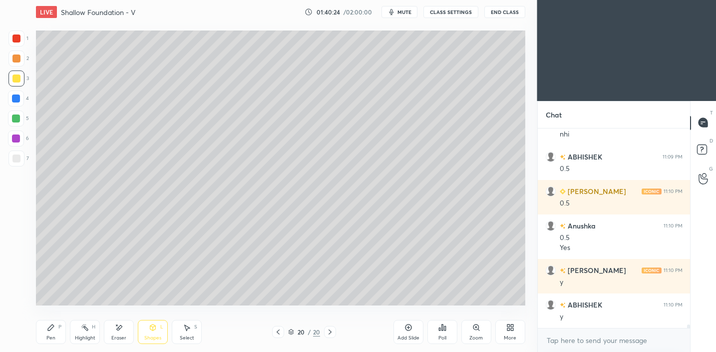
drag, startPoint x: 17, startPoint y: 162, endPoint x: 32, endPoint y: 143, distance: 24.5
click at [17, 162] on div at bounding box center [16, 158] width 16 height 16
drag, startPoint x: 46, startPoint y: 337, endPoint x: 56, endPoint y: 311, distance: 27.7
click at [47, 337] on div "Pen" at bounding box center [50, 337] width 9 height 5
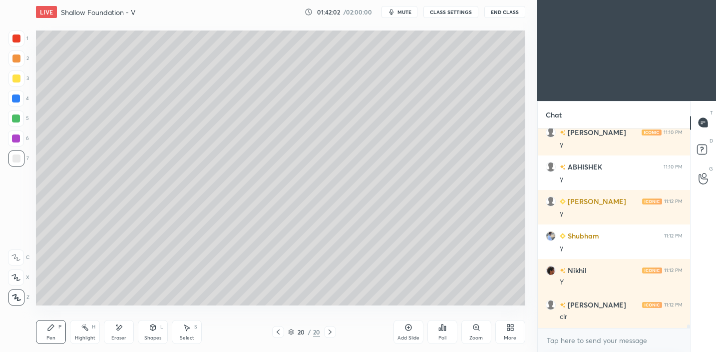
scroll to position [11144, 0]
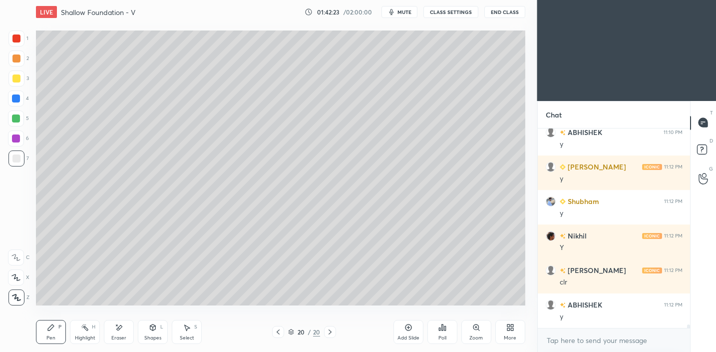
click at [147, 332] on div "Shapes L" at bounding box center [153, 332] width 30 height 24
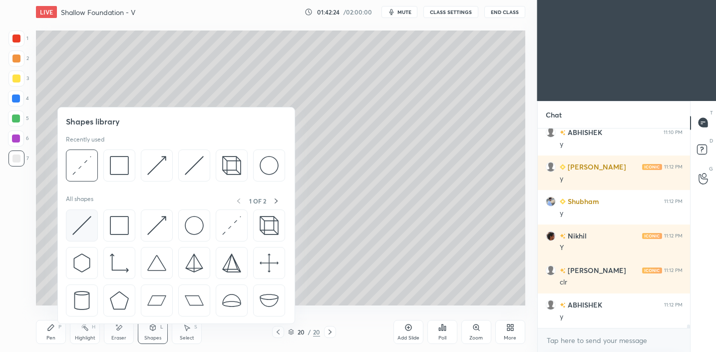
click at [91, 226] on img at bounding box center [81, 225] width 19 height 19
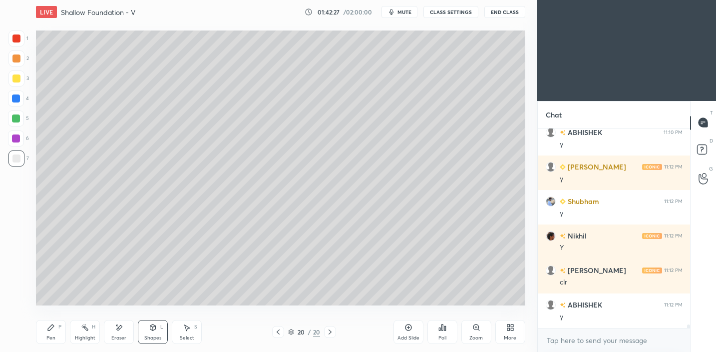
drag, startPoint x: 51, startPoint y: 326, endPoint x: 51, endPoint y: 319, distance: 6.5
click at [51, 325] on icon at bounding box center [51, 327] width 6 height 6
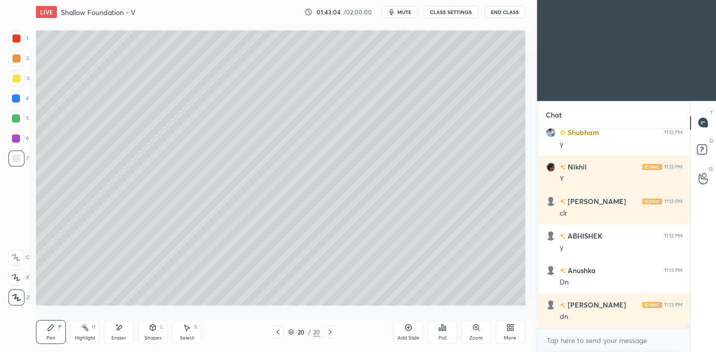
scroll to position [11248, 0]
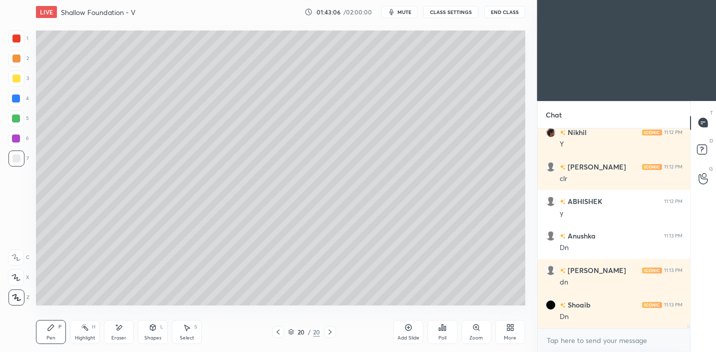
click at [409, 335] on div "Add Slide" at bounding box center [409, 337] width 22 height 5
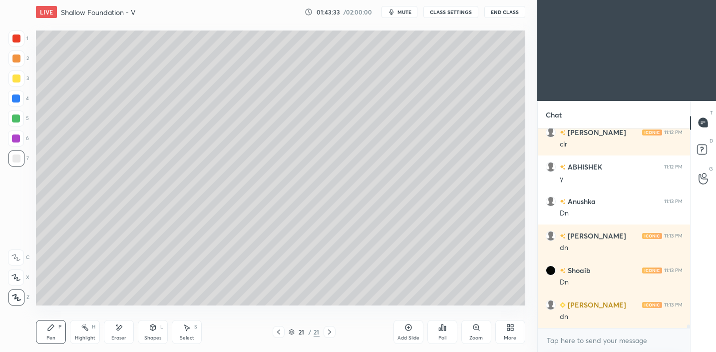
scroll to position [11316, 0]
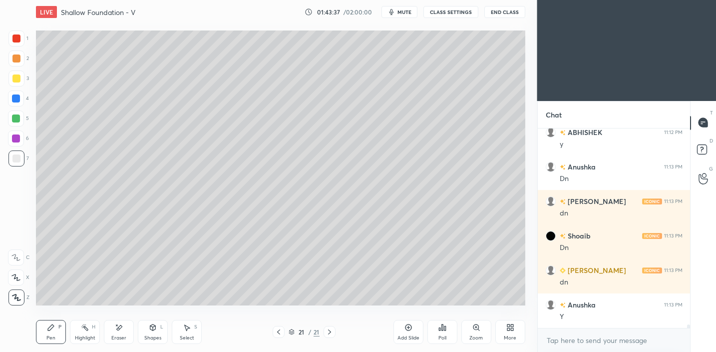
click at [150, 333] on div "Shapes L" at bounding box center [153, 332] width 30 height 24
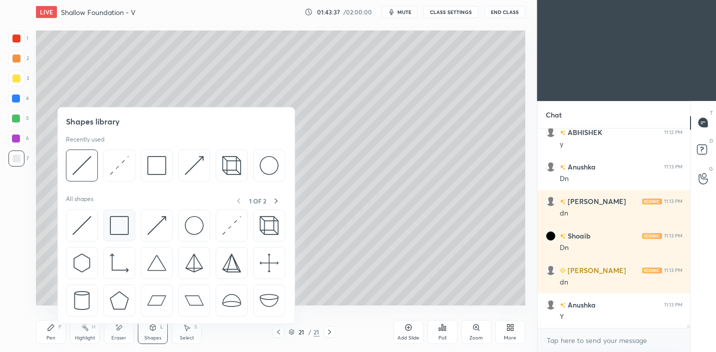
click at [117, 237] on div at bounding box center [119, 225] width 32 height 32
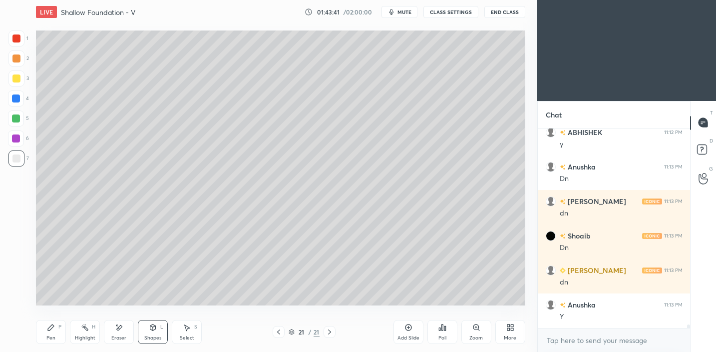
drag, startPoint x: 48, startPoint y: 330, endPoint x: 46, endPoint y: 324, distance: 6.3
click at [48, 330] on icon at bounding box center [51, 327] width 8 height 8
drag, startPoint x: 22, startPoint y: 75, endPoint x: 34, endPoint y: 79, distance: 13.1
click at [22, 75] on div at bounding box center [16, 78] width 16 height 16
drag, startPoint x: 157, startPoint y: 333, endPoint x: 160, endPoint y: 324, distance: 9.0
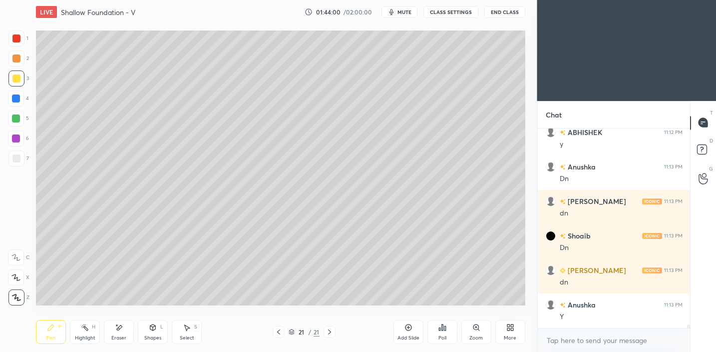
click at [157, 333] on div "Shapes L" at bounding box center [153, 332] width 30 height 24
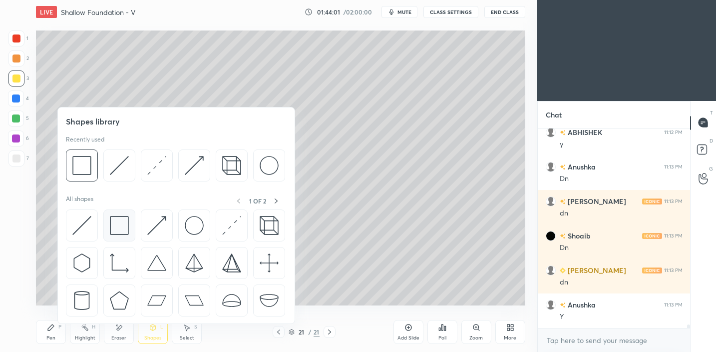
click at [119, 230] on img at bounding box center [119, 225] width 19 height 19
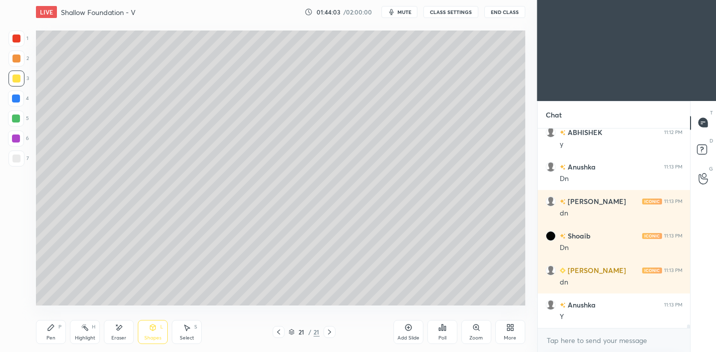
click at [56, 327] on div "Pen P" at bounding box center [51, 332] width 30 height 24
drag, startPoint x: 151, startPoint y: 335, endPoint x: 153, endPoint y: 324, distance: 11.2
click at [151, 335] on div "Shapes" at bounding box center [152, 337] width 17 height 5
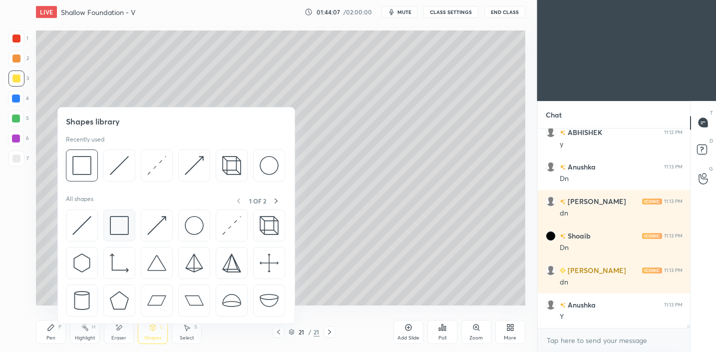
click at [129, 226] on div at bounding box center [119, 225] width 32 height 32
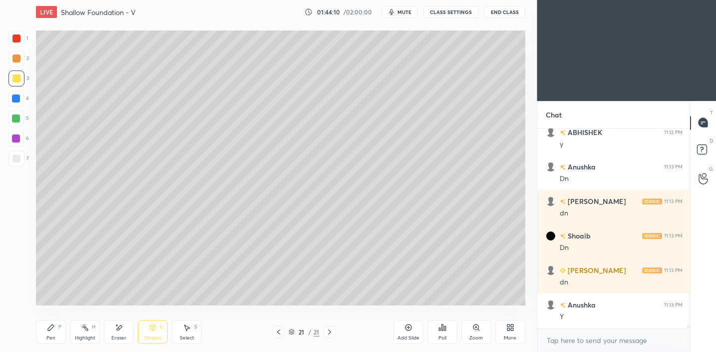
click at [149, 332] on div "Shapes L" at bounding box center [153, 332] width 30 height 24
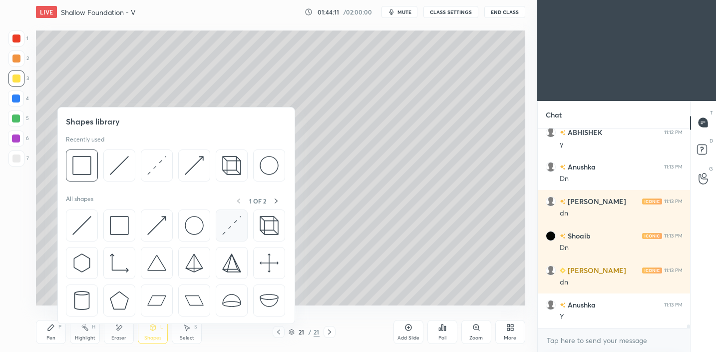
click at [237, 228] on img at bounding box center [231, 225] width 19 height 19
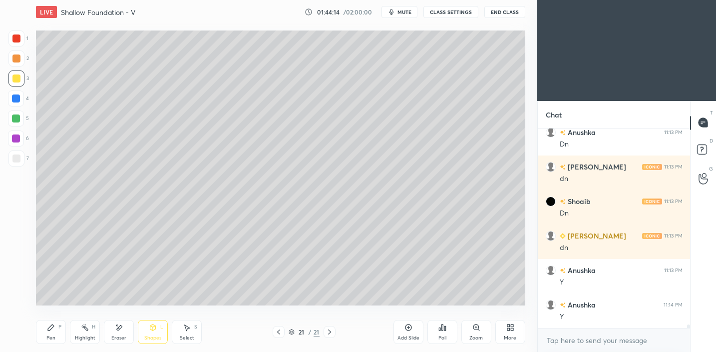
scroll to position [11385, 0]
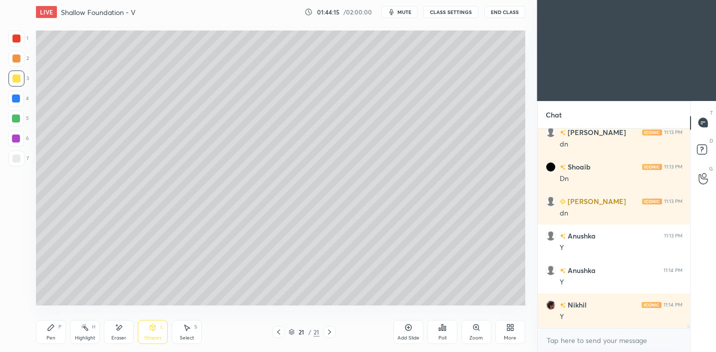
click at [54, 328] on icon at bounding box center [51, 327] width 8 height 8
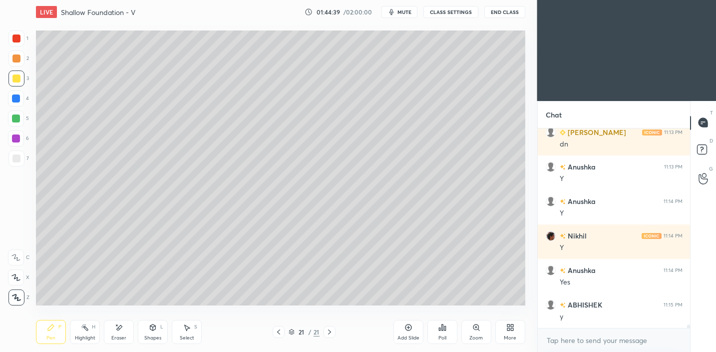
click at [19, 157] on div at bounding box center [16, 158] width 8 height 8
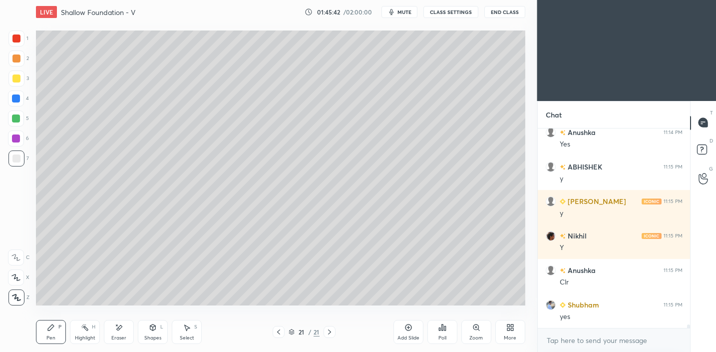
scroll to position [11627, 0]
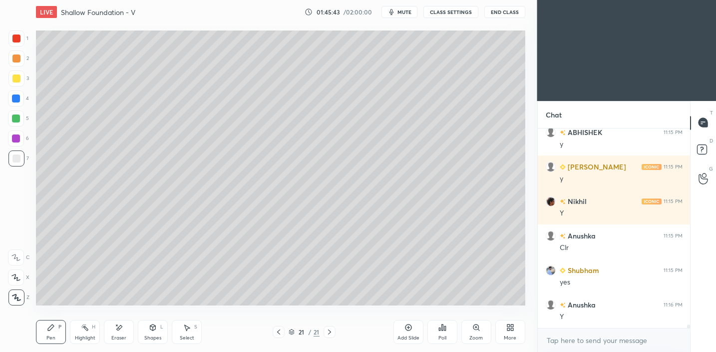
click at [127, 330] on div "Eraser" at bounding box center [119, 332] width 30 height 24
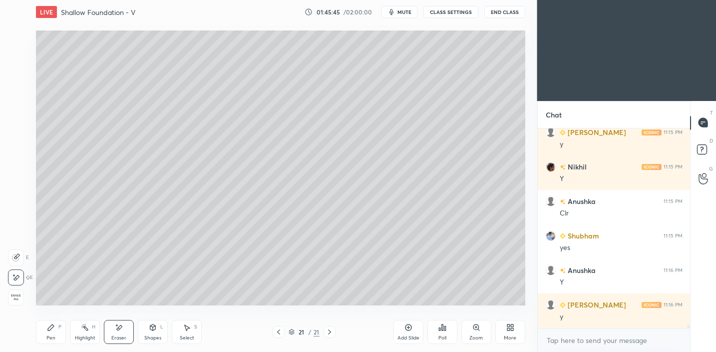
drag, startPoint x: 60, startPoint y: 333, endPoint x: 66, endPoint y: 328, distance: 8.1
click at [59, 333] on div "Pen P" at bounding box center [51, 332] width 30 height 24
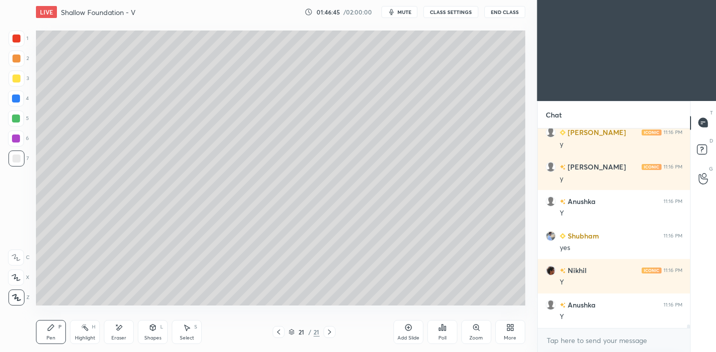
scroll to position [11868, 0]
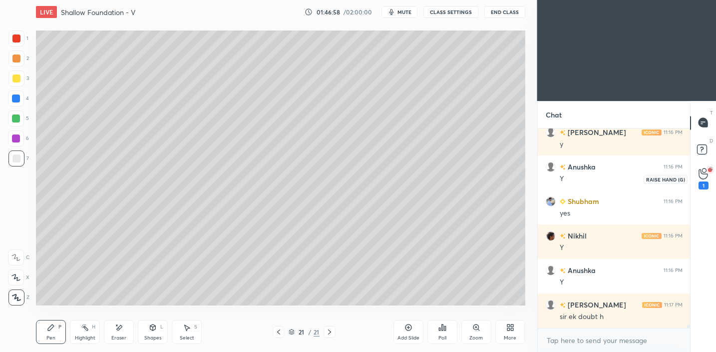
click at [700, 174] on icon at bounding box center [703, 173] width 9 height 11
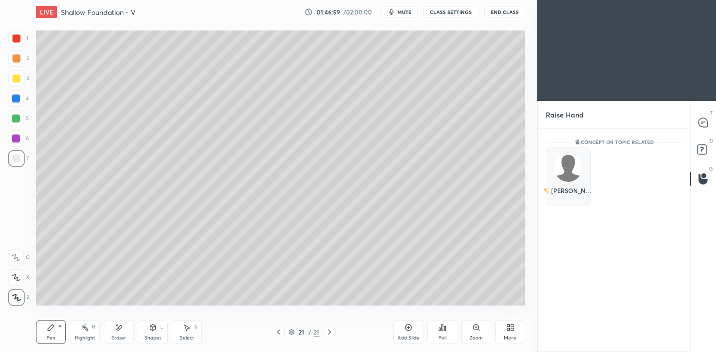
click at [567, 179] on div "[PERSON_NAME]" at bounding box center [568, 176] width 45 height 58
click at [576, 199] on button "INVITE" at bounding box center [568, 197] width 36 height 13
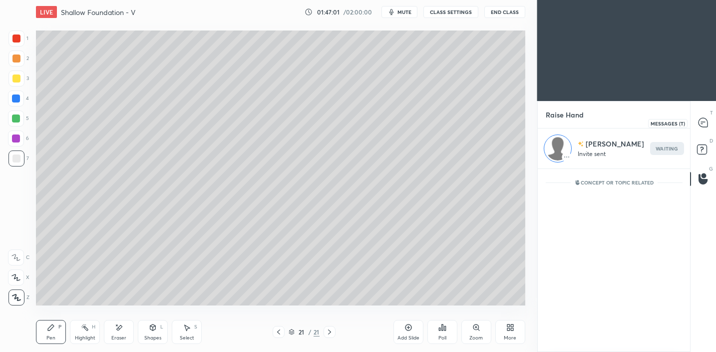
click at [704, 122] on icon at bounding box center [703, 122] width 4 height 0
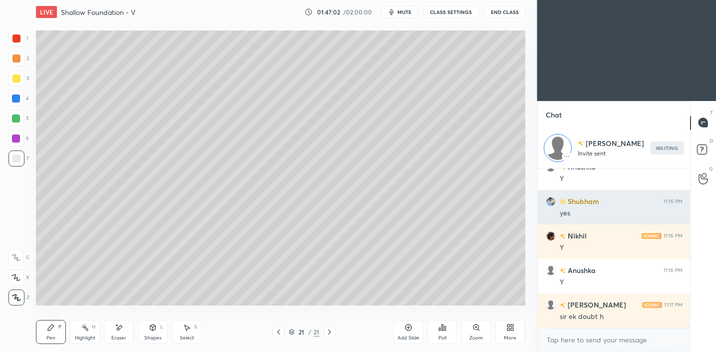
scroll to position [156, 149]
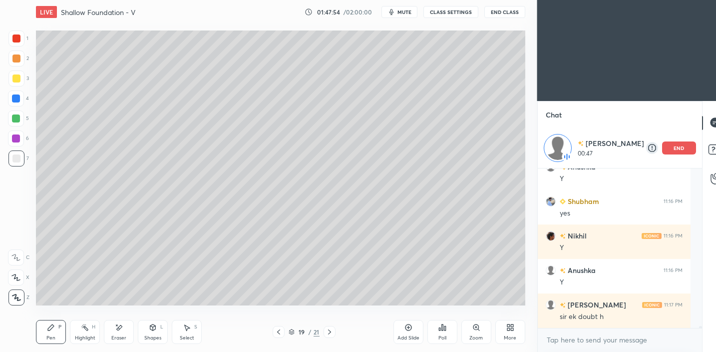
click at [674, 148] on p "end" at bounding box center [679, 147] width 11 height 5
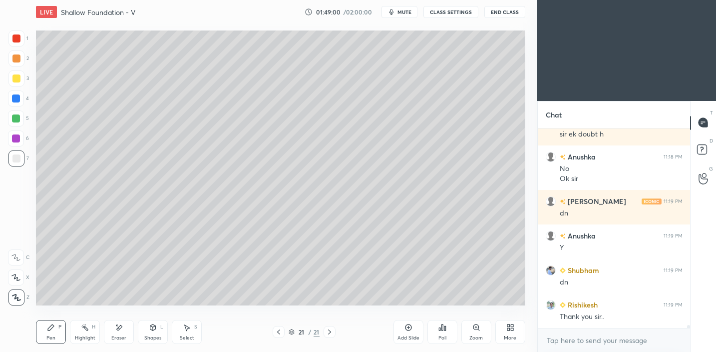
scroll to position [12309, 0]
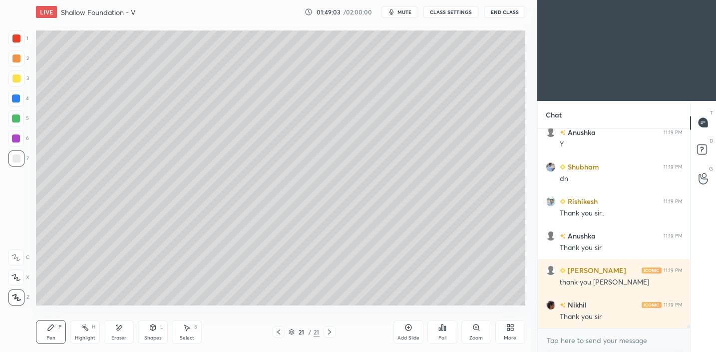
click at [498, 10] on button "End Class" at bounding box center [505, 12] width 41 height 12
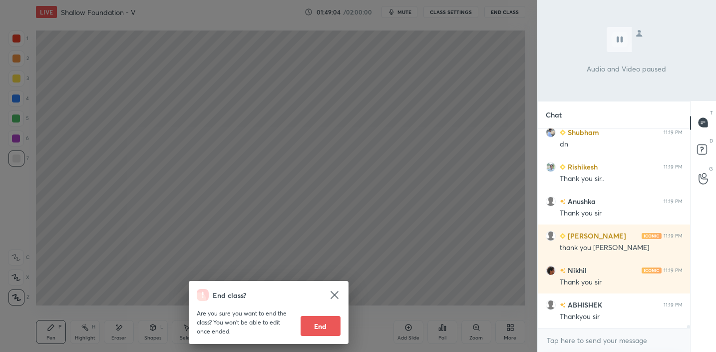
scroll to position [12378, 0]
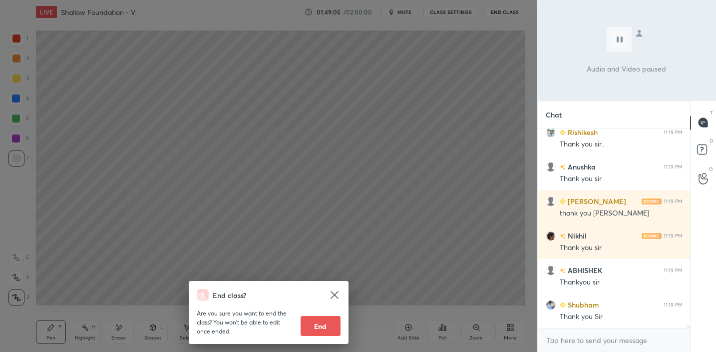
click at [322, 325] on button "End" at bounding box center [321, 326] width 40 height 20
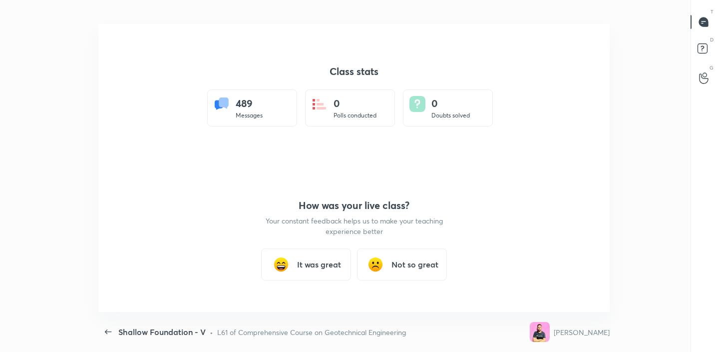
scroll to position [0, 0]
